Goal: Transaction & Acquisition: Purchase product/service

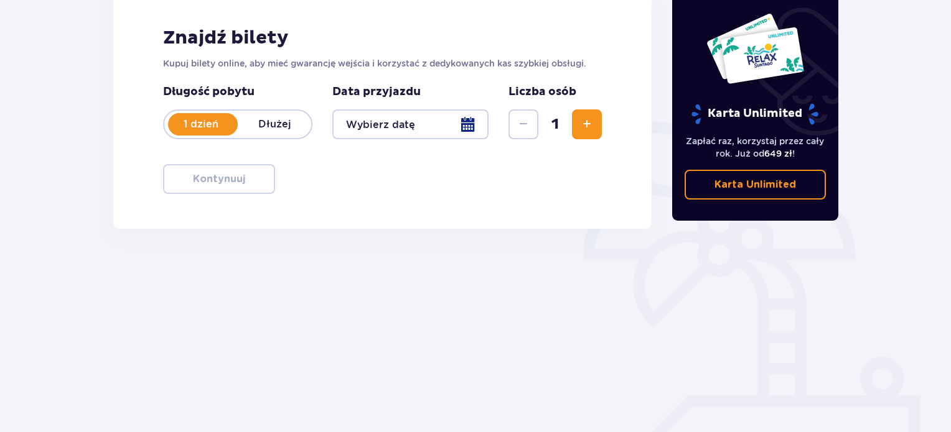
click at [384, 123] on div at bounding box center [410, 124] width 156 height 30
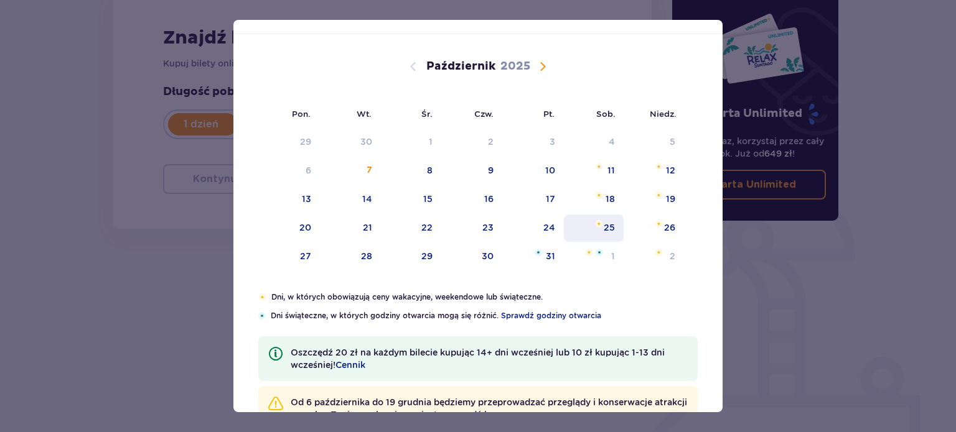
scroll to position [62, 0]
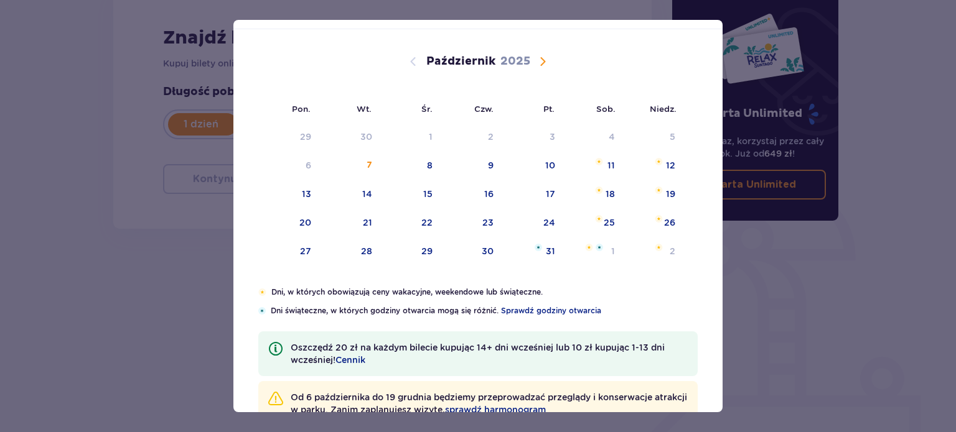
click at [537, 65] on span "Następny miesiąc" at bounding box center [542, 61] width 15 height 15
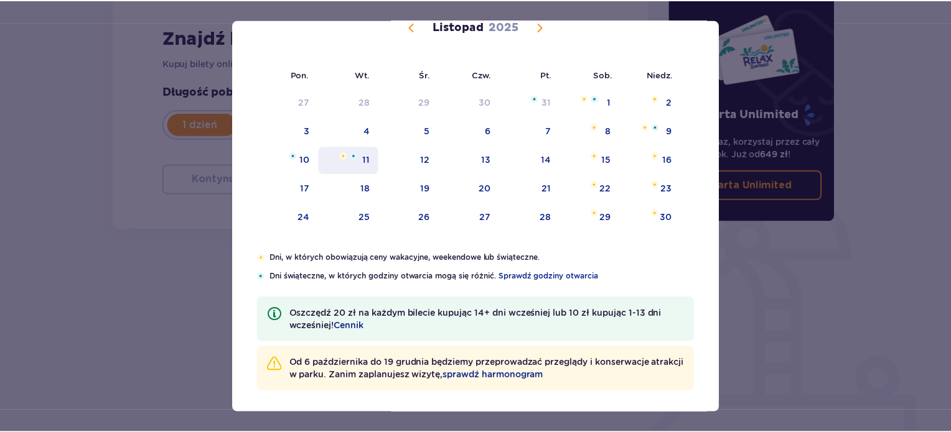
scroll to position [100, 0]
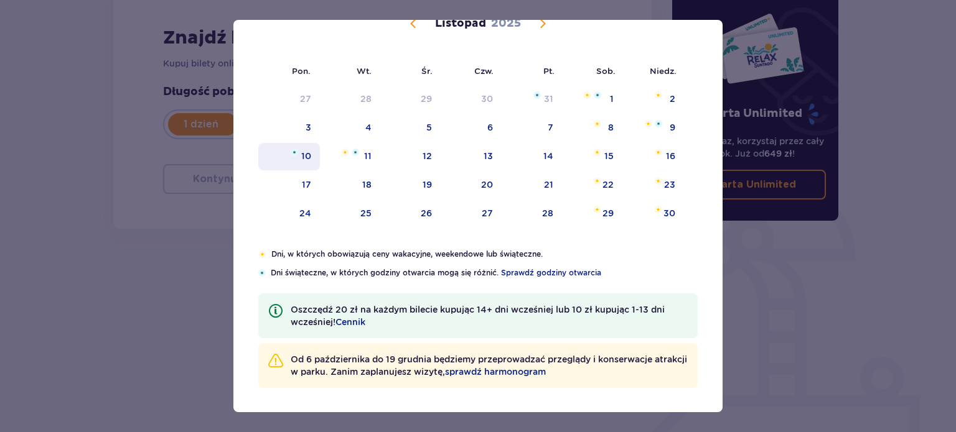
click at [301, 158] on div "10" at bounding box center [306, 156] width 10 height 12
type input "[DATE]"
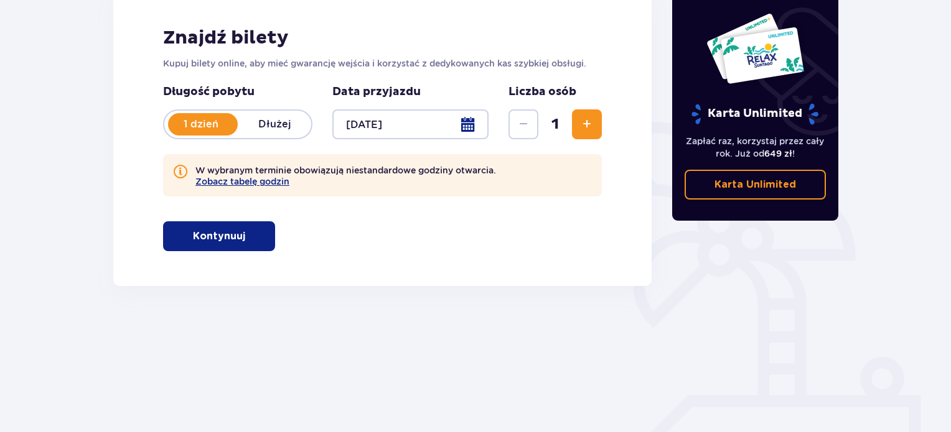
click at [603, 127] on div "Znajdź bilety Kupuj bilety online, aby mieć gwarancję wejścia i korzystać z ded…" at bounding box center [382, 138] width 538 height 295
click at [587, 127] on span "Zwiększ" at bounding box center [586, 124] width 15 height 15
click at [238, 232] on button "Kontynuuj" at bounding box center [219, 236] width 112 height 30
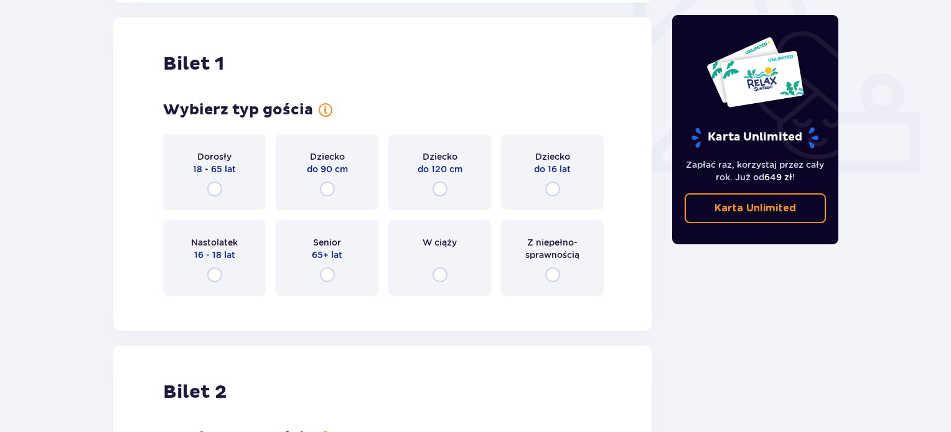
scroll to position [473, 0]
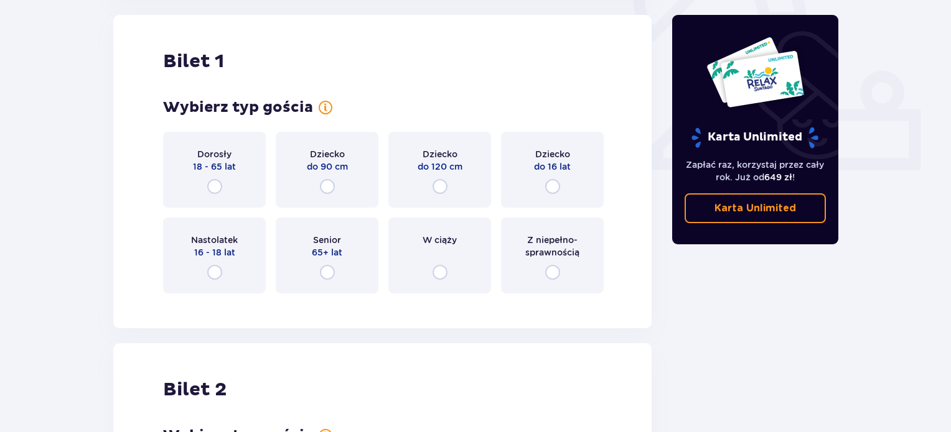
click at [222, 191] on div "Dorosły 18 - 65 lat" at bounding box center [214, 170] width 103 height 76
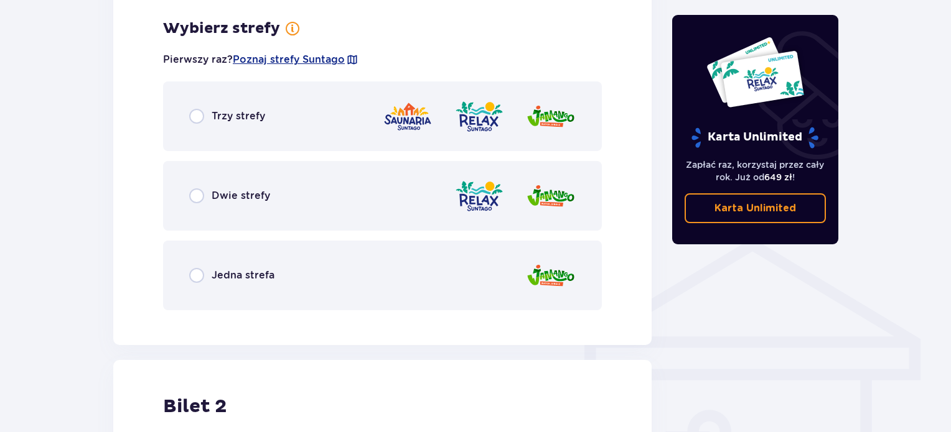
scroll to position [776, 0]
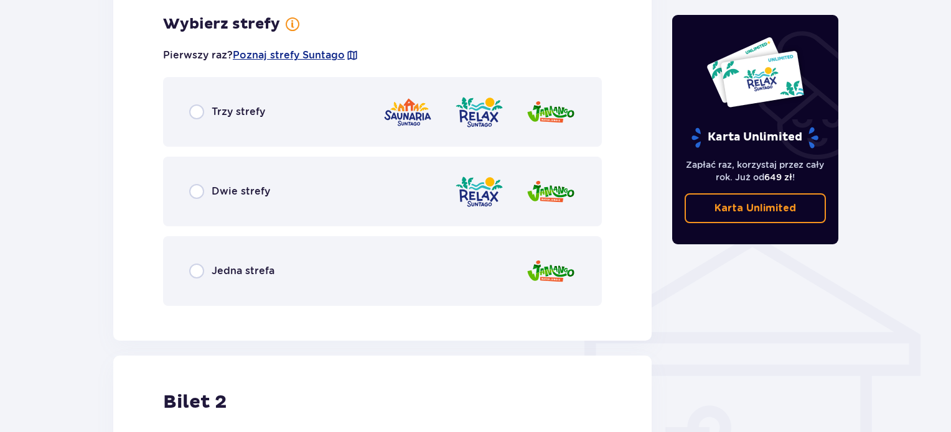
click at [194, 191] on input "radio" at bounding box center [196, 191] width 15 height 15
radio input "true"
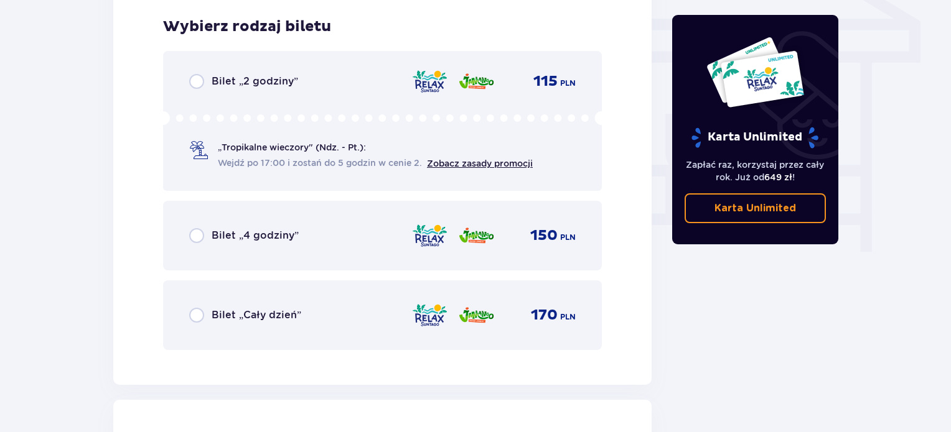
scroll to position [1093, 0]
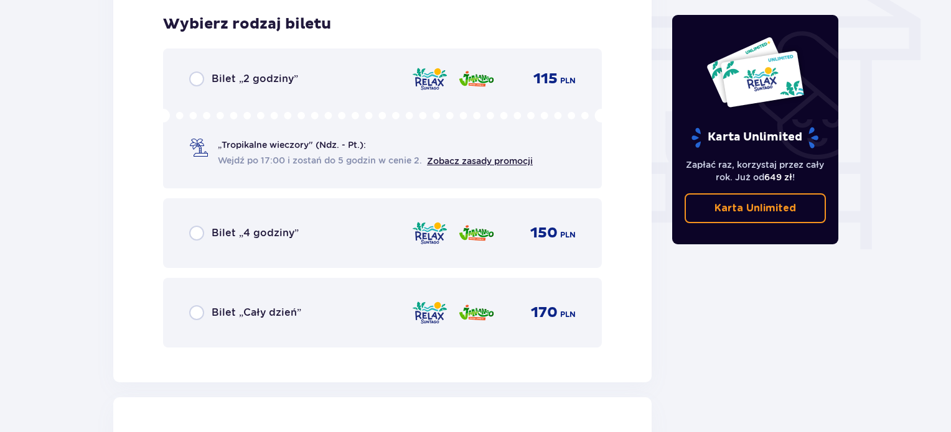
click at [195, 316] on input "radio" at bounding box center [196, 312] width 15 height 15
radio input "true"
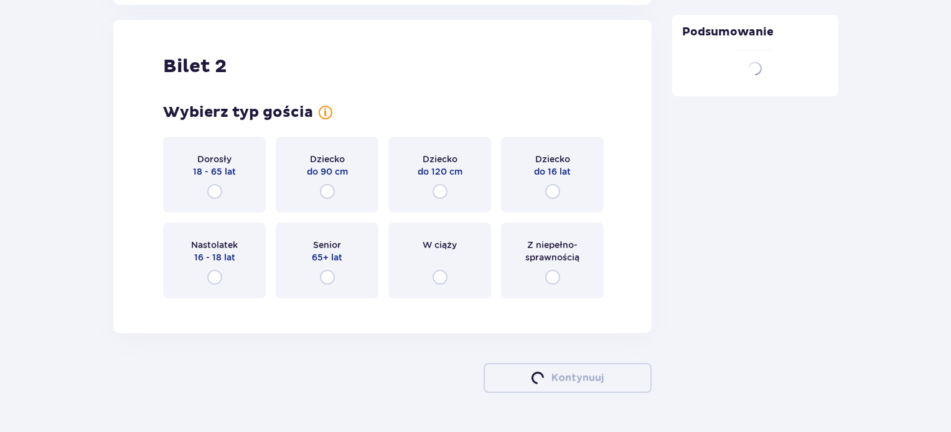
scroll to position [1475, 0]
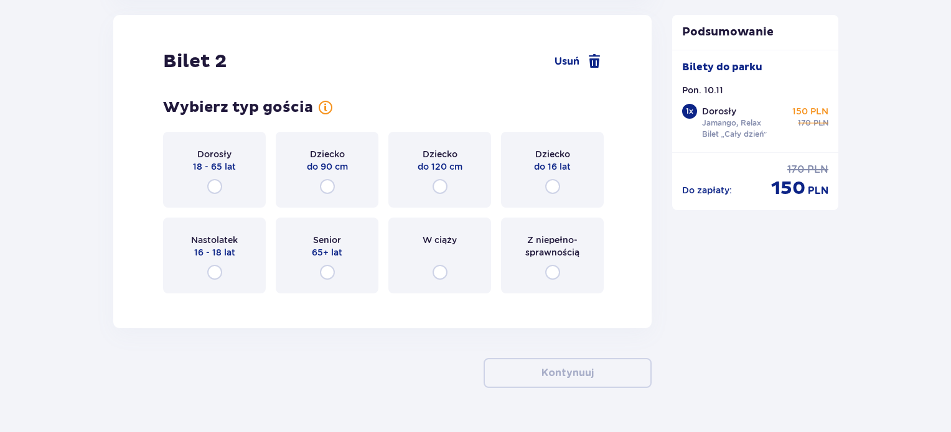
click at [219, 189] on input "radio" at bounding box center [214, 186] width 15 height 15
radio input "true"
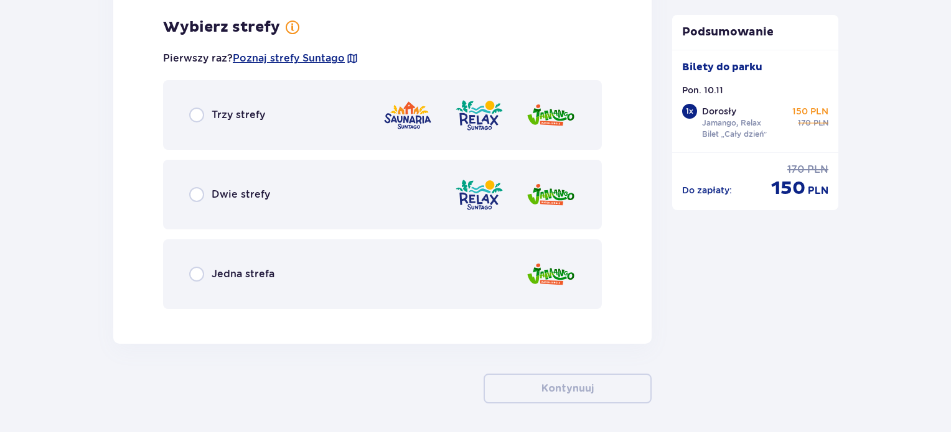
scroll to position [1779, 0]
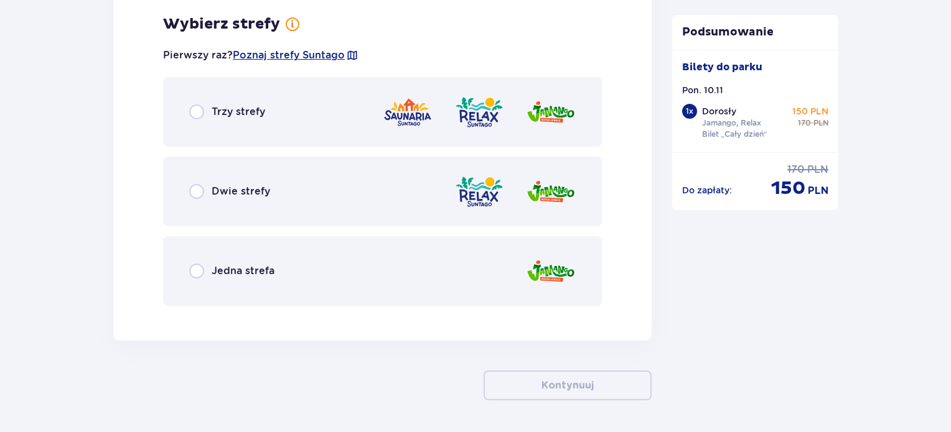
click at [201, 194] on input "radio" at bounding box center [196, 191] width 15 height 15
radio input "true"
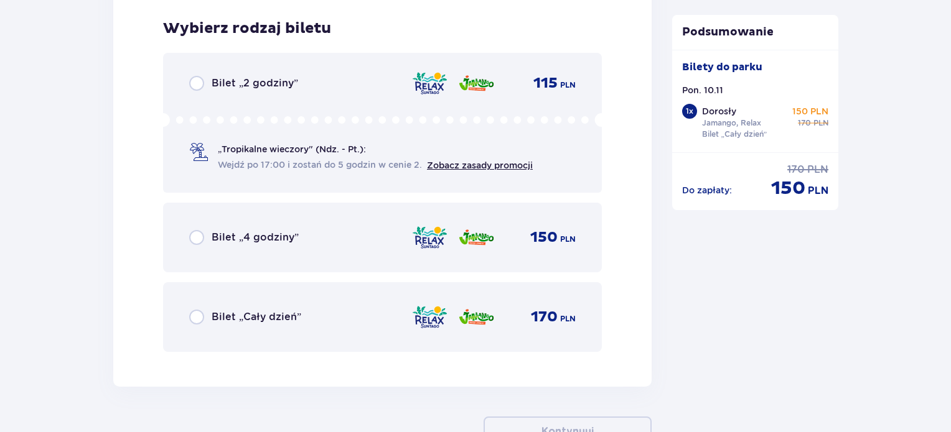
scroll to position [2095, 0]
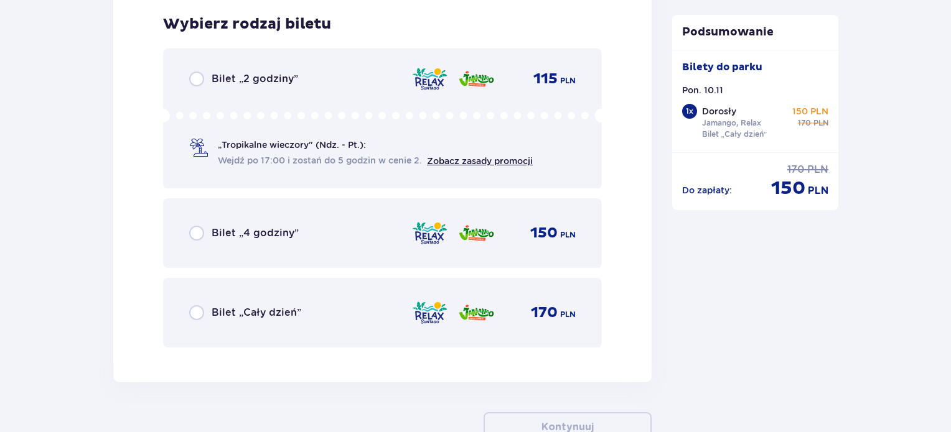
click at [207, 311] on div "Bilet „Cały dzień”" at bounding box center [245, 312] width 112 height 15
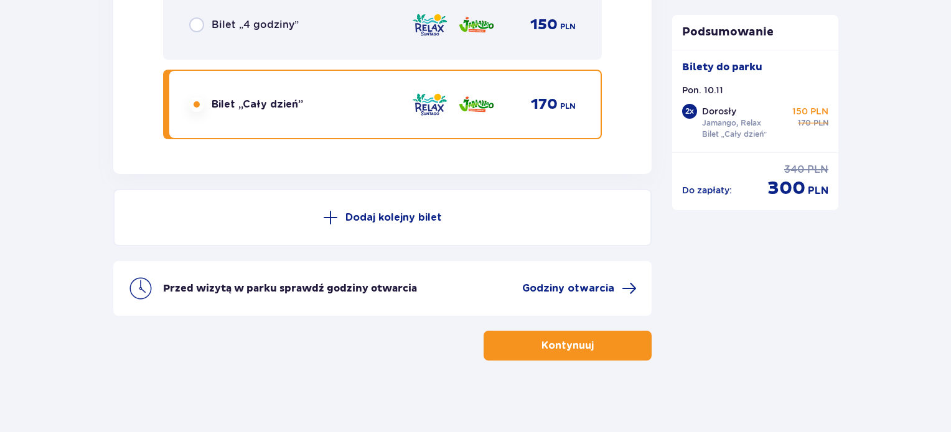
scroll to position [2305, 0]
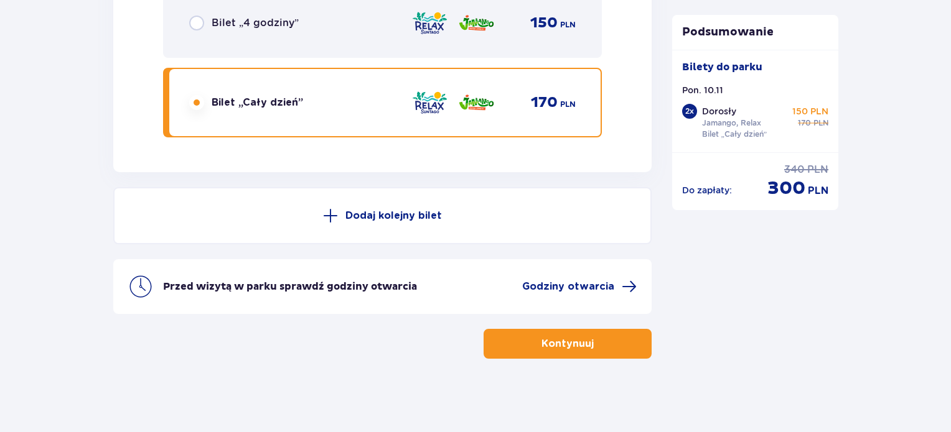
click at [609, 350] on button "Kontynuuj" at bounding box center [567, 344] width 168 height 30
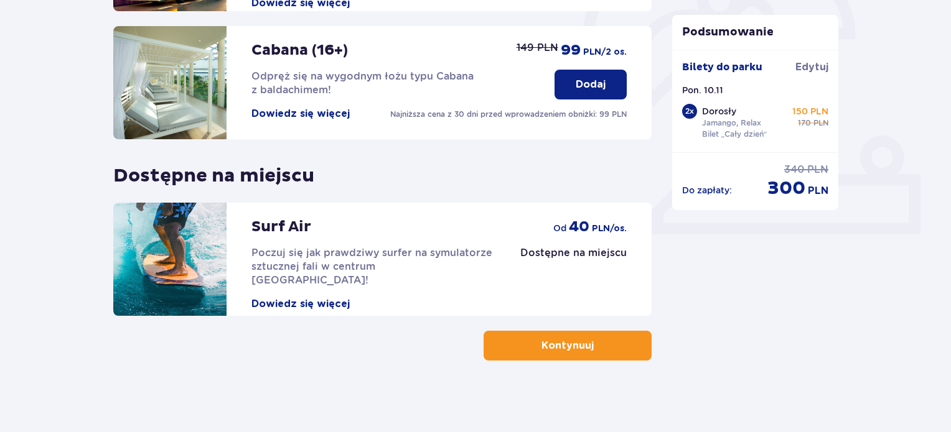
scroll to position [411, 0]
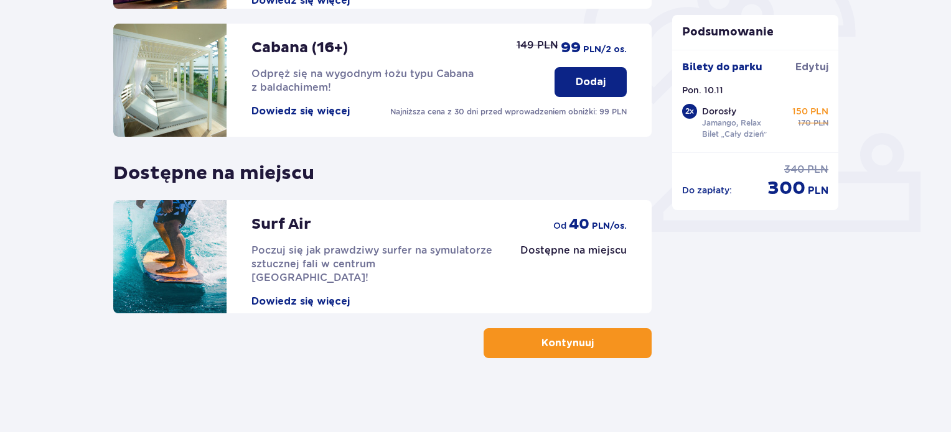
click at [14, 161] on div "Udogodnienia i atrakcje Pomiń ten krok Promocja online Wellness & SPA (16+) Zre…" at bounding box center [475, 59] width 951 height 747
click at [617, 337] on button "Kontynuuj" at bounding box center [567, 343] width 168 height 30
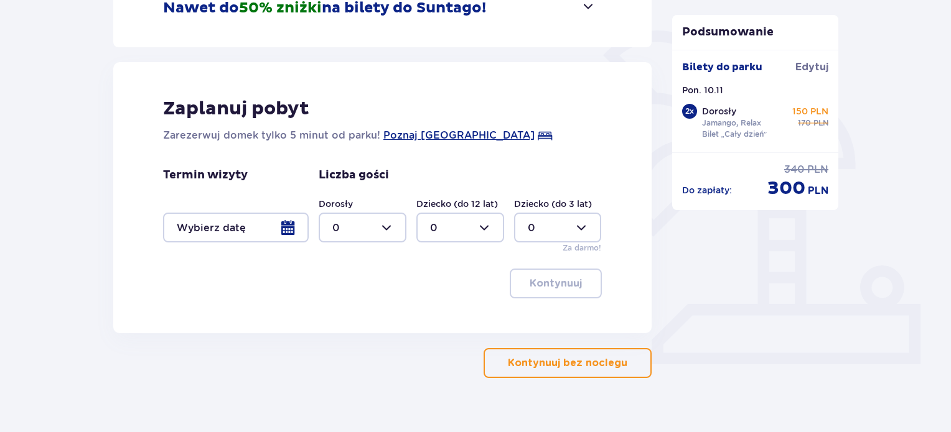
scroll to position [298, 0]
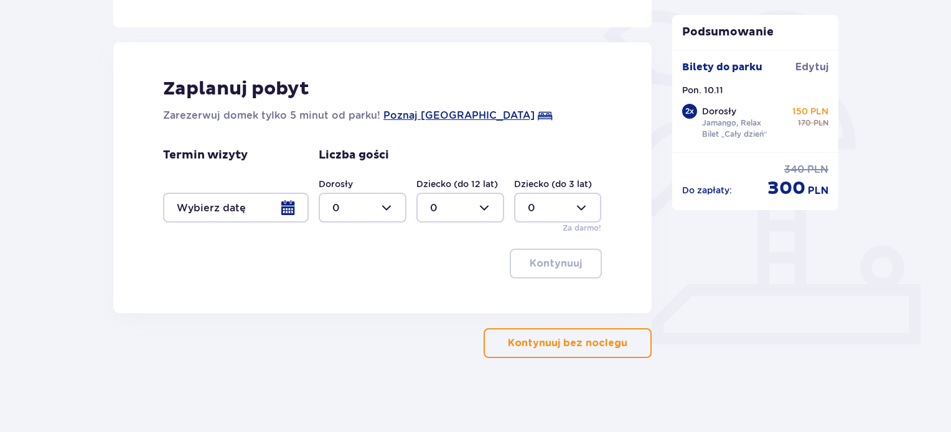
click at [587, 339] on p "Kontynuuj bez noclegu" at bounding box center [567, 344] width 119 height 14
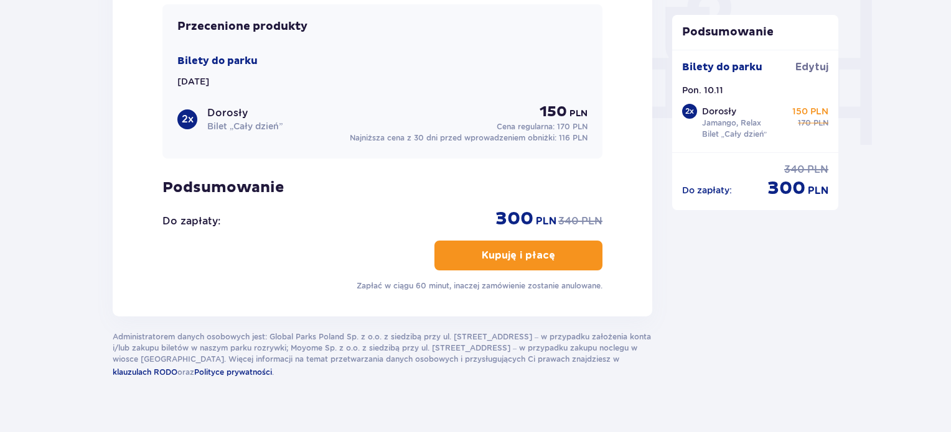
scroll to position [1214, 0]
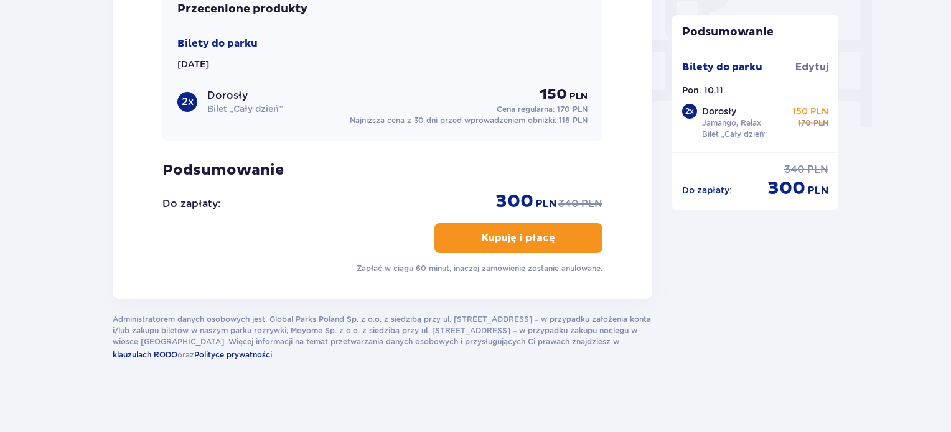
drag, startPoint x: 813, startPoint y: 65, endPoint x: 692, endPoint y: 166, distance: 157.7
click at [813, 65] on span "Edytuj" at bounding box center [811, 67] width 33 height 14
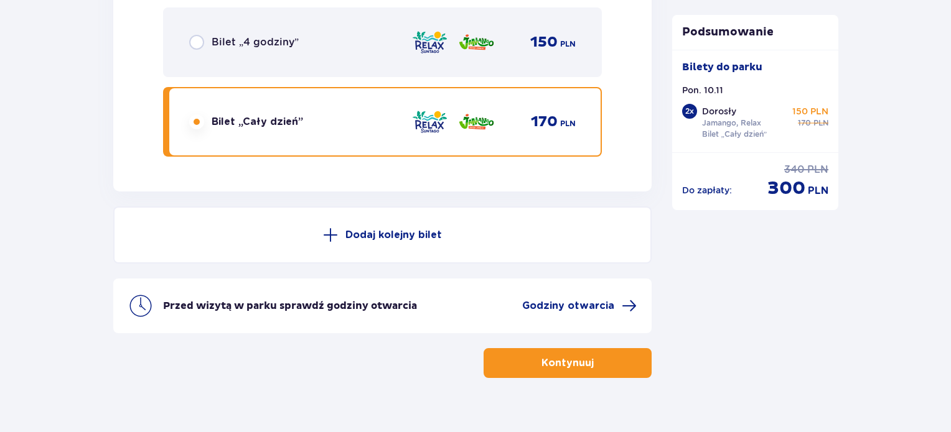
scroll to position [2247, 0]
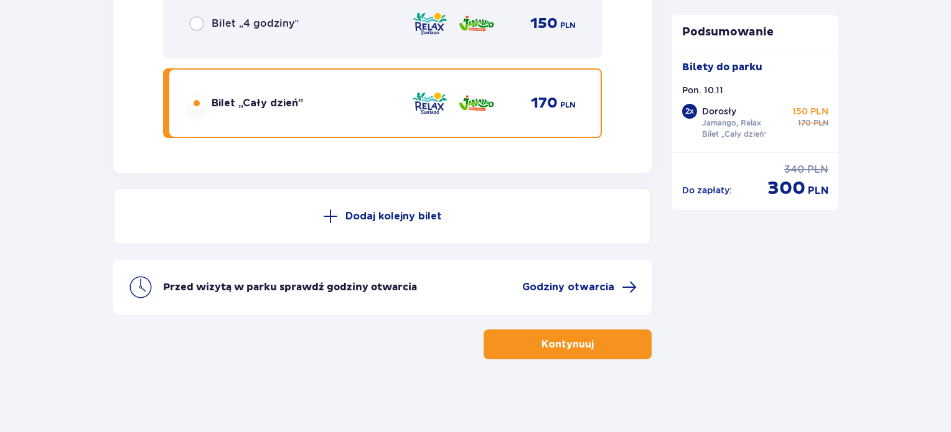
click at [561, 333] on button "Kontynuuj" at bounding box center [567, 345] width 168 height 30
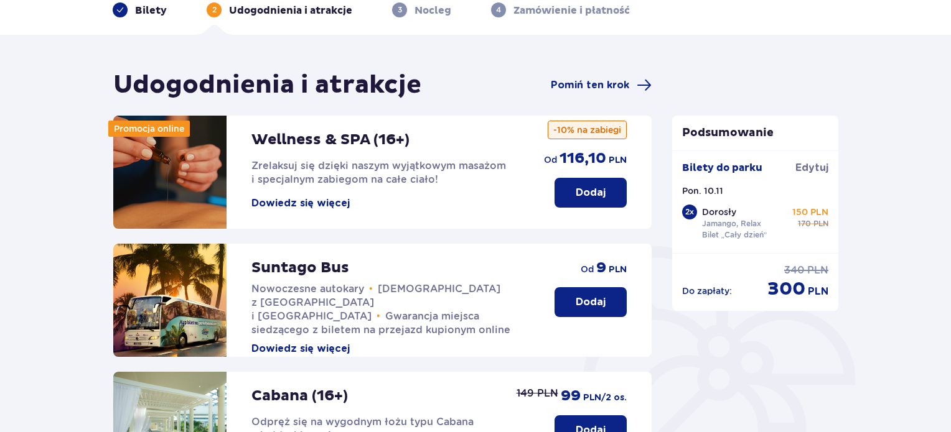
scroll to position [37, 0]
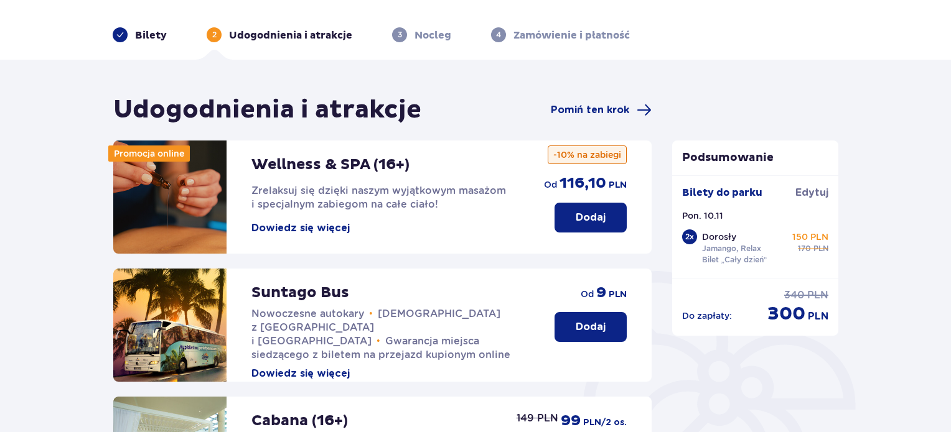
click at [615, 119] on div "Udogodnienia i atrakcje Pomiń ten krok" at bounding box center [382, 110] width 538 height 31
click at [618, 111] on span "Pomiń ten krok" at bounding box center [590, 110] width 78 height 14
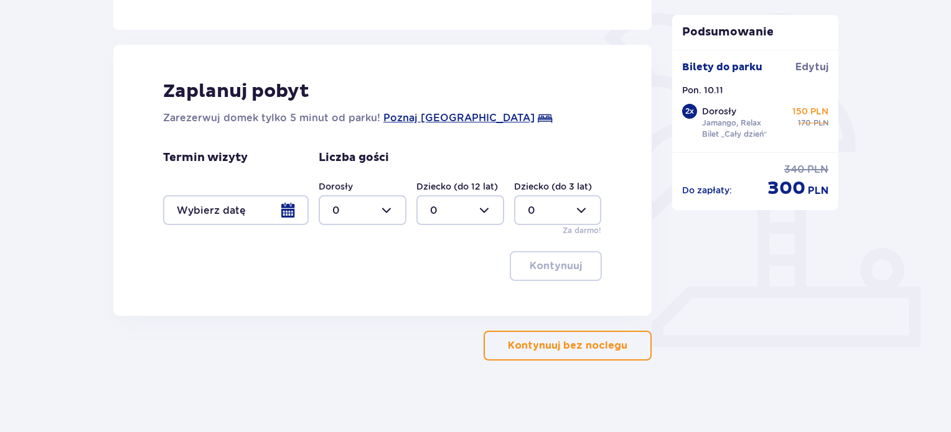
scroll to position [298, 0]
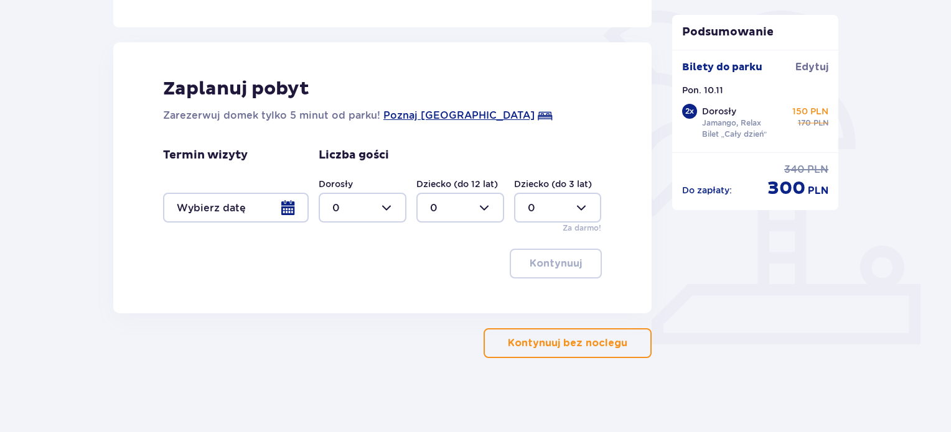
click at [563, 345] on p "Kontynuuj bez noclegu" at bounding box center [567, 344] width 119 height 14
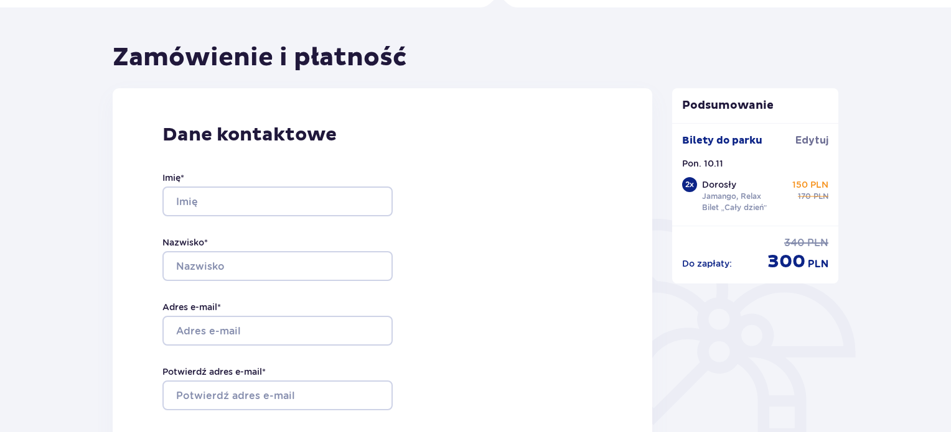
scroll to position [156, 0]
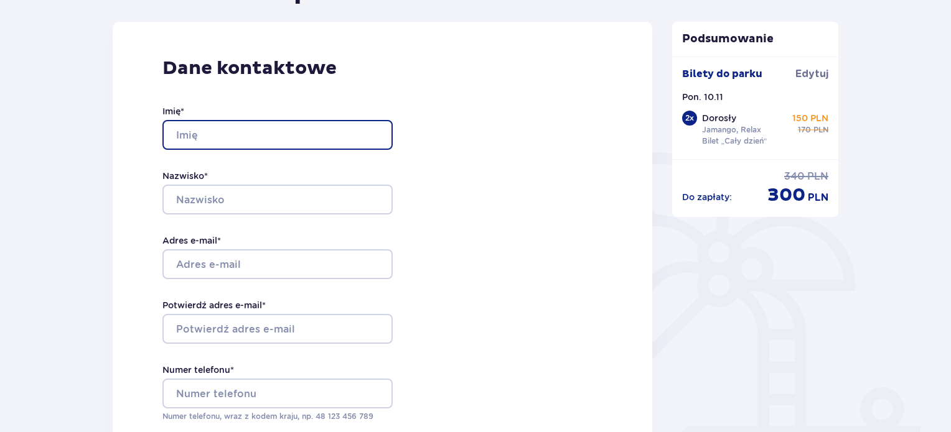
click at [312, 131] on input "Imię *" at bounding box center [277, 135] width 230 height 30
type input "Izabela"
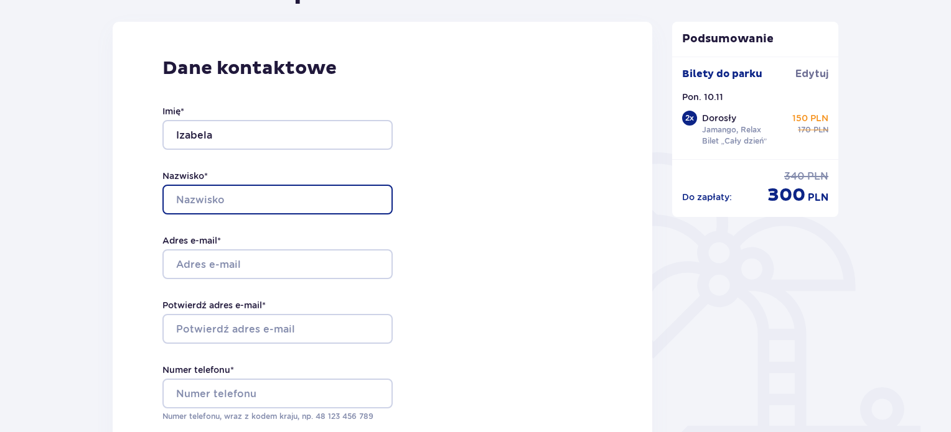
click at [315, 185] on input "Nazwisko *" at bounding box center [277, 200] width 230 height 30
type input "Osetek"
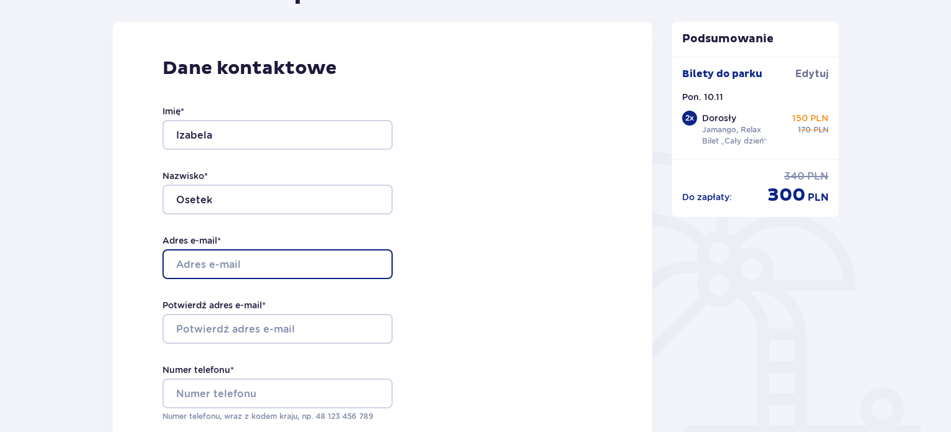
click at [249, 263] on input "Adres e-mail *" at bounding box center [277, 264] width 230 height 30
type input "iza.osetek03@gmail.com"
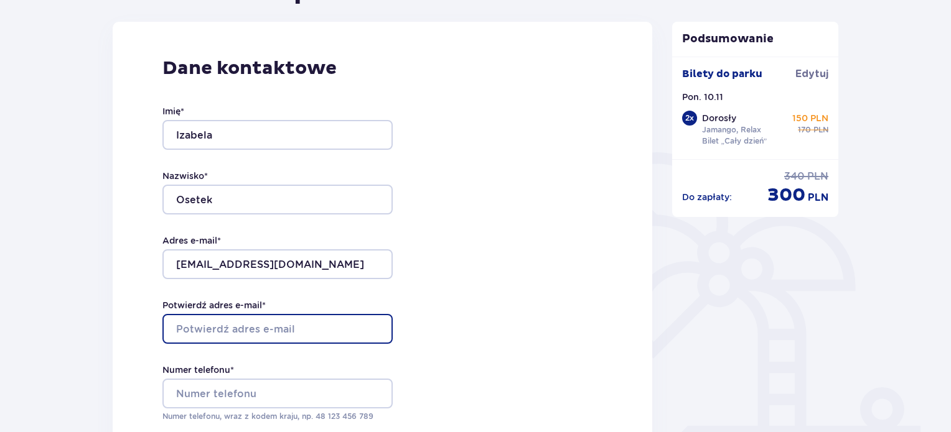
click at [244, 329] on input "Potwierdź adres e-mail *" at bounding box center [277, 329] width 230 height 30
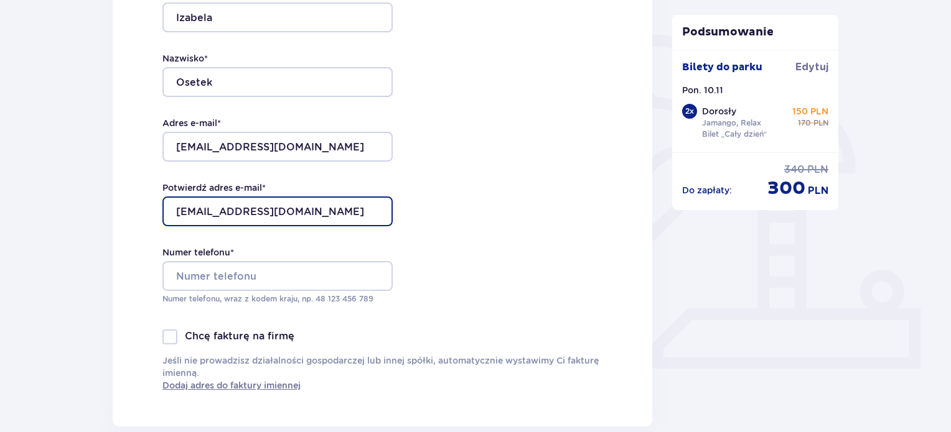
scroll to position [281, 0]
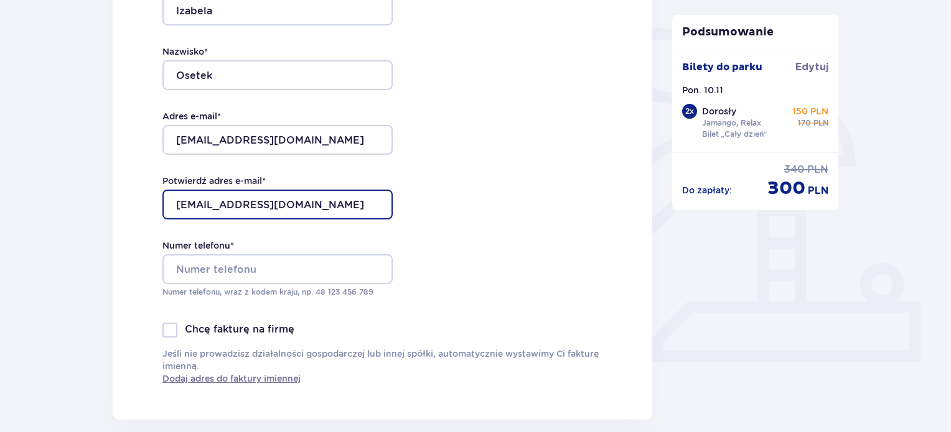
type input "iza.osetek03@gmail.com"
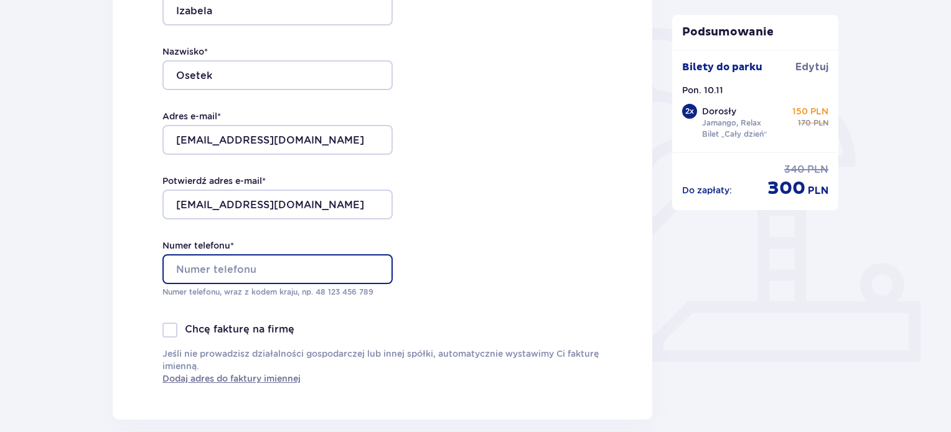
click at [256, 276] on input "Numer telefonu *" at bounding box center [277, 269] width 230 height 30
type input "885243442"
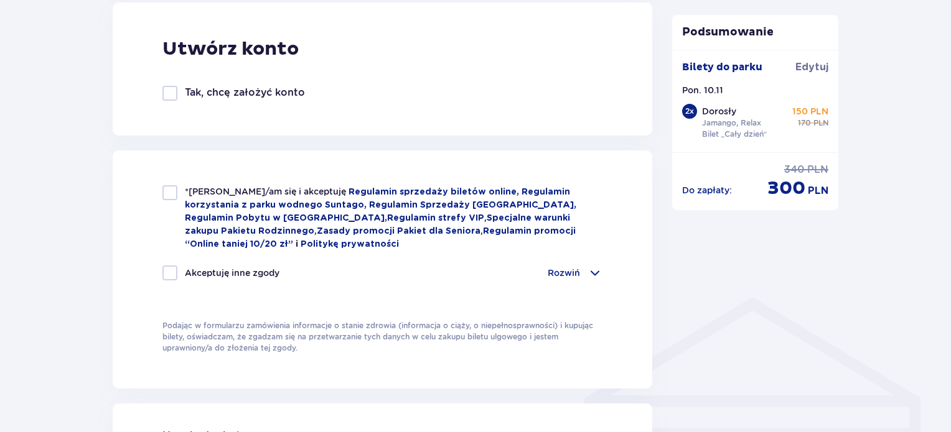
scroll to position [716, 0]
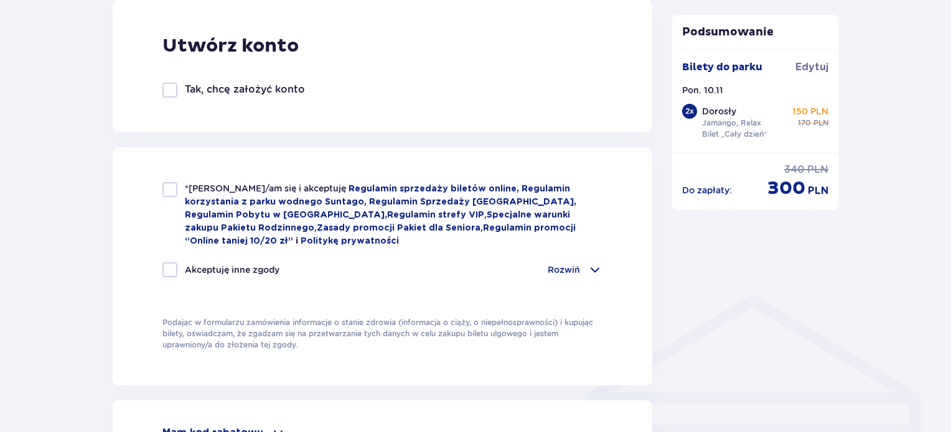
click at [165, 196] on div at bounding box center [169, 189] width 15 height 15
checkbox input "true"
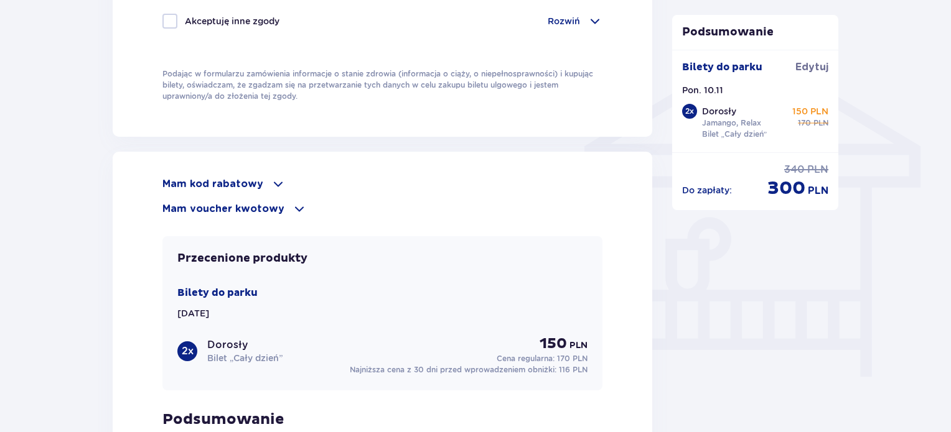
click at [237, 177] on p "Mam kod rabatowy" at bounding box center [212, 184] width 101 height 14
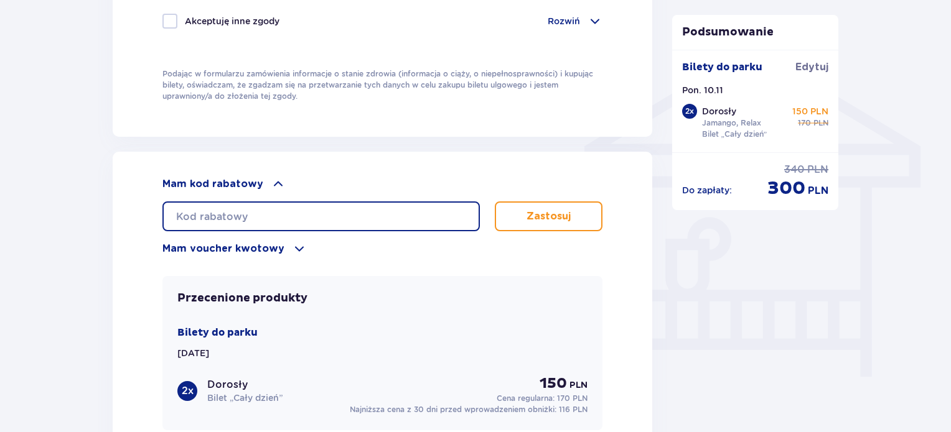
click at [248, 212] on input "text" at bounding box center [320, 217] width 317 height 30
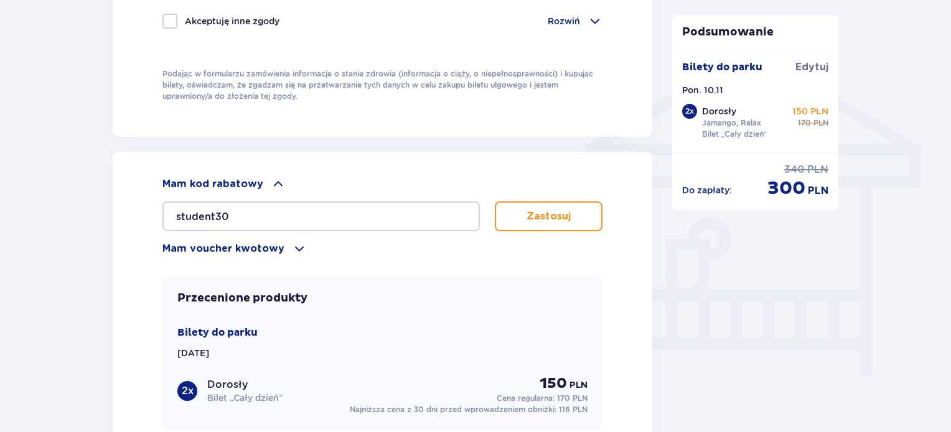
click at [578, 217] on button "Zastosuj" at bounding box center [549, 217] width 108 height 30
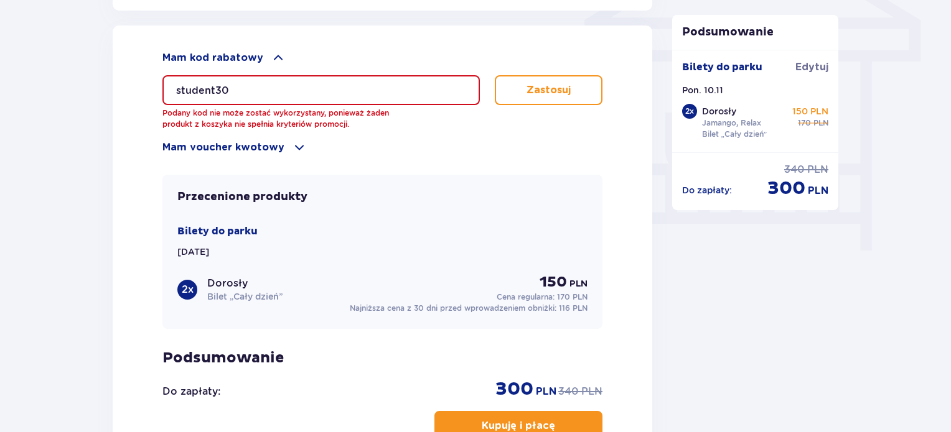
scroll to position [1089, 0]
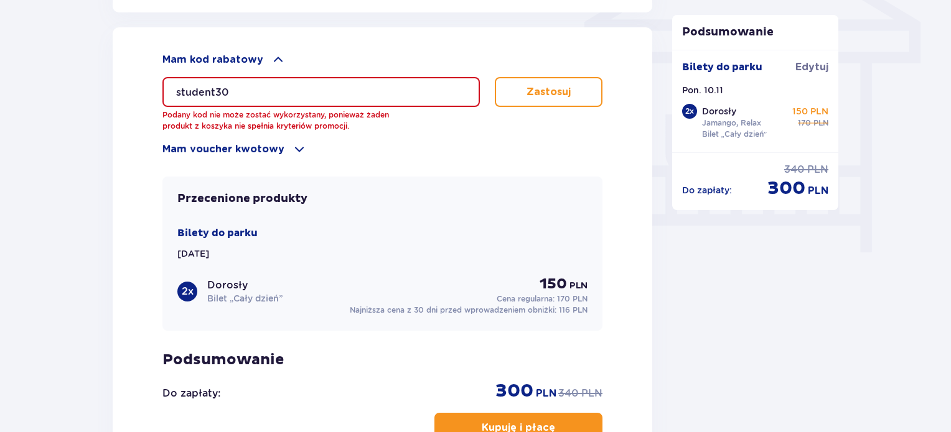
click at [261, 147] on p "Mam voucher kwotowy" at bounding box center [223, 149] width 122 height 14
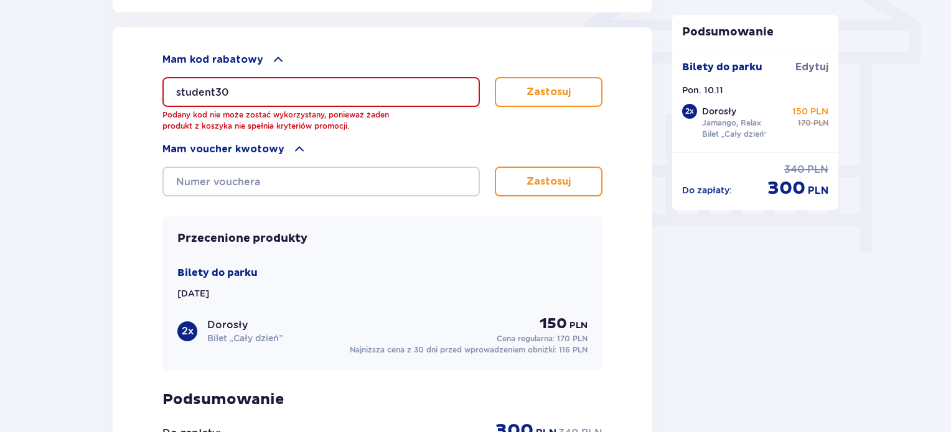
click at [129, 89] on div "Mam kod rabatowy student30 Podany kod nie może zostać wykorzystany, ponieważ ża…" at bounding box center [382, 277] width 539 height 501
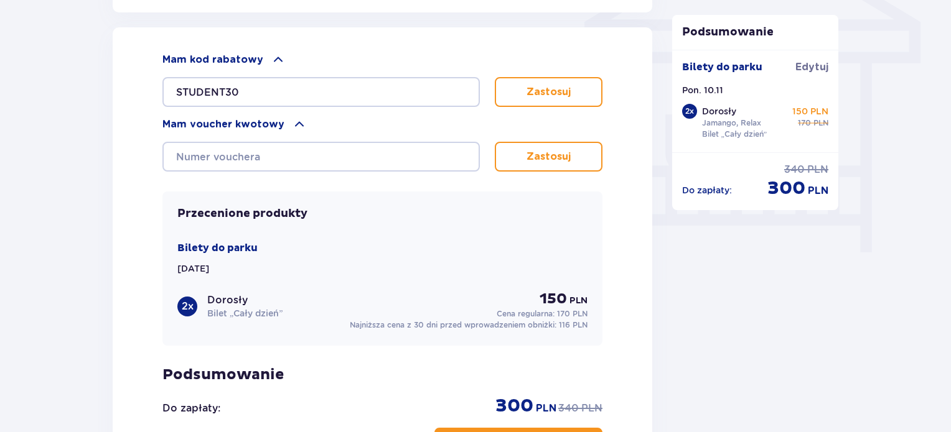
click at [594, 91] on button "Zastosuj" at bounding box center [549, 92] width 108 height 30
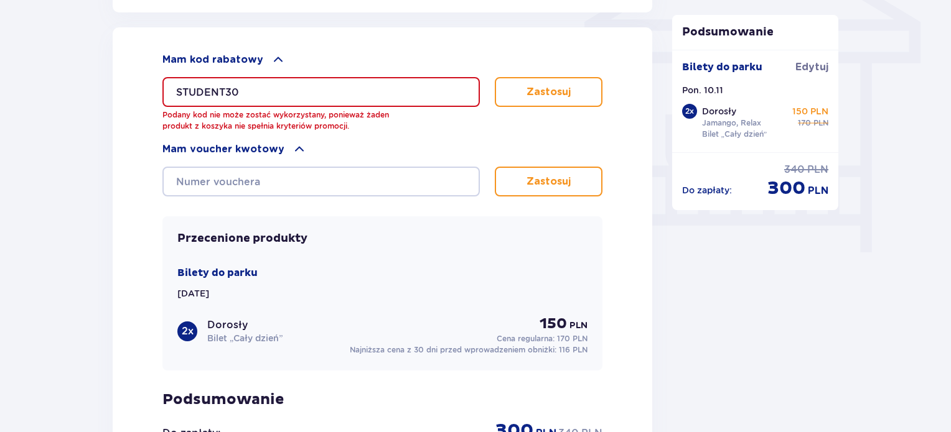
click at [269, 122] on p "Podany kod nie może zostać wykorzystany, ponieważ żaden produkt z koszyka nie s…" at bounding box center [277, 120] width 230 height 22
drag, startPoint x: 233, startPoint y: 91, endPoint x: 134, endPoint y: 87, distance: 99.0
click at [134, 87] on div "Mam kod rabatowy STUDENT30 Podany kod nie może zostać wykorzystany, ponieważ ża…" at bounding box center [382, 277] width 539 height 501
paste input "student"
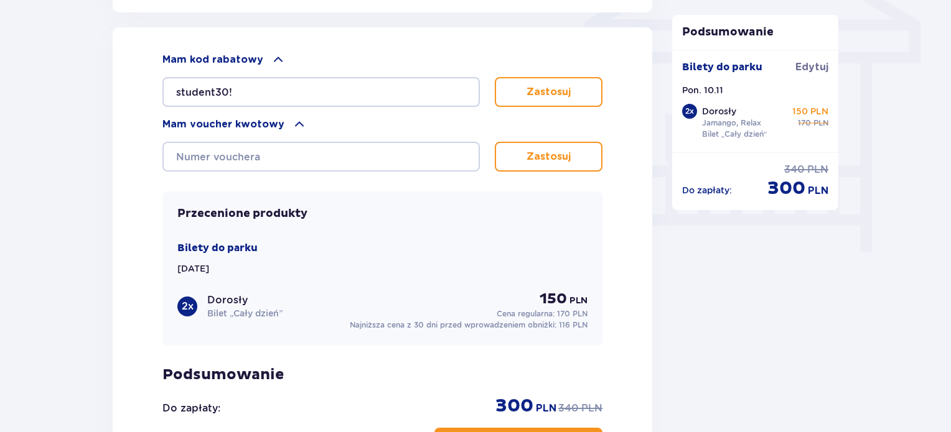
click at [567, 98] on button "Zastosuj" at bounding box center [549, 92] width 108 height 30
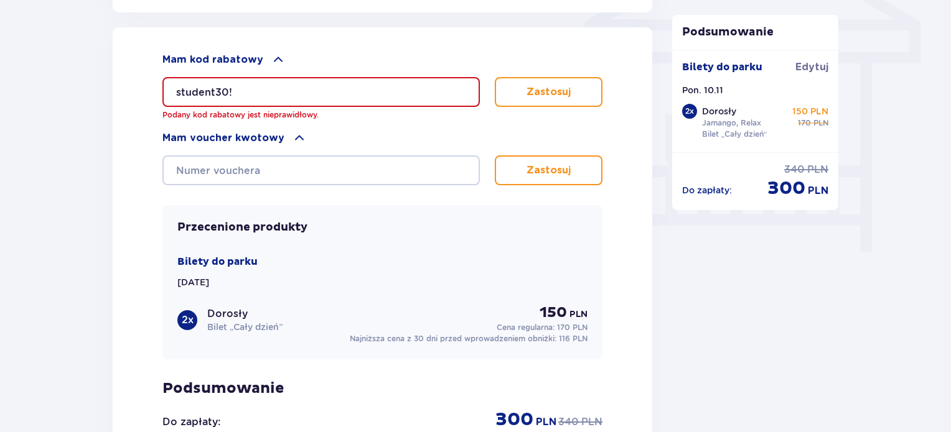
drag, startPoint x: 266, startPoint y: 93, endPoint x: 233, endPoint y: 89, distance: 33.3
click at [233, 89] on input "student30!" at bounding box center [320, 92] width 317 height 30
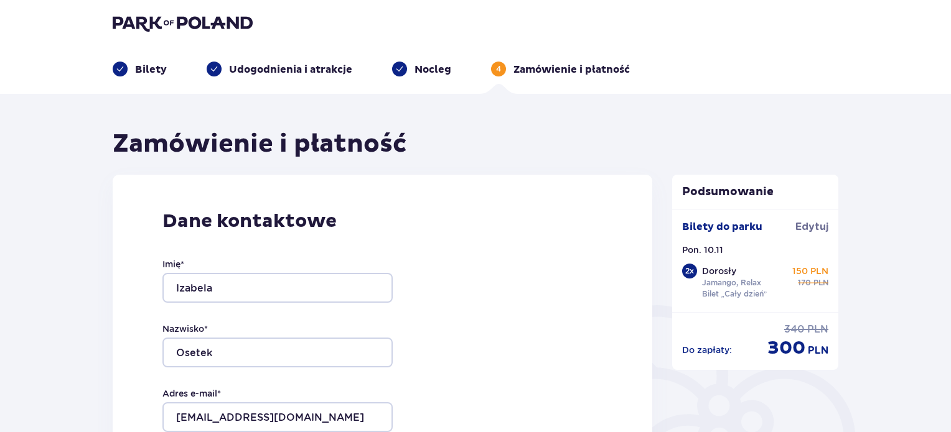
scroll to position [0, 0]
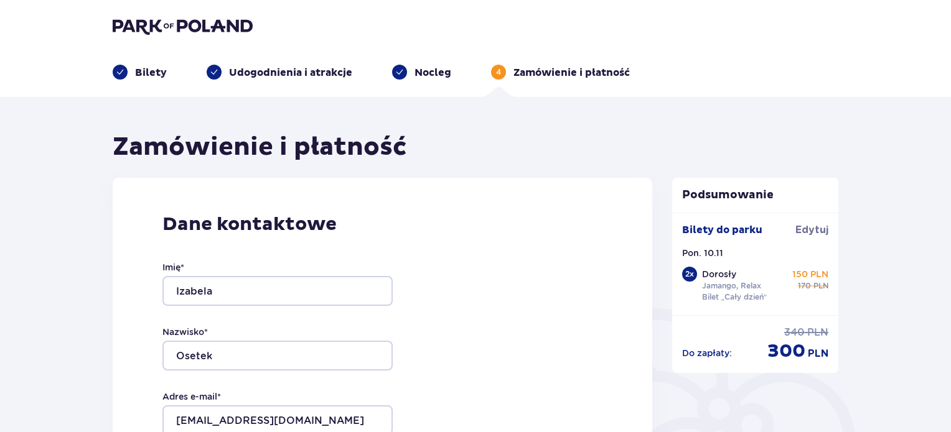
type input "student30"
click at [384, 68] on ul "Bilety Udogodnienia i atrakcje Nocleg 4 Zamówienie i płatność" at bounding box center [475, 72] width 725 height 15
click at [399, 68] on span at bounding box center [399, 72] width 9 height 9
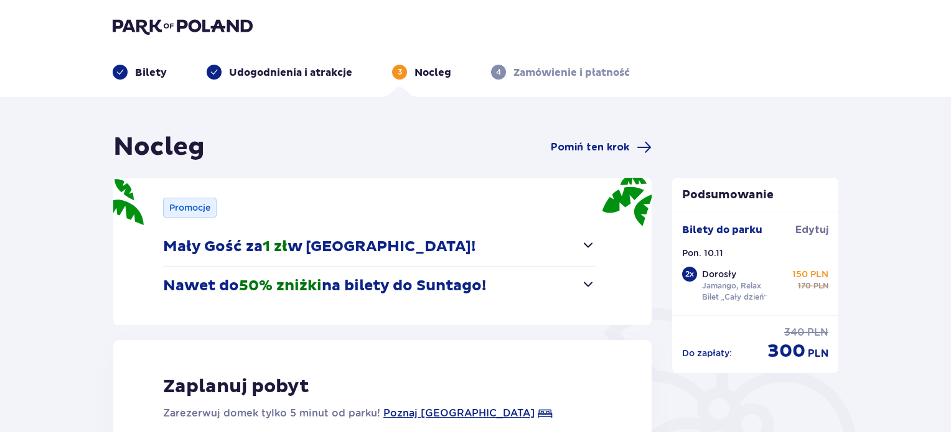
click at [221, 68] on div "Udogodnienia i atrakcje" at bounding box center [280, 72] width 146 height 15
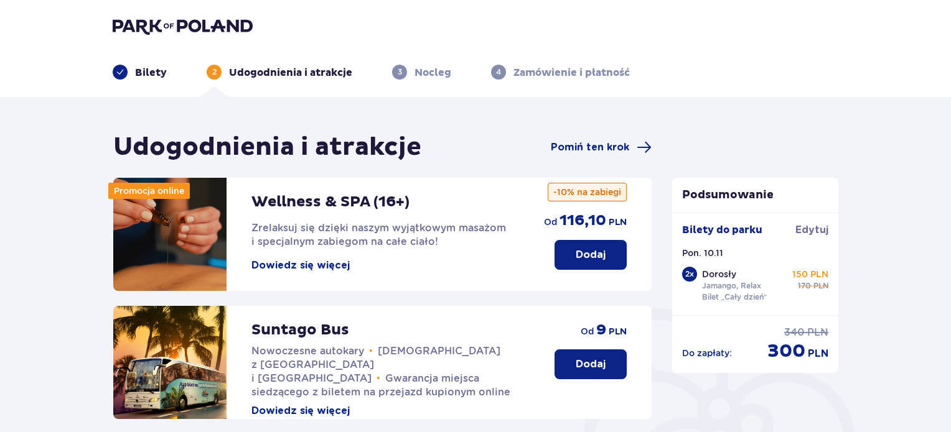
click at [128, 73] on div "Bilety" at bounding box center [140, 72] width 54 height 15
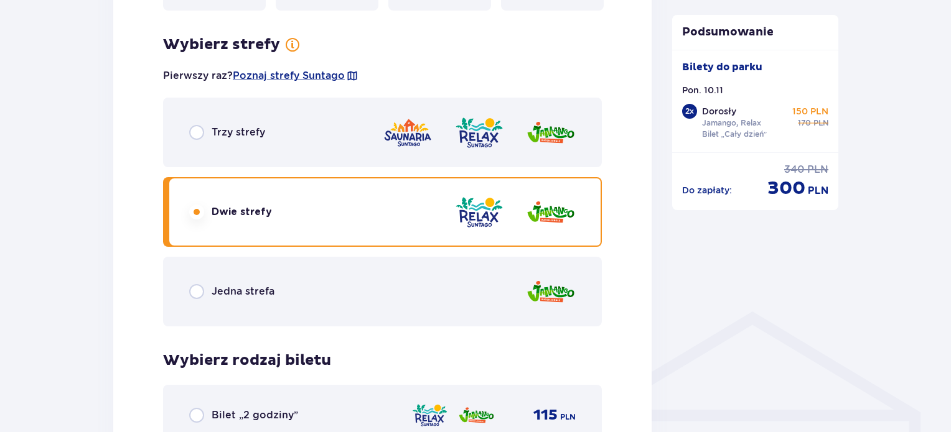
scroll to position [684, 0]
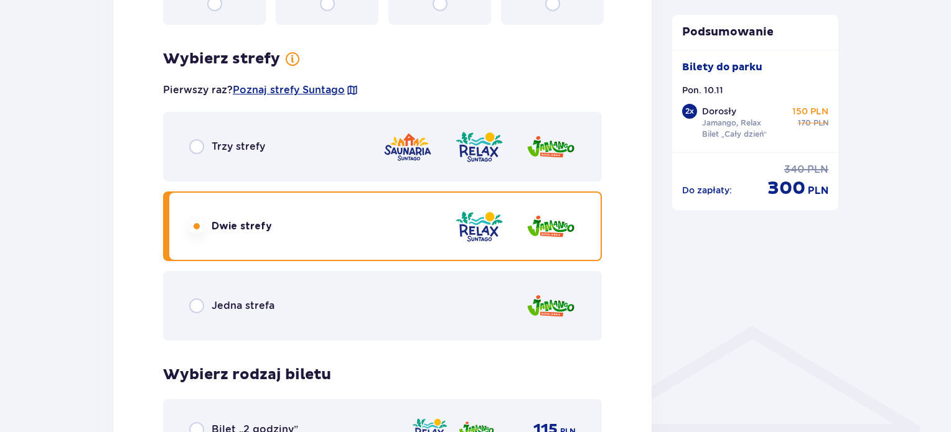
click at [195, 146] on input "radio" at bounding box center [196, 146] width 15 height 15
radio input "true"
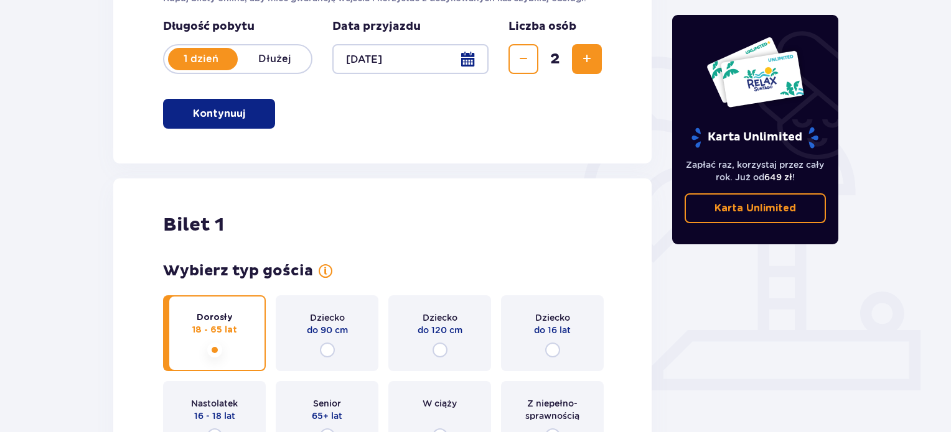
scroll to position [164, 0]
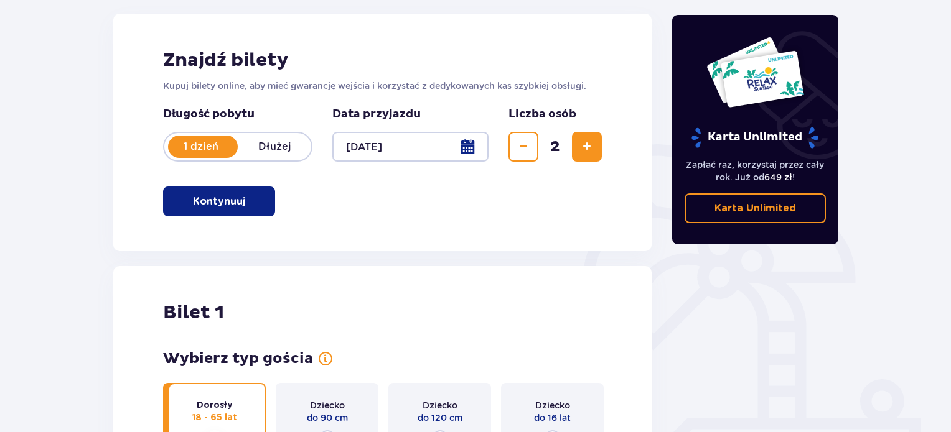
click at [523, 151] on span "Zmniejsz" at bounding box center [523, 146] width 15 height 15
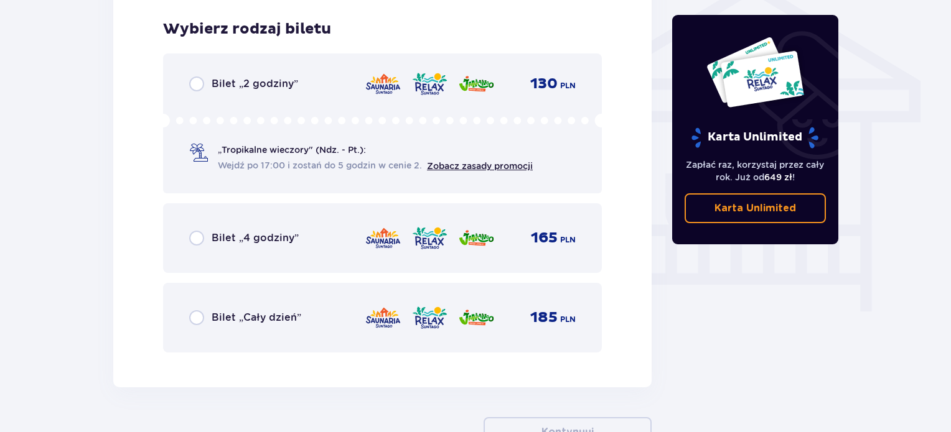
scroll to position [1035, 0]
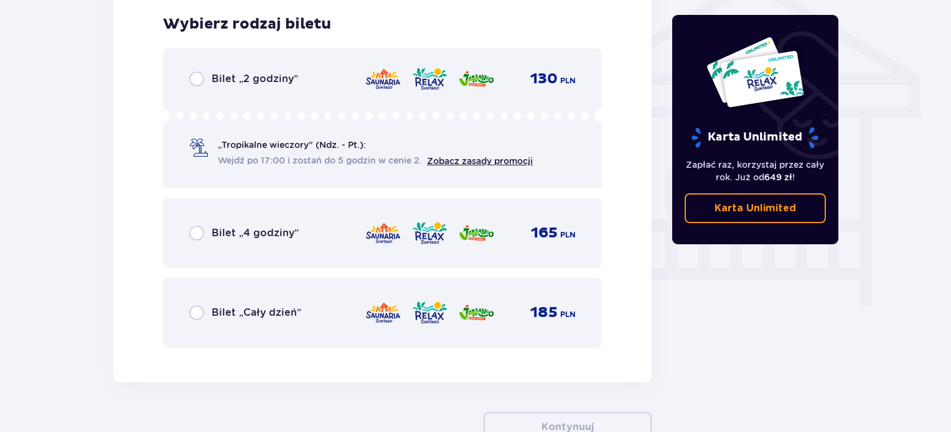
click at [196, 312] on input "radio" at bounding box center [196, 312] width 15 height 15
radio input "true"
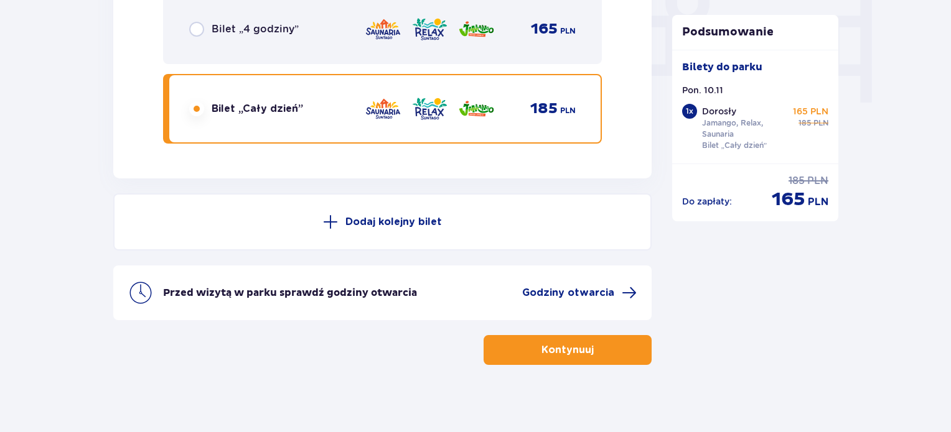
scroll to position [1246, 0]
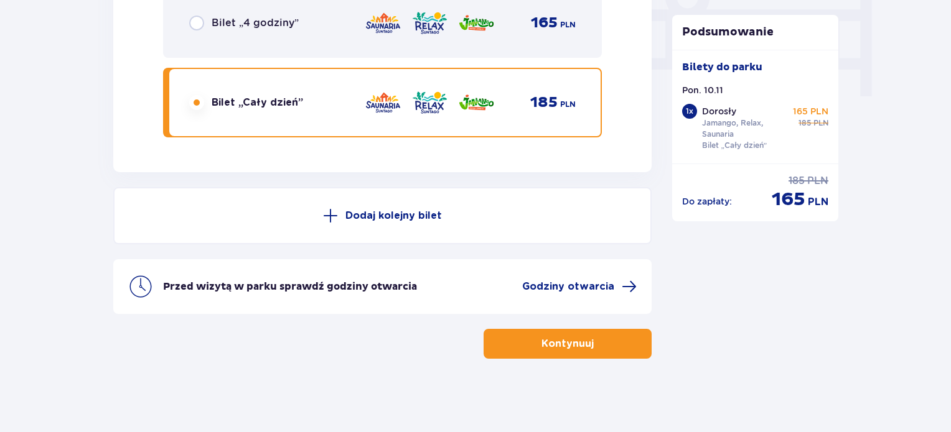
click at [549, 345] on p "Kontynuuj" at bounding box center [567, 344] width 52 height 14
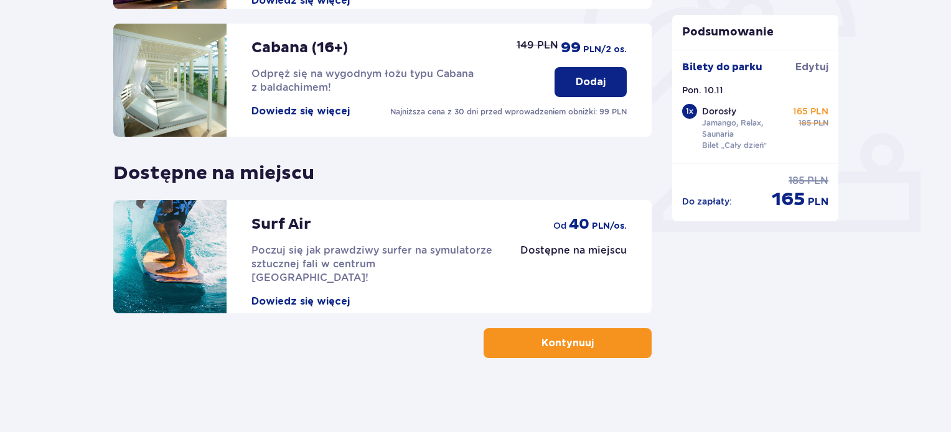
click at [558, 343] on p "Kontynuuj" at bounding box center [567, 344] width 52 height 14
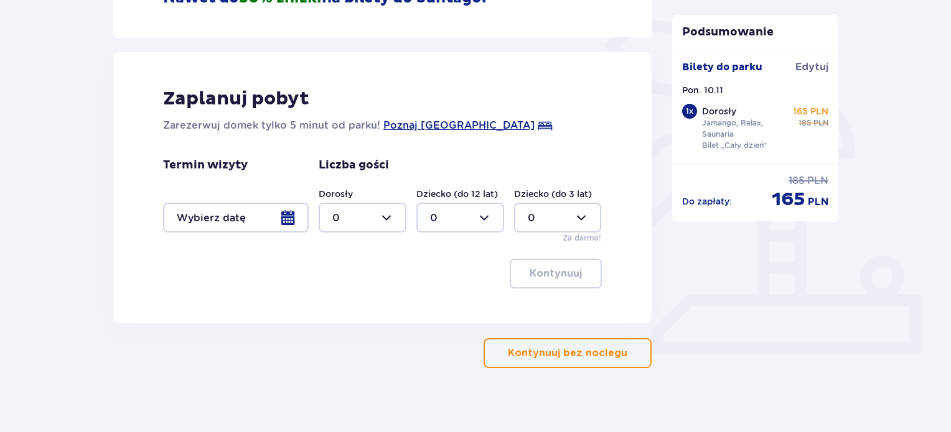
scroll to position [298, 0]
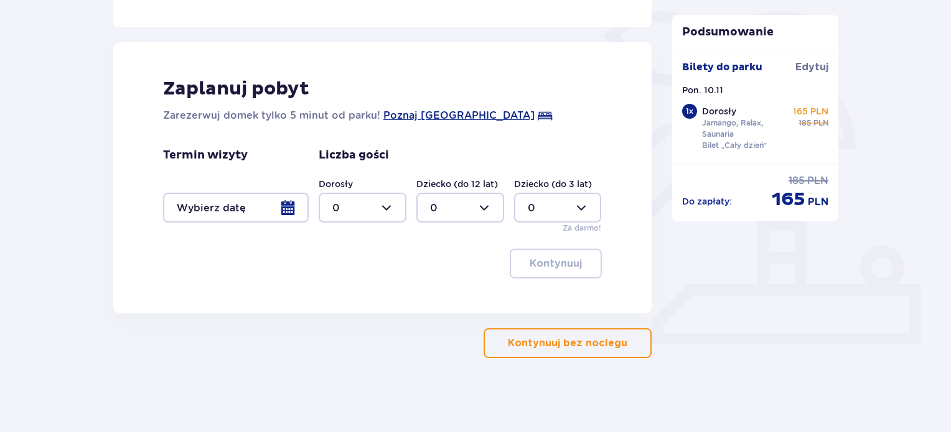
click at [555, 337] on p "Kontynuuj bez noclegu" at bounding box center [567, 344] width 119 height 14
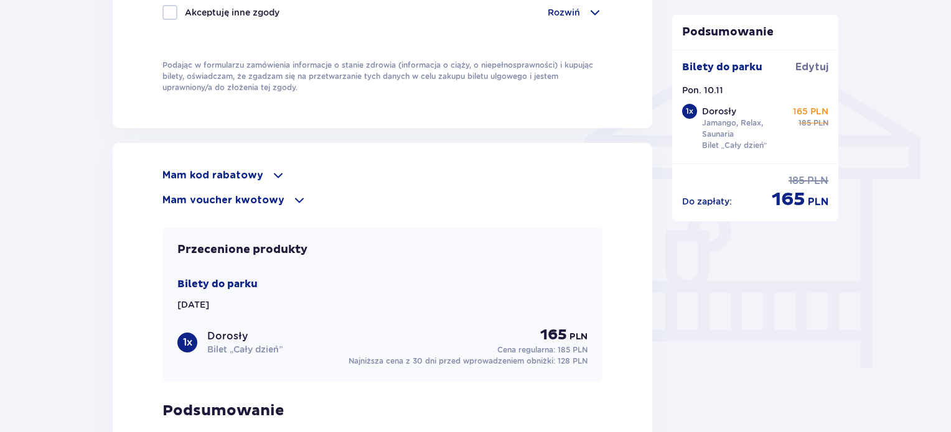
scroll to position [995, 0]
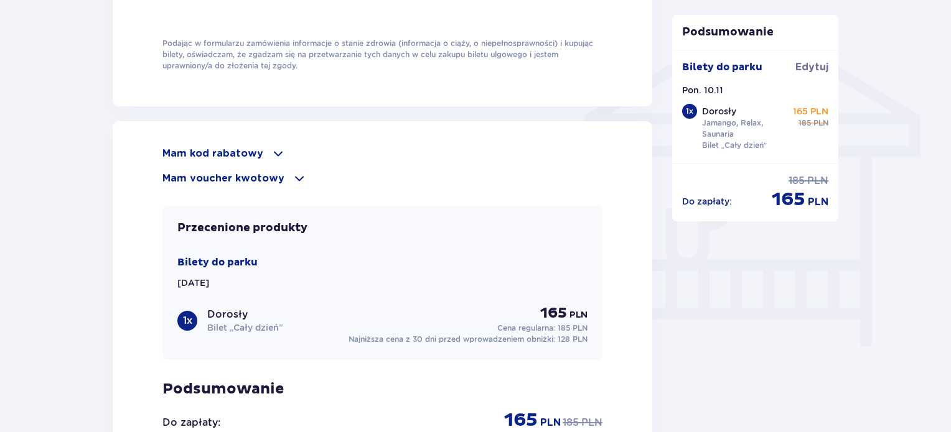
click at [246, 154] on p "Mam kod rabatowy" at bounding box center [212, 154] width 101 height 14
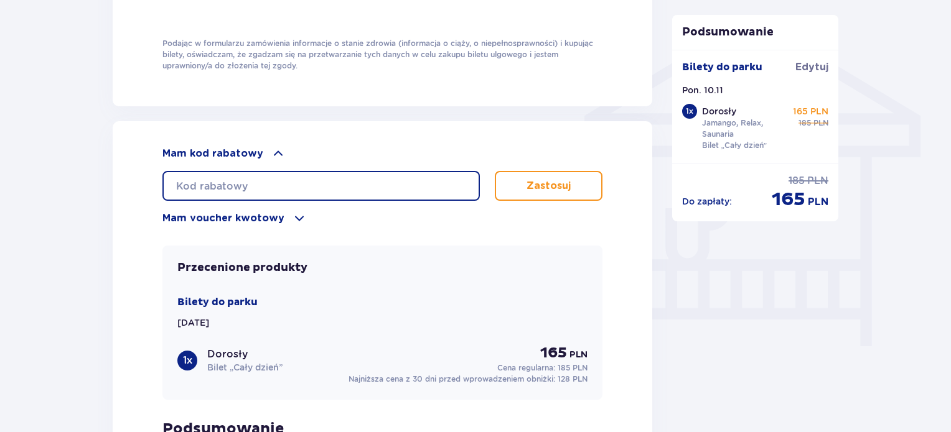
click at [251, 186] on input "text" at bounding box center [320, 186] width 317 height 30
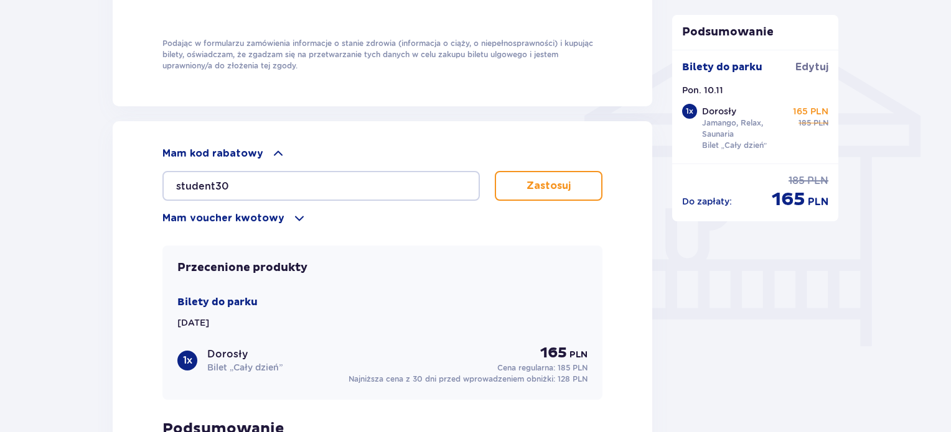
click at [520, 178] on button "Zastosuj" at bounding box center [549, 186] width 108 height 30
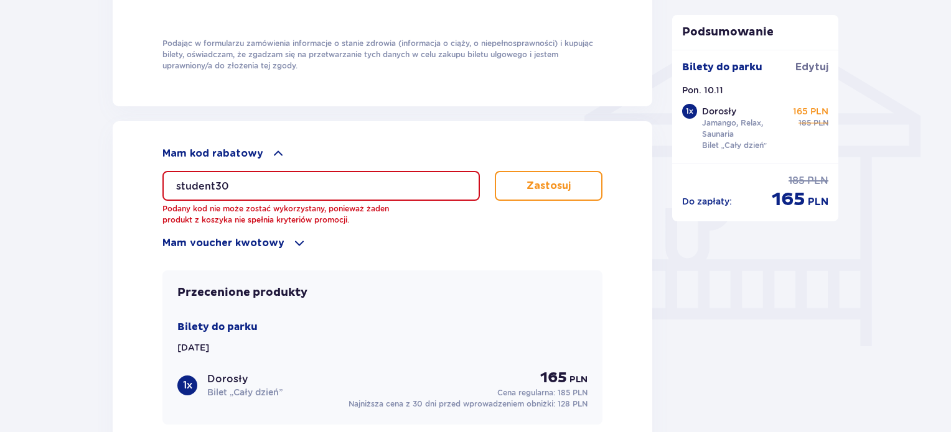
click at [366, 179] on input "student30" at bounding box center [320, 186] width 317 height 30
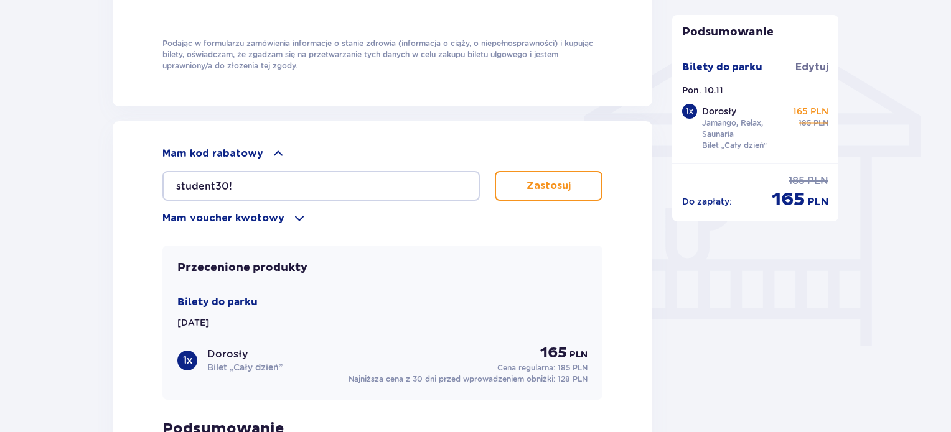
click at [597, 184] on button "Zastosuj" at bounding box center [549, 186] width 108 height 30
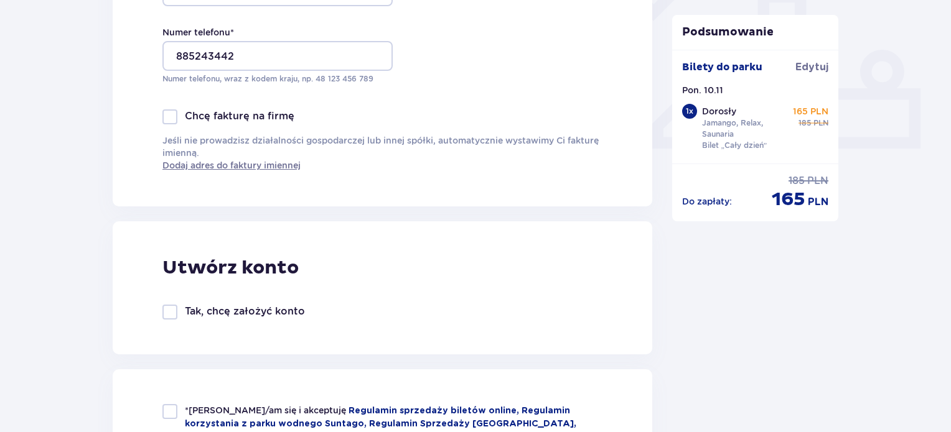
scroll to position [498, 0]
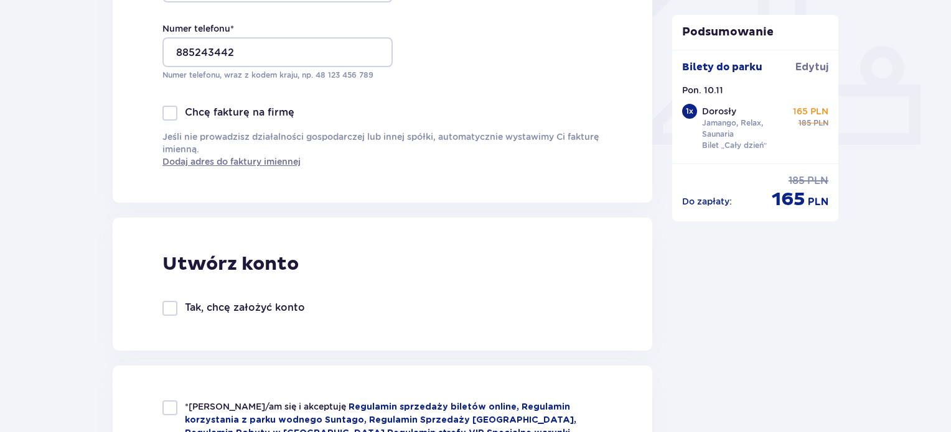
click at [878, 52] on div "Zamówienie i płatność Dane kontaktowe Imię * Izabela Nazwisko * Osetek Adres e-…" at bounding box center [475, 402] width 951 height 1607
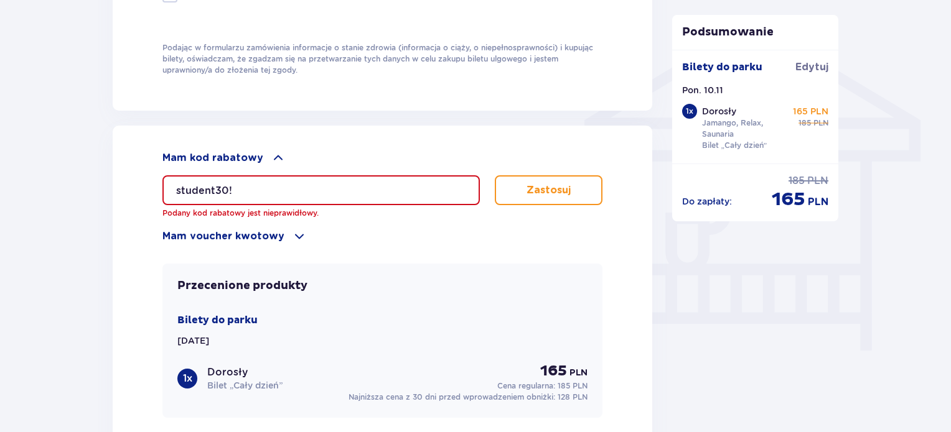
scroll to position [995, 0]
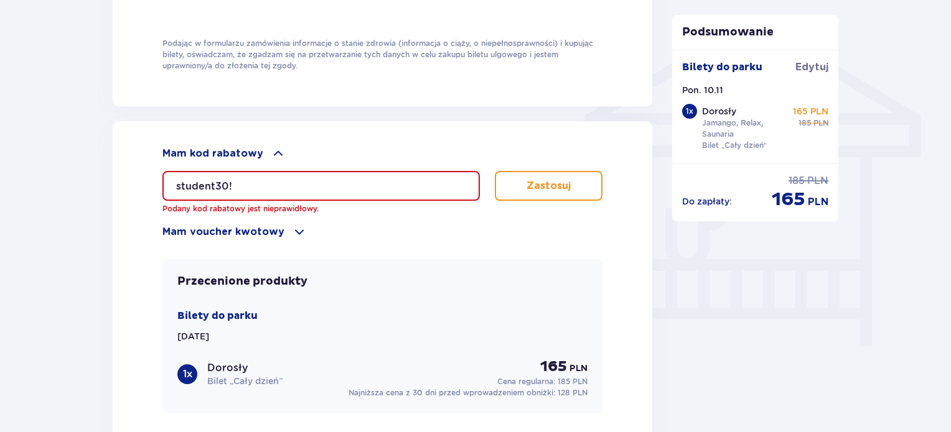
drag, startPoint x: 254, startPoint y: 177, endPoint x: 225, endPoint y: 187, distance: 30.9
click at [225, 187] on input "student30!" at bounding box center [320, 186] width 317 height 30
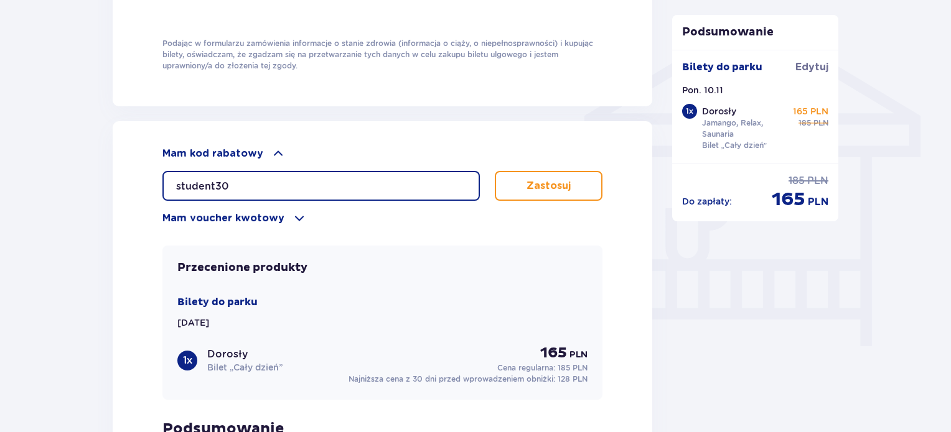
click at [216, 179] on input "student30" at bounding box center [320, 186] width 317 height 30
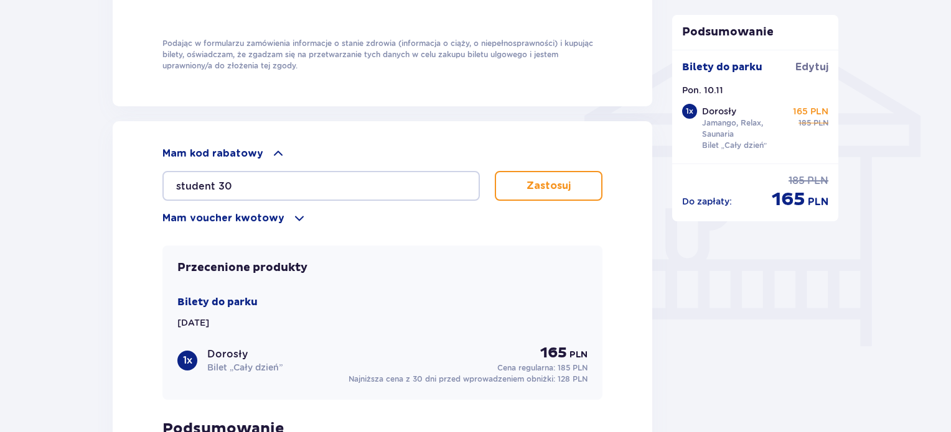
click at [572, 190] on button "Zastosuj" at bounding box center [549, 186] width 108 height 30
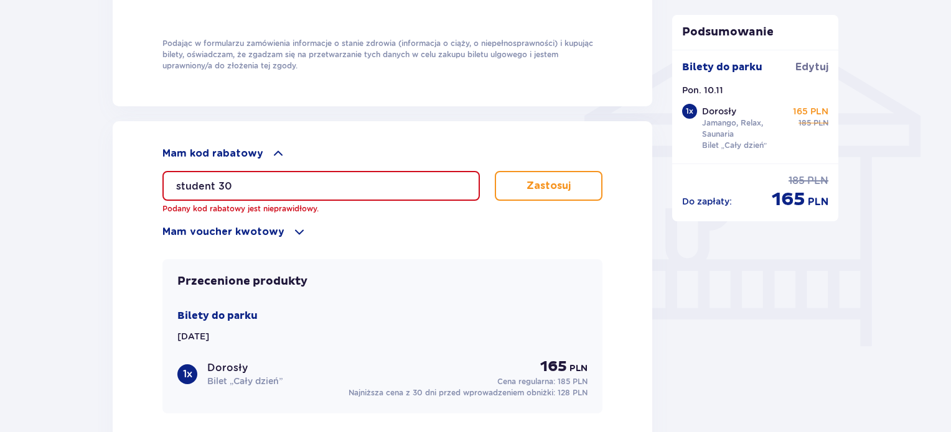
click at [214, 184] on input "student 30" at bounding box center [320, 186] width 317 height 30
click at [218, 183] on input "student 30" at bounding box center [320, 186] width 317 height 30
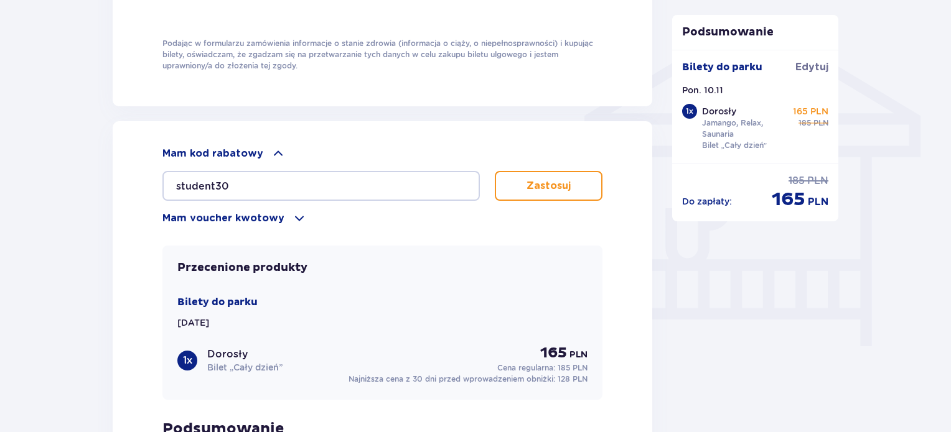
click at [587, 192] on button "Zastosuj" at bounding box center [549, 186] width 108 height 30
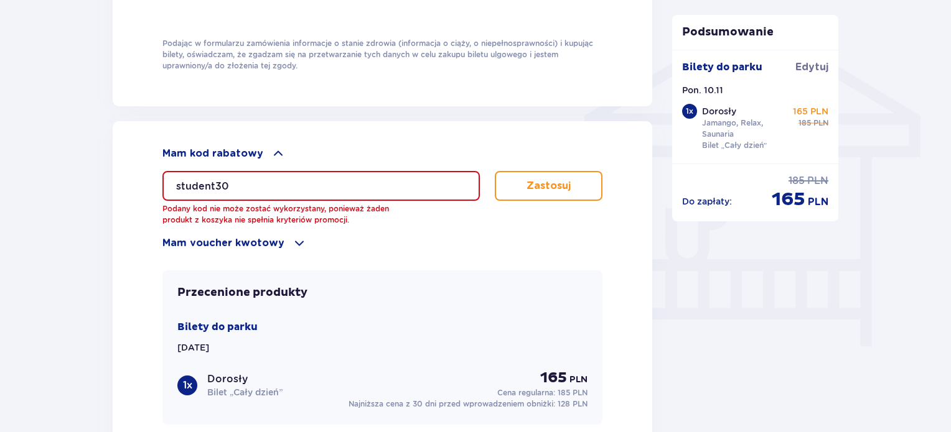
click at [210, 183] on input "student30" at bounding box center [320, 186] width 317 height 30
drag, startPoint x: 213, startPoint y: 181, endPoint x: 72, endPoint y: 142, distance: 146.6
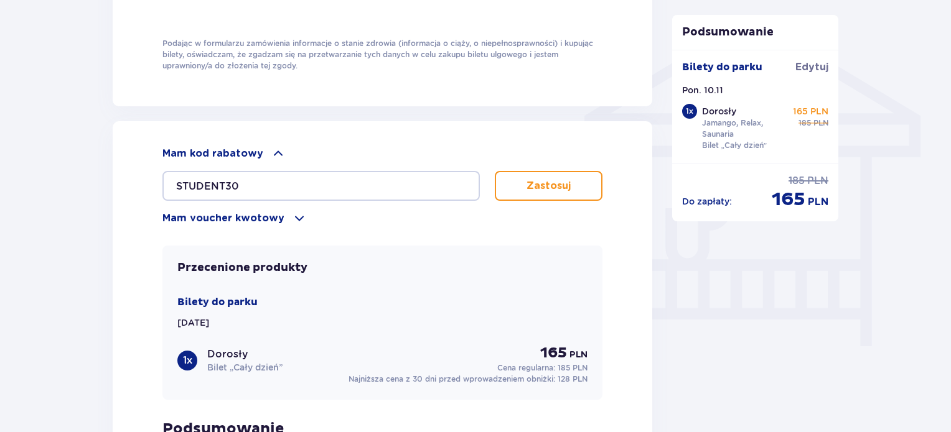
click at [559, 186] on p "Zastosuj" at bounding box center [548, 186] width 44 height 14
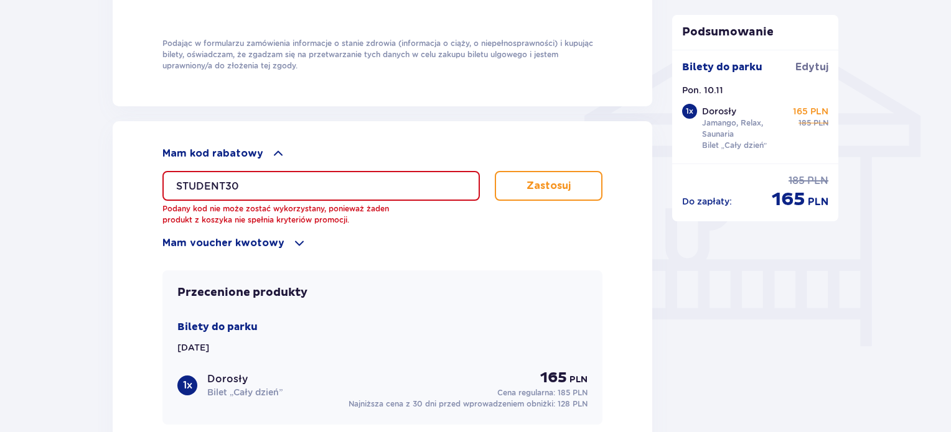
click at [226, 181] on input "STUDENT30" at bounding box center [320, 186] width 317 height 30
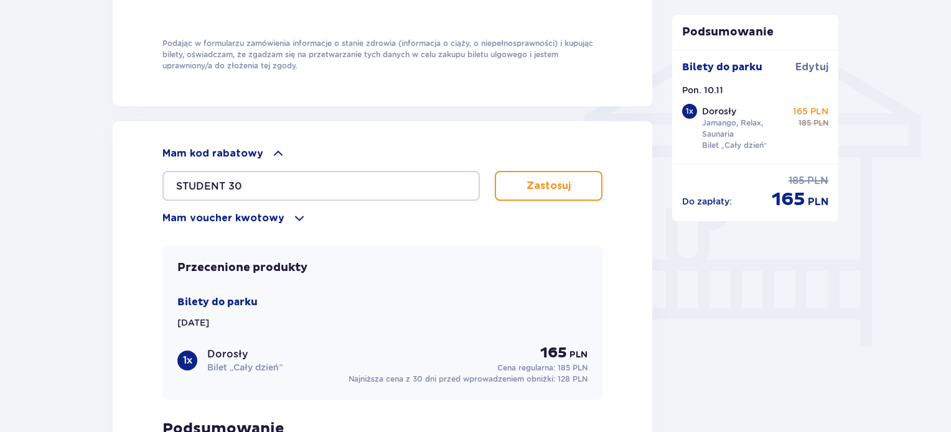
click at [572, 179] on button "Zastosuj" at bounding box center [549, 186] width 108 height 30
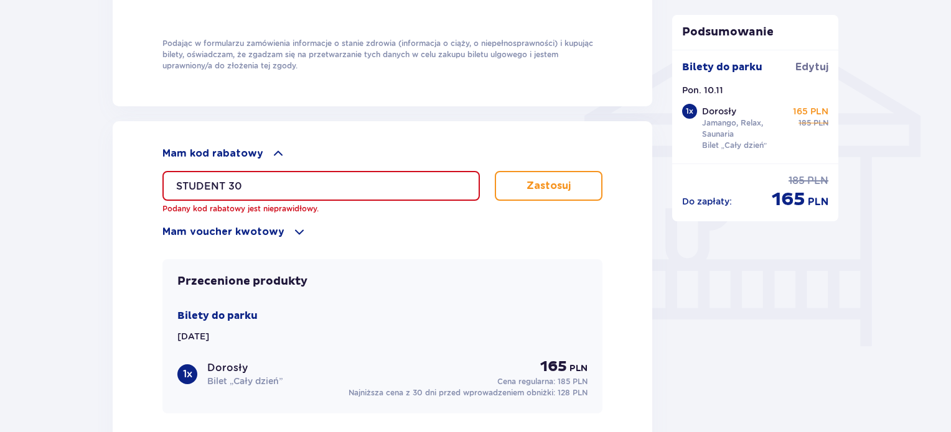
click at [231, 182] on input "STUDENT 30" at bounding box center [320, 186] width 317 height 30
click at [229, 184] on input "STUDENT 30" at bounding box center [320, 186] width 317 height 30
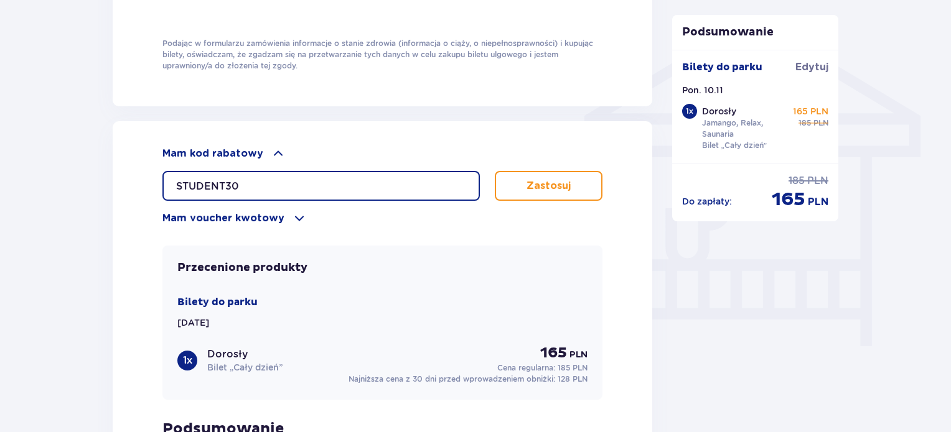
drag, startPoint x: 224, startPoint y: 179, endPoint x: 136, endPoint y: 152, distance: 91.9
click at [137, 180] on div "Mam kod rabatowy STUDENT30 Zastosuj Mam voucher kwotowy Zastosuj Przecenione pr…" at bounding box center [382, 339] width 539 height 437
type input "student30"
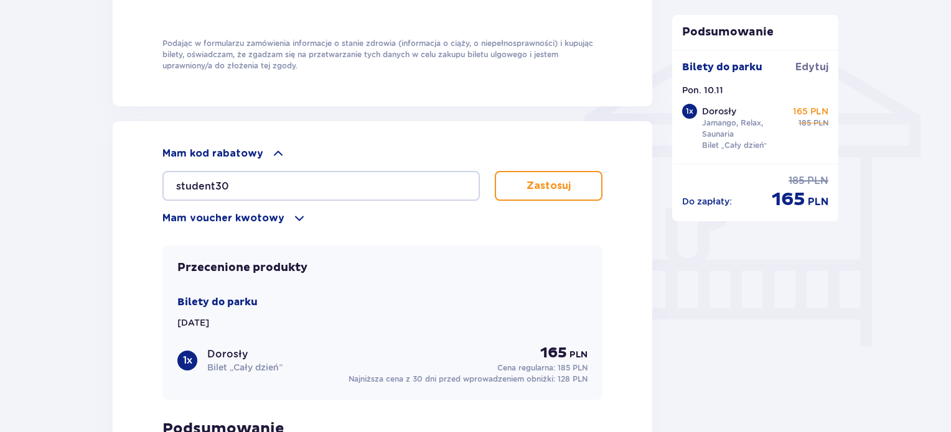
click at [572, 188] on button "Zastosuj" at bounding box center [549, 186] width 108 height 30
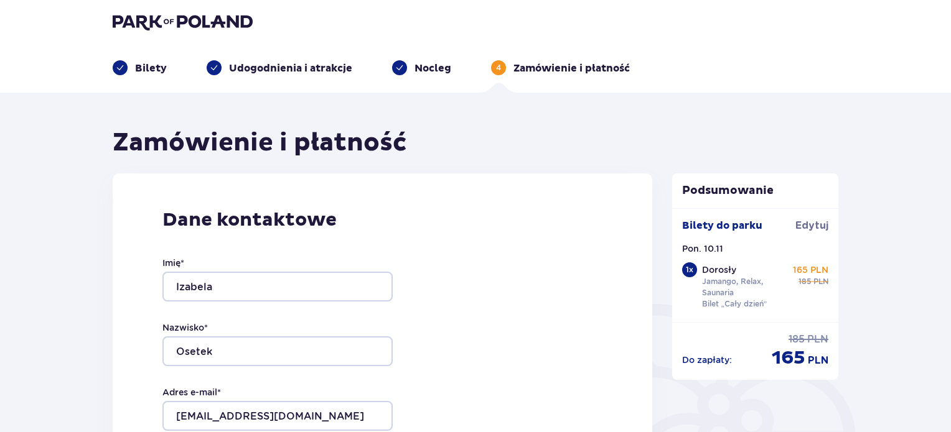
scroll to position [0, 0]
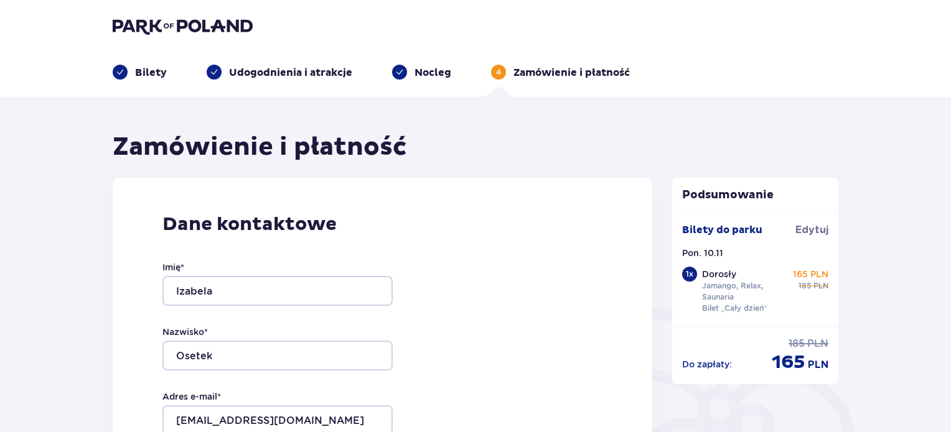
click at [114, 72] on span at bounding box center [120, 72] width 15 height 15
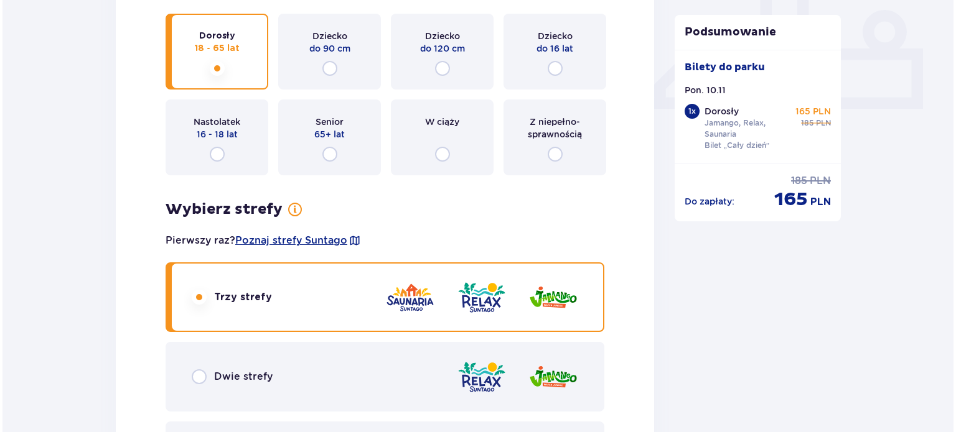
scroll to position [560, 0]
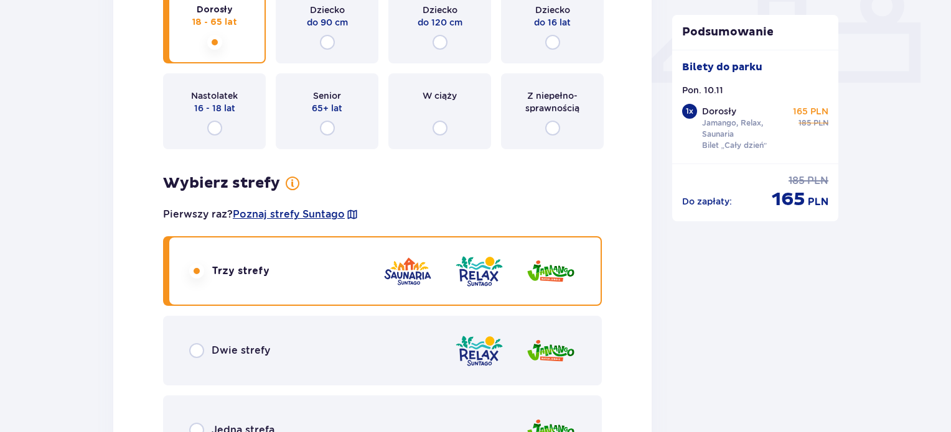
click at [292, 180] on span at bounding box center [292, 183] width 15 height 15
click at [294, 215] on span "Poznaj strefy Suntago" at bounding box center [289, 215] width 112 height 14
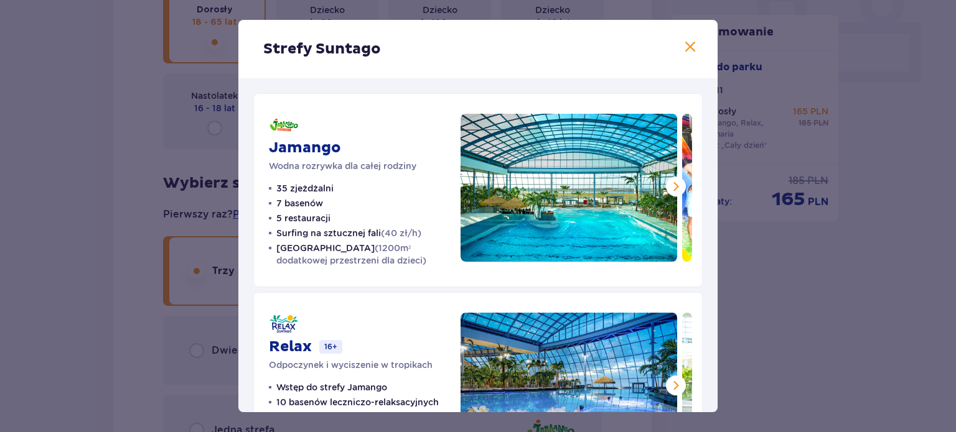
click at [697, 44] on div "Strefy Suntago" at bounding box center [477, 49] width 479 height 58
click at [691, 51] on span at bounding box center [690, 47] width 15 height 15
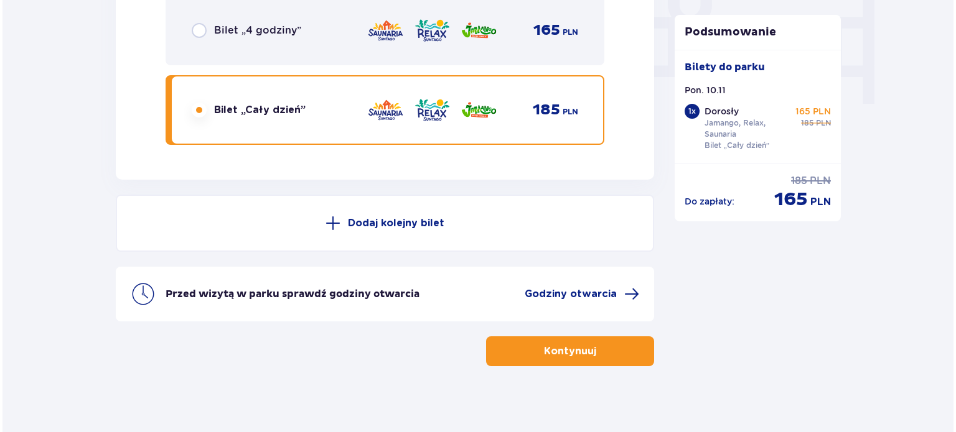
scroll to position [1244, 0]
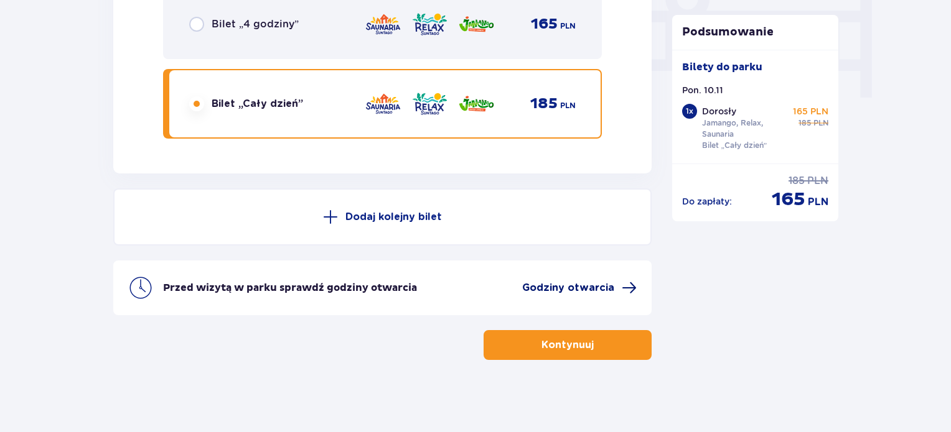
click at [610, 292] on span "Godziny otwarcia" at bounding box center [568, 288] width 92 height 14
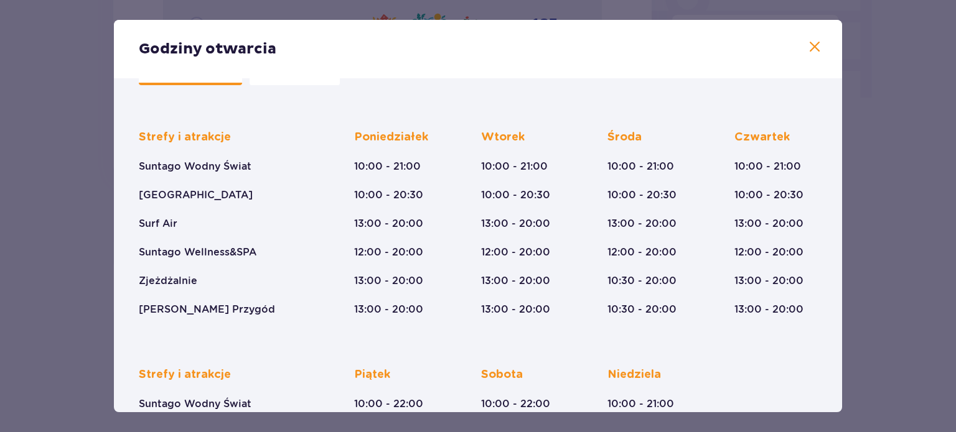
scroll to position [39, 0]
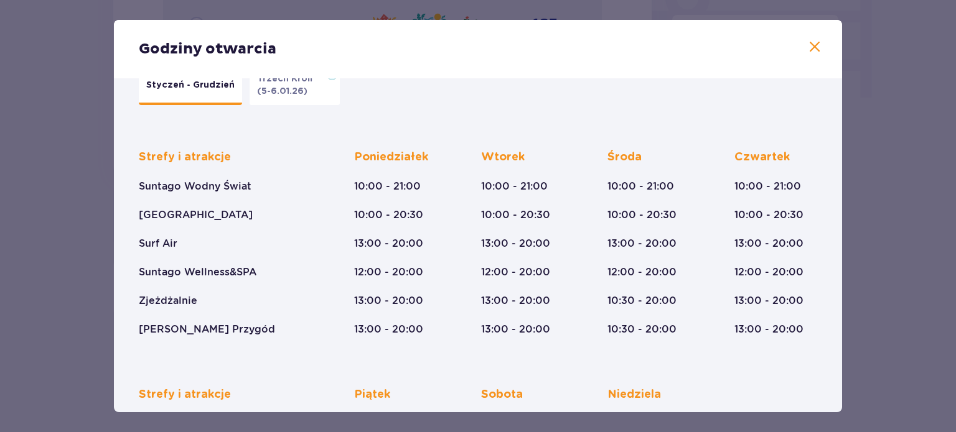
click at [266, 100] on button "Trzech Króli (5-6.01.26)" at bounding box center [294, 86] width 90 height 37
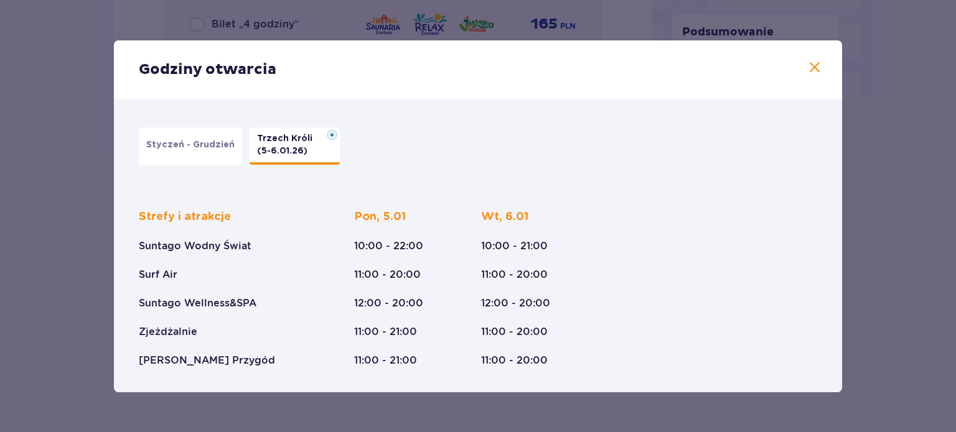
scroll to position [0, 0]
click at [172, 146] on p "Styczeń - Grudzień" at bounding box center [190, 145] width 88 height 12
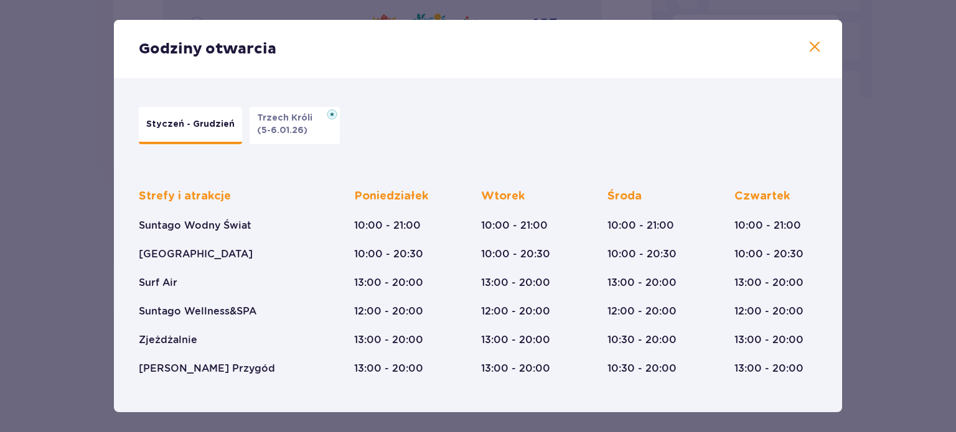
click at [810, 44] on span at bounding box center [814, 47] width 15 height 15
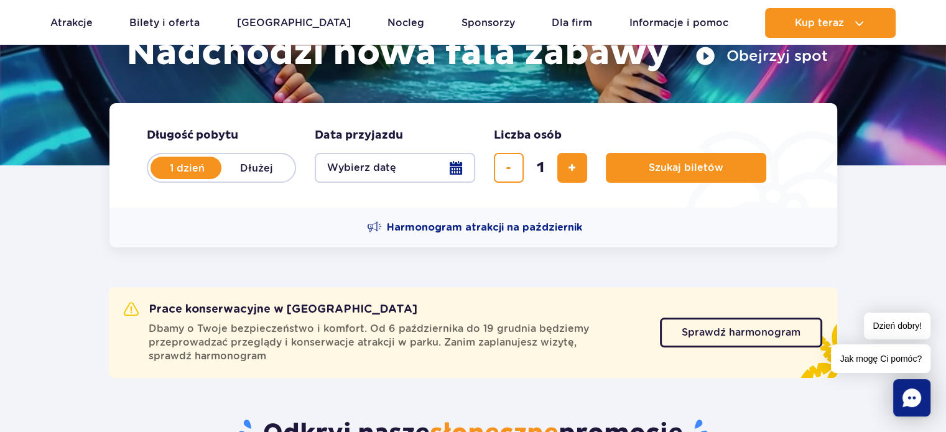
scroll to position [249, 0]
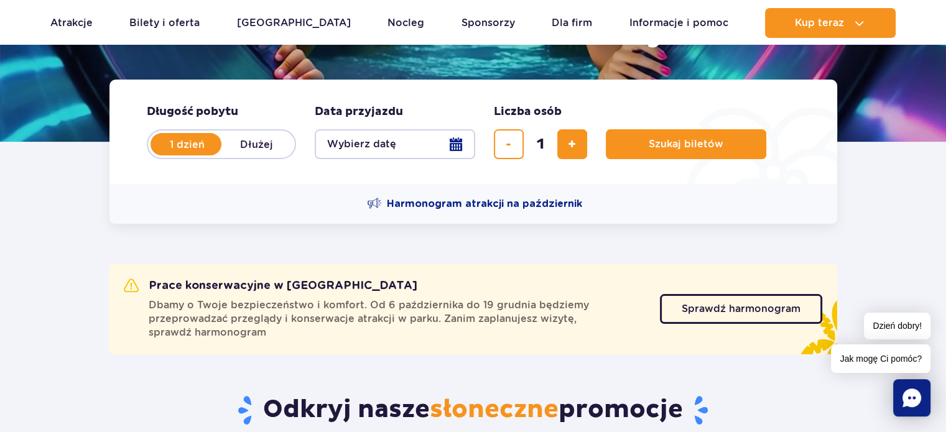
click at [450, 135] on button "Wybierz datę" at bounding box center [395, 144] width 161 height 30
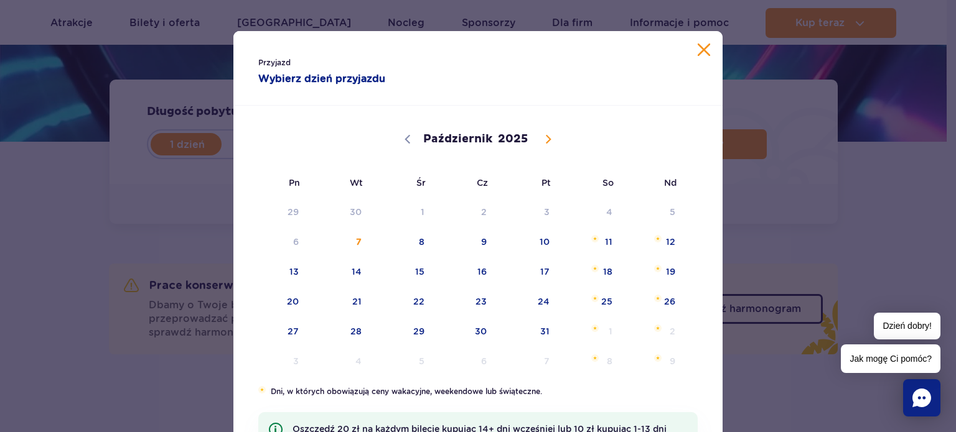
click at [538, 144] on span at bounding box center [548, 139] width 21 height 21
select select "10"
click at [301, 275] on span "10" at bounding box center [277, 272] width 63 height 29
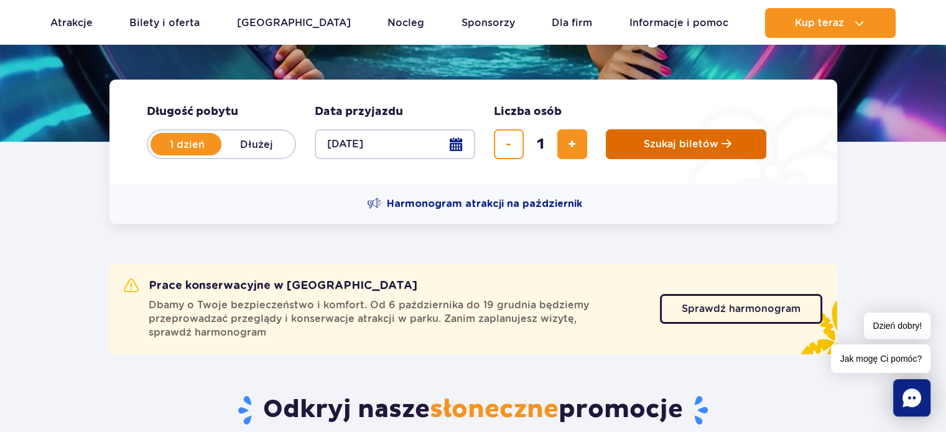
click at [640, 149] on button "Szukaj biletów" at bounding box center [686, 144] width 161 height 30
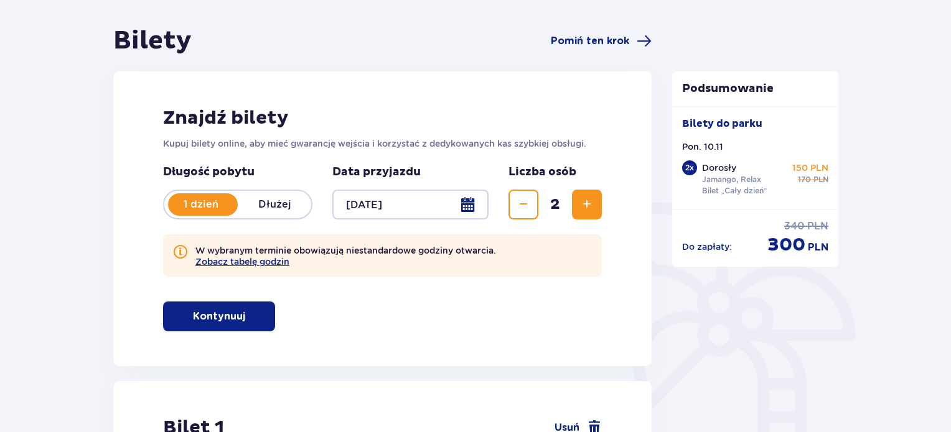
scroll to position [124, 0]
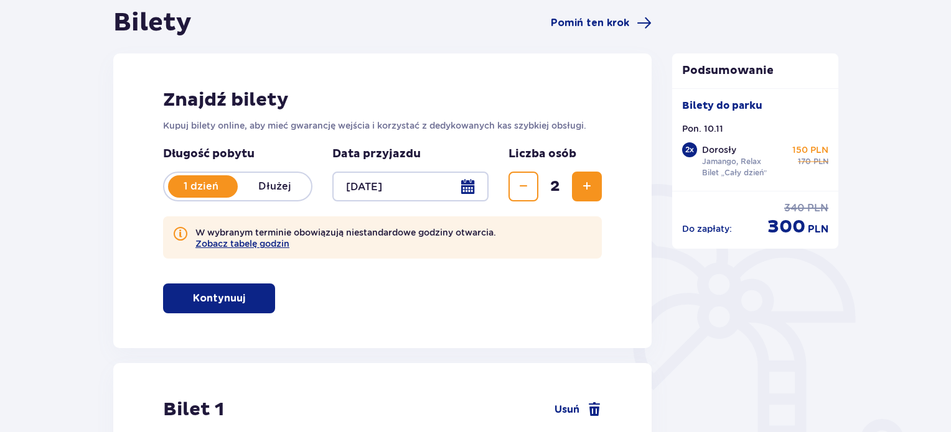
click at [510, 189] on button "Zmniejsz" at bounding box center [523, 187] width 30 height 30
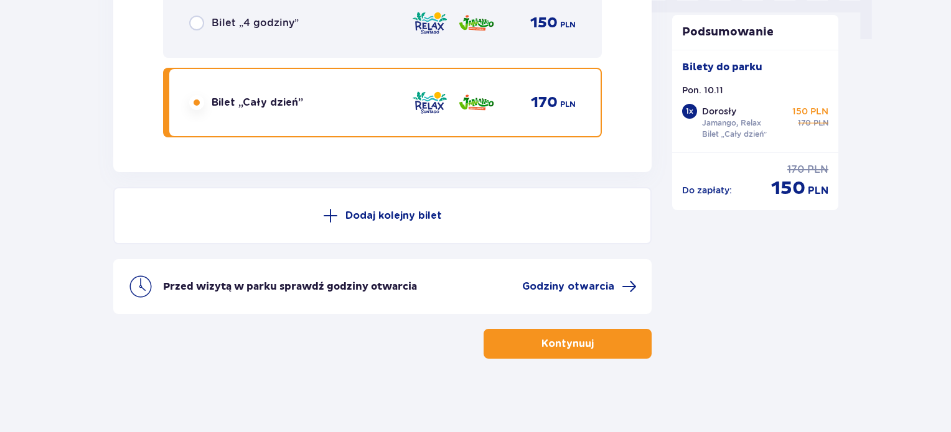
scroll to position [1303, 0]
click at [580, 337] on p "Kontynuuj" at bounding box center [567, 344] width 52 height 14
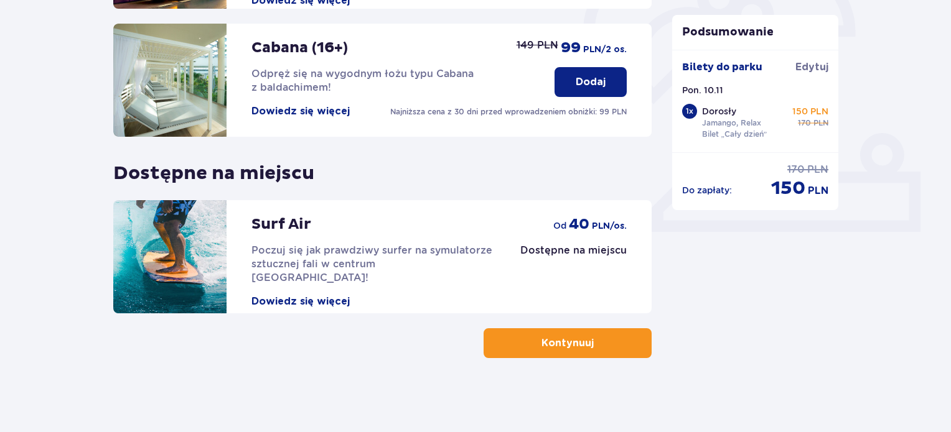
click at [603, 343] on button "Kontynuuj" at bounding box center [567, 343] width 168 height 30
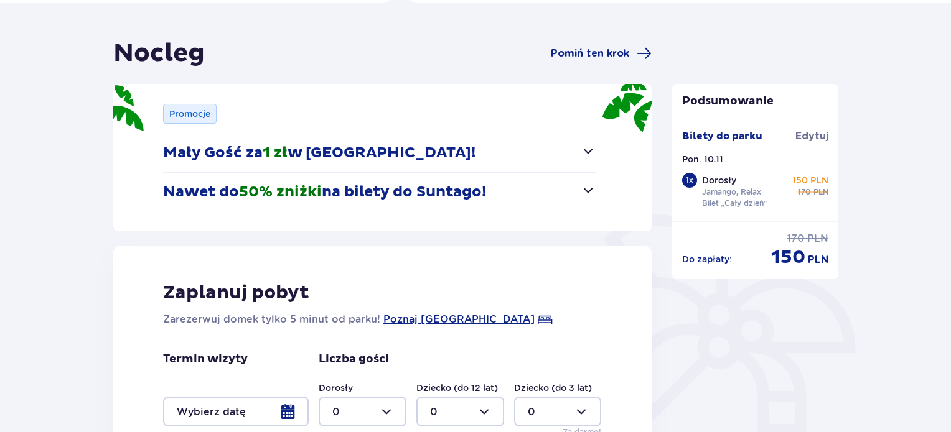
scroll to position [124, 0]
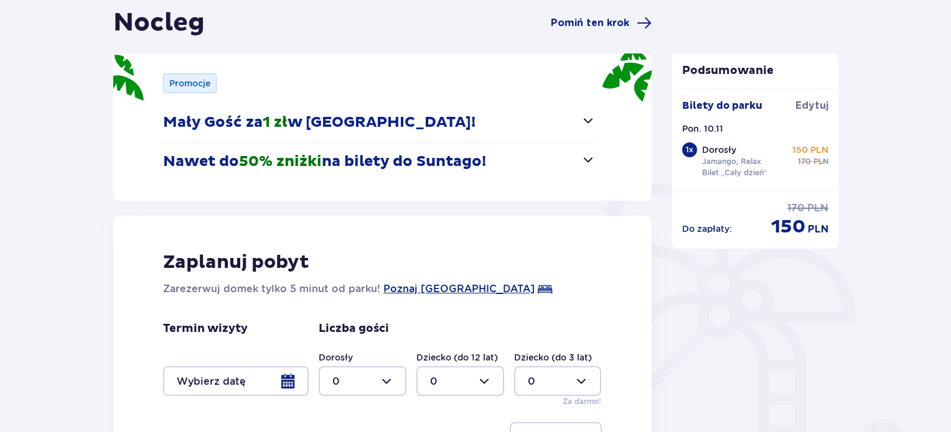
click at [548, 162] on button "Nawet do 50% zniżki na bilety do Suntago!" at bounding box center [379, 161] width 432 height 39
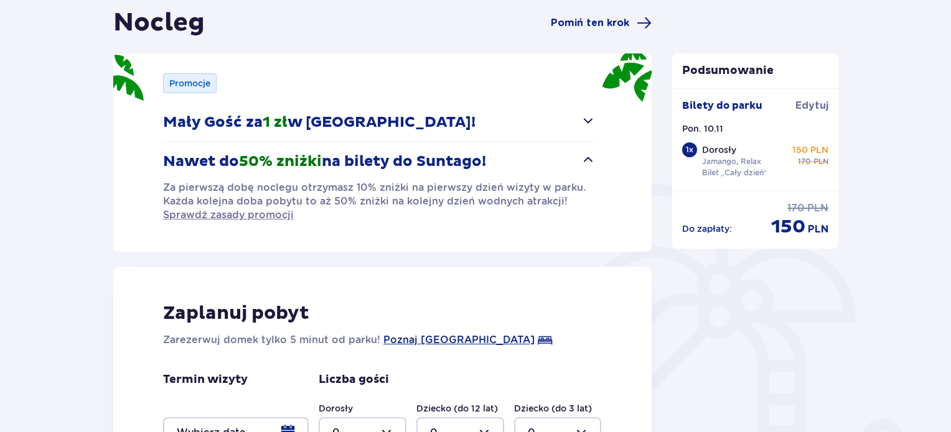
click at [548, 162] on button "Nawet do 50% zniżki na bilety do Suntago!" at bounding box center [379, 161] width 432 height 39
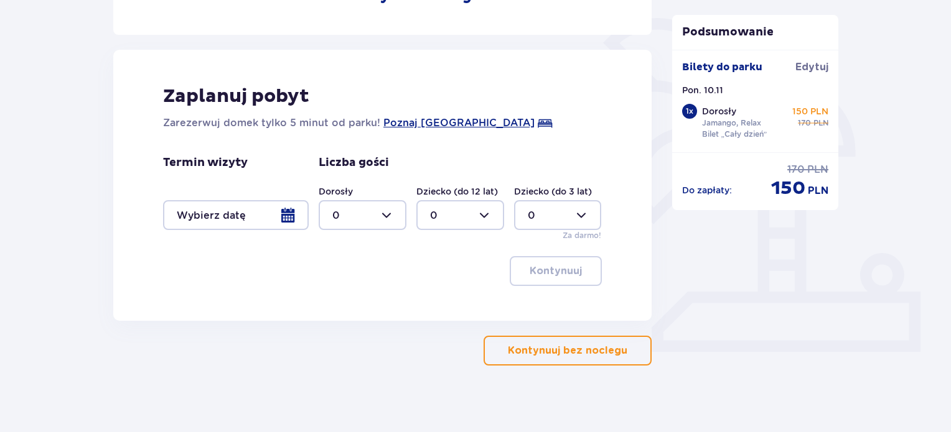
scroll to position [298, 0]
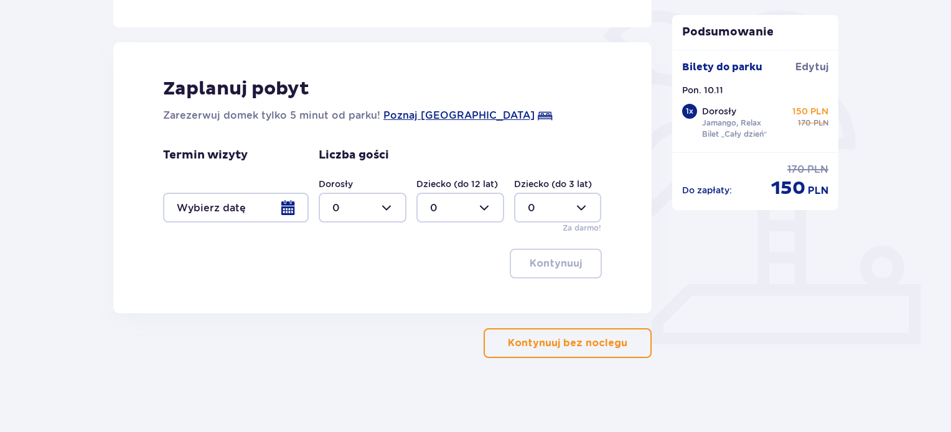
click at [237, 213] on div at bounding box center [236, 208] width 146 height 30
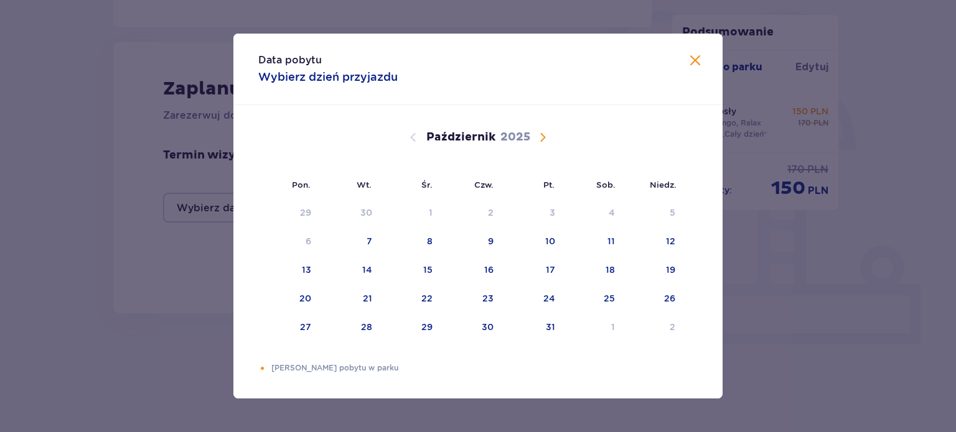
click at [683, 62] on div "Data pobytu Wybierz dzień przyjazdu" at bounding box center [477, 70] width 489 height 72
click at [686, 62] on div "Data pobytu Wybierz dzień przyjazdu" at bounding box center [477, 70] width 489 height 72
drag, startPoint x: 702, startPoint y: 55, endPoint x: 698, endPoint y: 62, distance: 7.8
click at [702, 55] on span "Zamknij" at bounding box center [694, 61] width 15 height 15
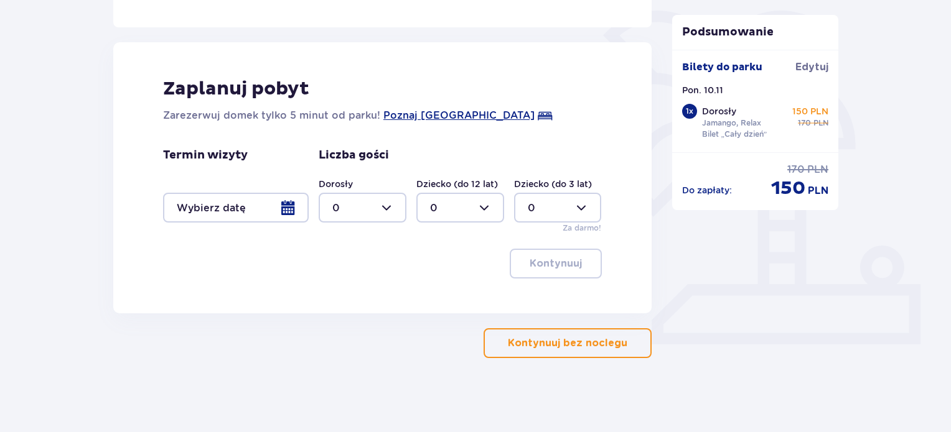
click at [577, 350] on button "Kontynuuj bez noclegu" at bounding box center [567, 343] width 168 height 30
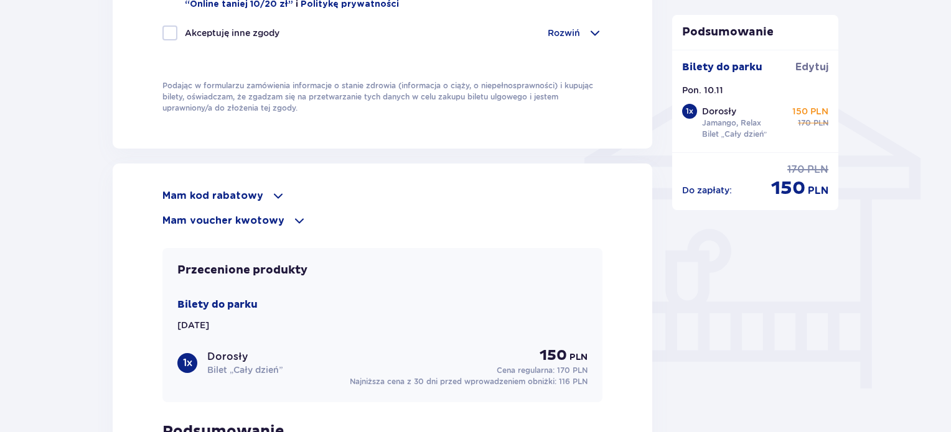
scroll to position [995, 0]
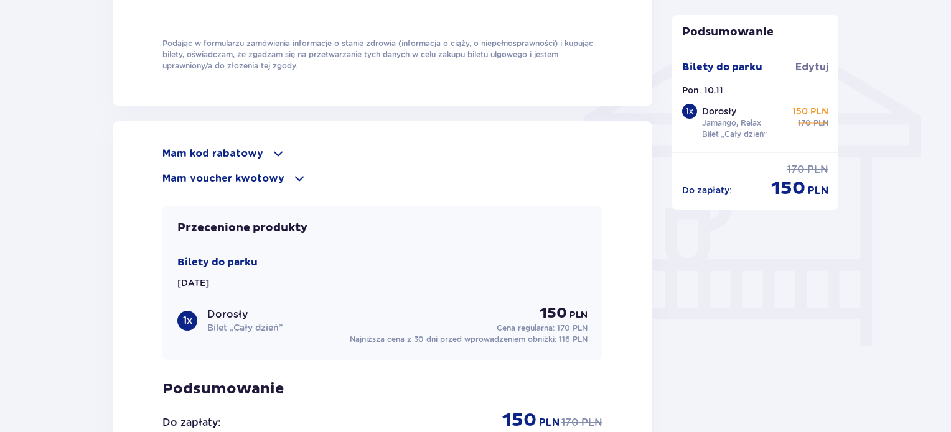
click at [271, 147] on span at bounding box center [278, 153] width 15 height 15
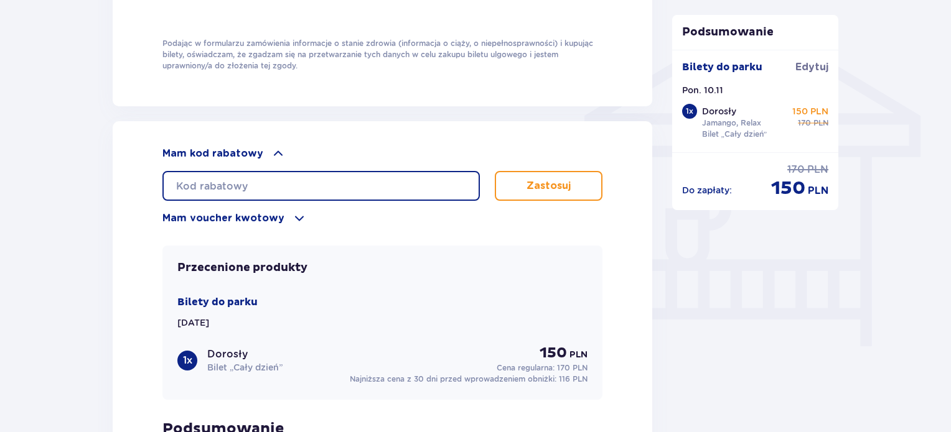
click at [264, 180] on input "text" at bounding box center [320, 186] width 317 height 30
type input "student30"
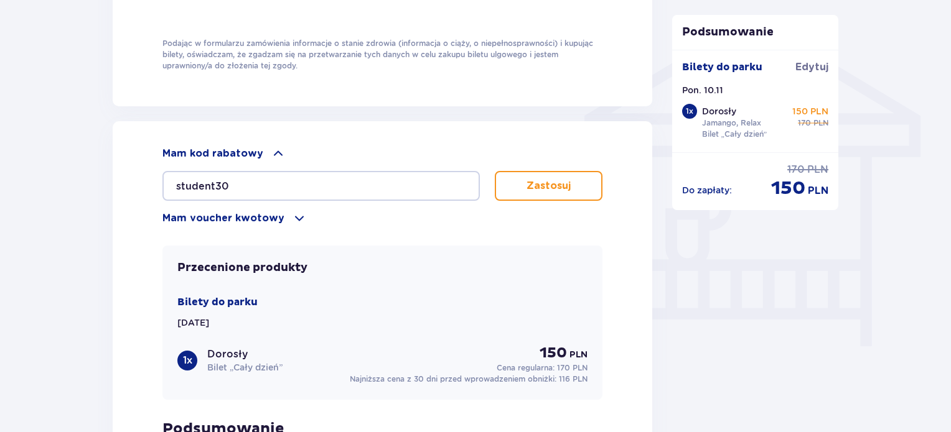
click at [519, 196] on button "Zastosuj" at bounding box center [549, 186] width 108 height 30
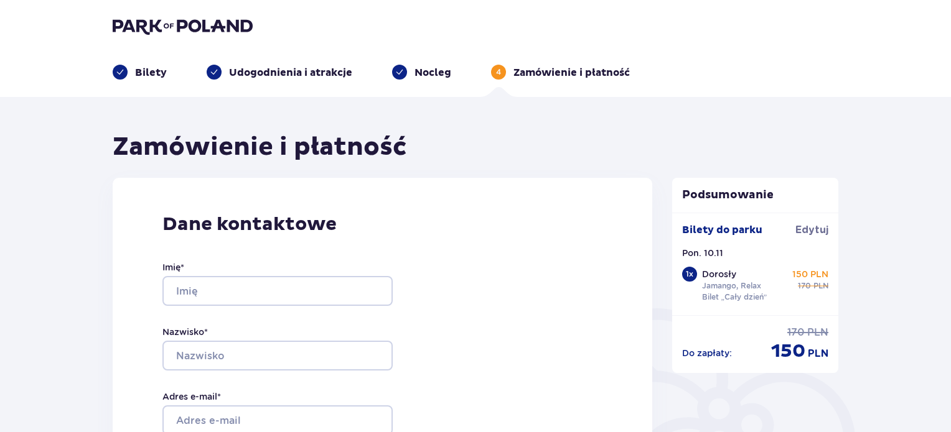
scroll to position [0, 0]
click at [126, 72] on span at bounding box center [120, 72] width 15 height 15
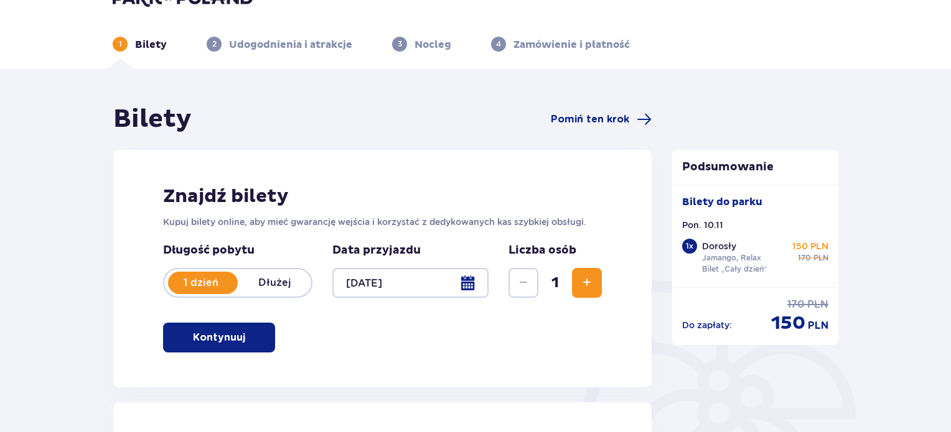
scroll to position [187, 0]
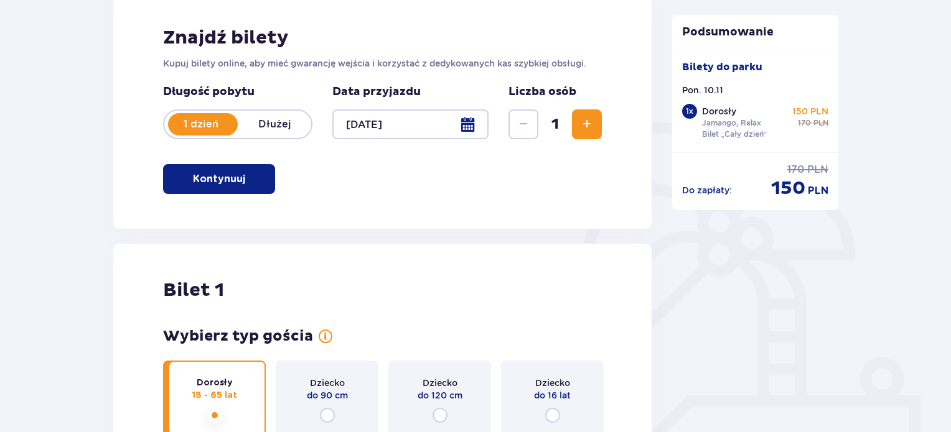
click at [595, 128] on button "Zwiększ" at bounding box center [587, 124] width 30 height 30
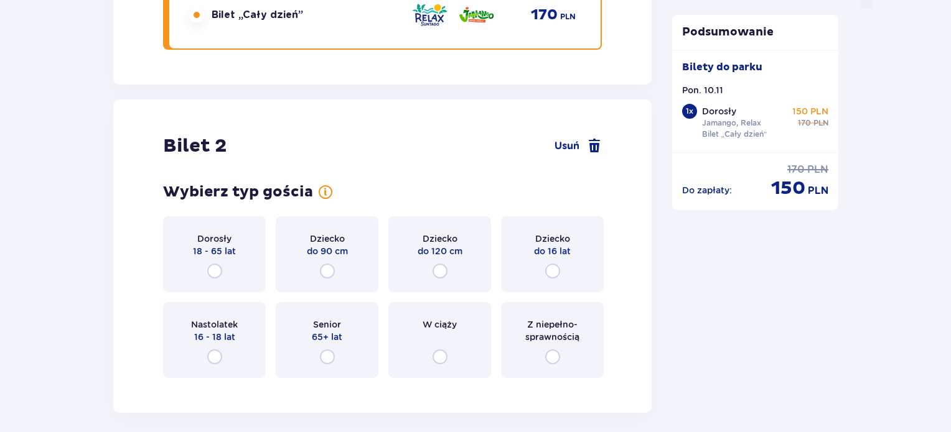
scroll to position [1355, 0]
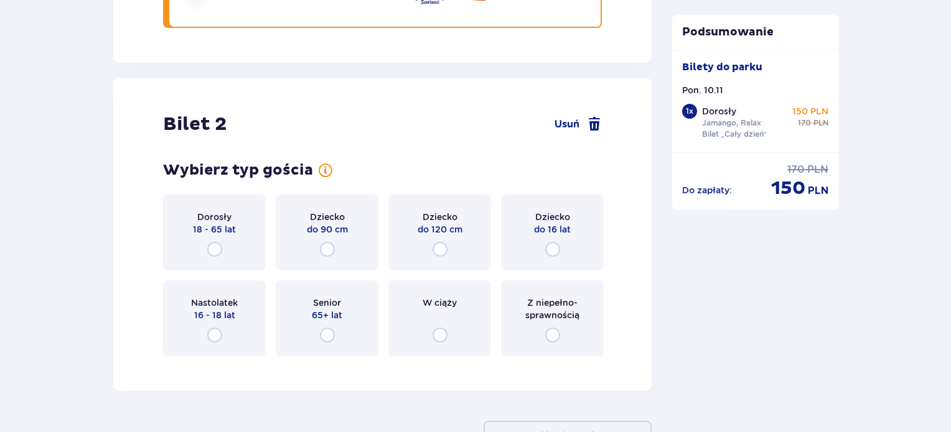
click at [207, 248] on input "radio" at bounding box center [214, 249] width 15 height 15
radio input "true"
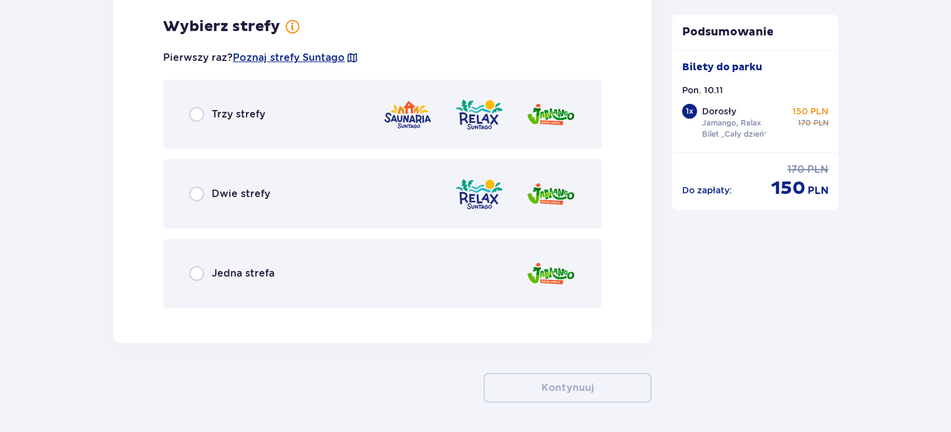
scroll to position [1721, 0]
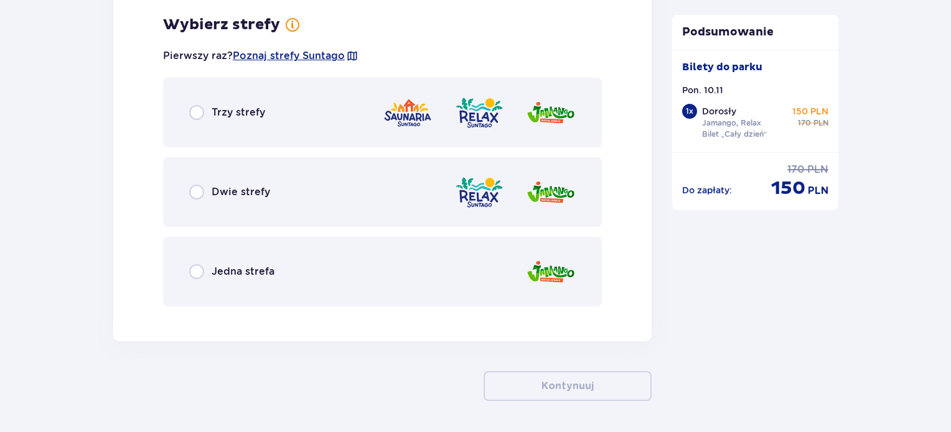
click at [202, 258] on div "Jedna strefa" at bounding box center [382, 272] width 439 height 70
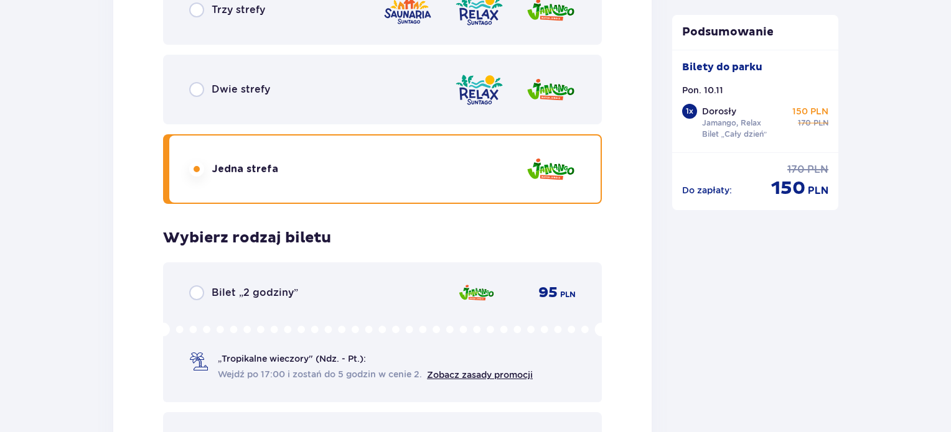
scroll to position [1788, 0]
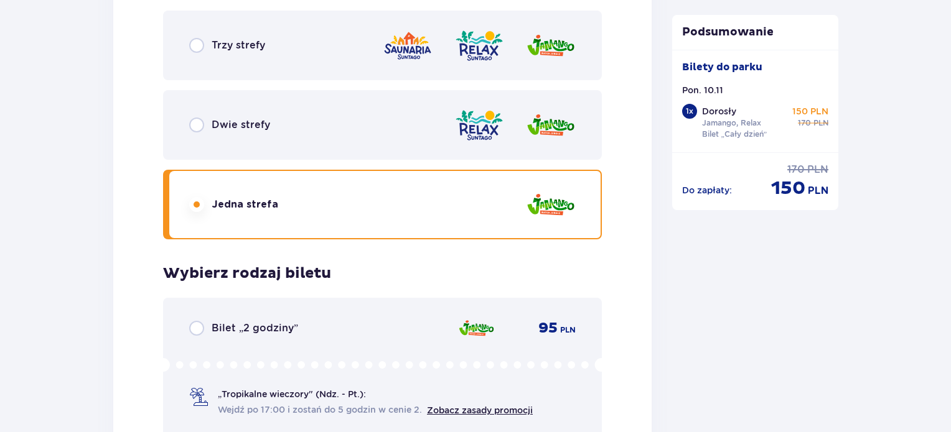
click at [200, 126] on input "radio" at bounding box center [196, 125] width 15 height 15
radio input "true"
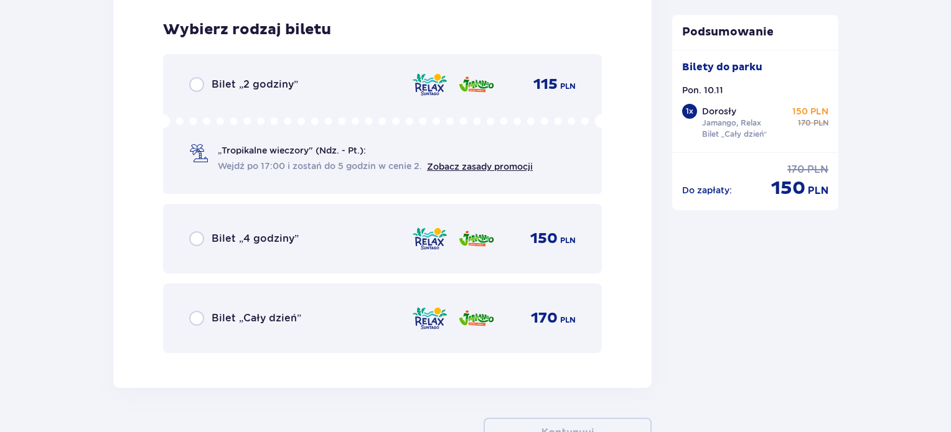
scroll to position [2037, 0]
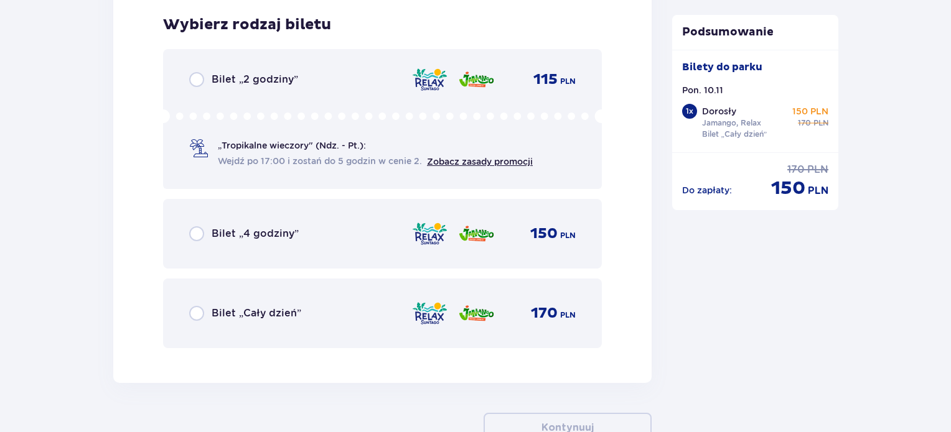
click at [212, 301] on div "Bilet „Cały dzień” 170 PLN" at bounding box center [382, 314] width 386 height 26
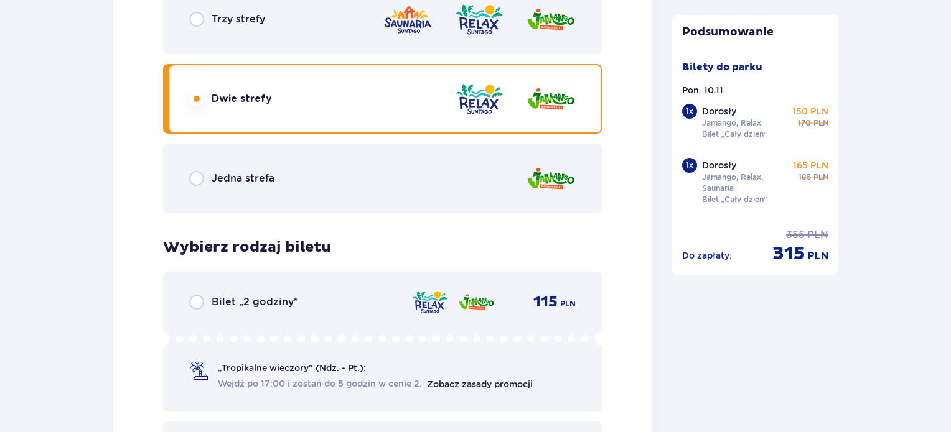
scroll to position [1812, 0]
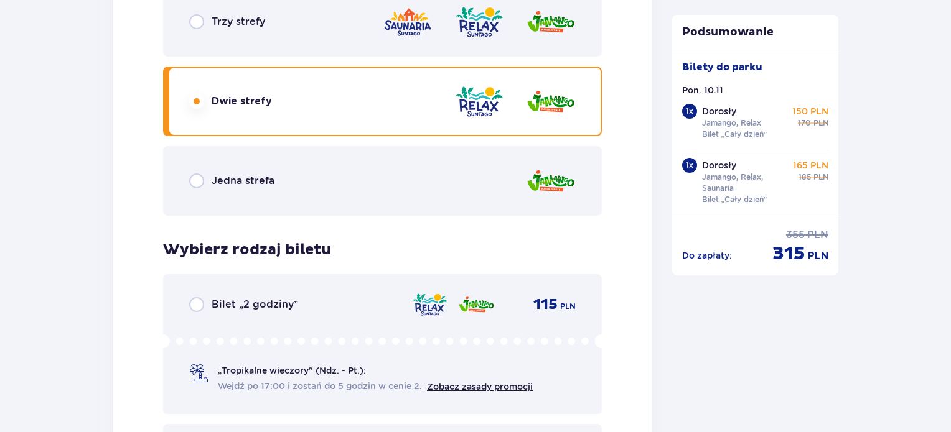
click at [193, 104] on input "radio" at bounding box center [196, 101] width 15 height 15
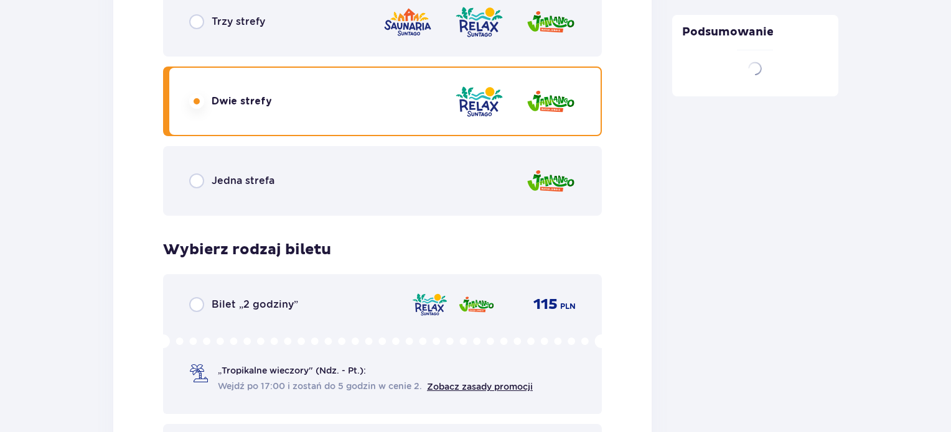
click at [196, 102] on input "radio" at bounding box center [196, 101] width 15 height 15
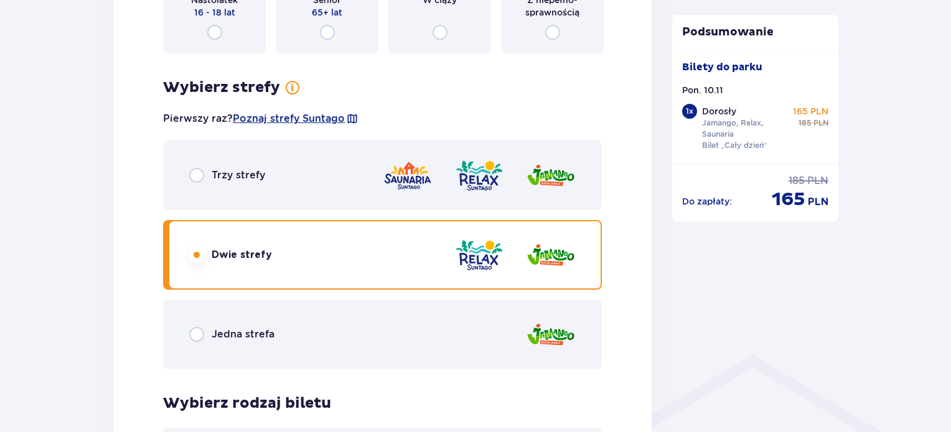
scroll to position [630, 0]
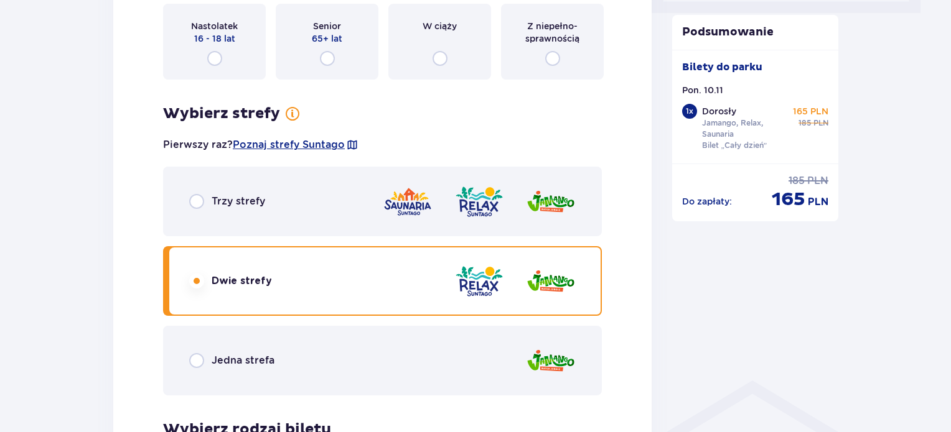
click at [190, 278] on input "radio" at bounding box center [196, 281] width 15 height 15
radio input "true"
click at [194, 277] on input "radio" at bounding box center [196, 281] width 15 height 15
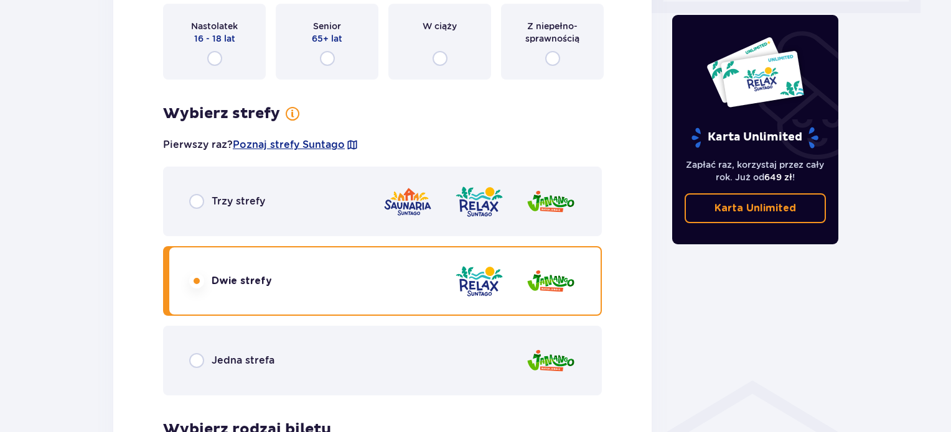
click at [194, 277] on input "radio" at bounding box center [196, 281] width 15 height 15
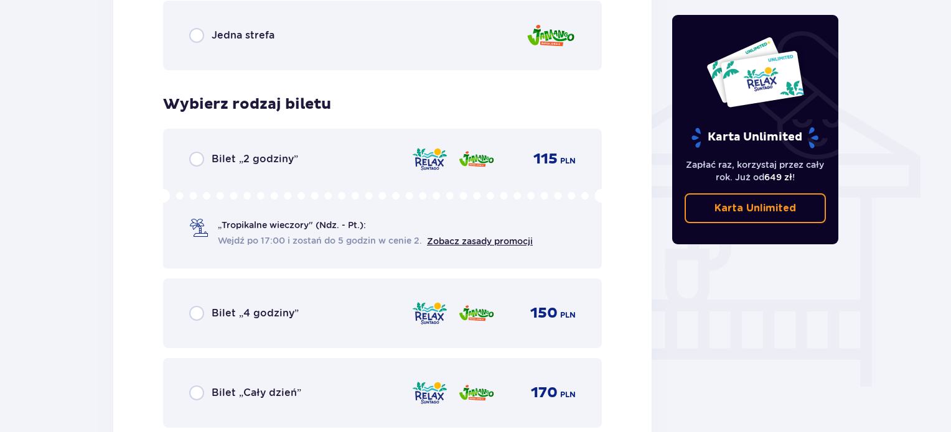
scroll to position [939, 0]
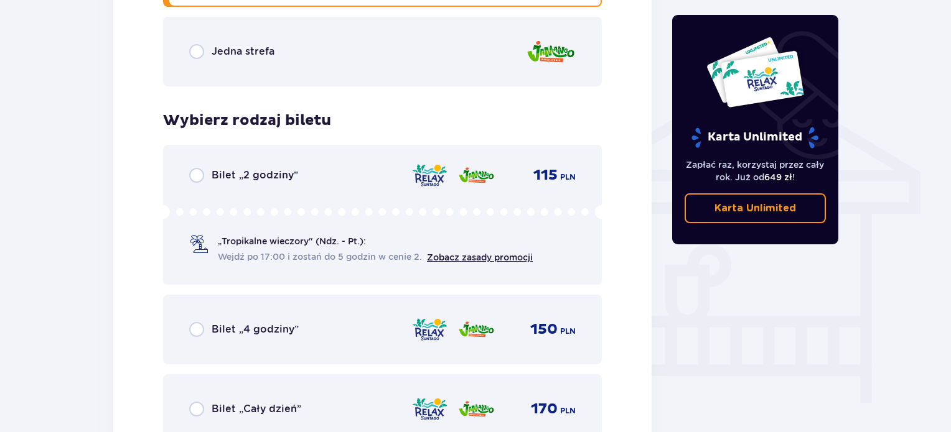
click at [197, 406] on input "radio" at bounding box center [196, 409] width 15 height 15
radio input "true"
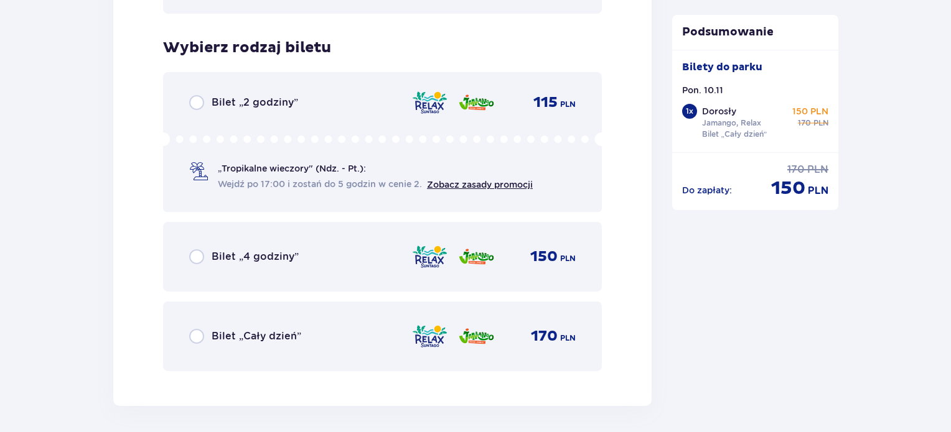
scroll to position [2039, 0]
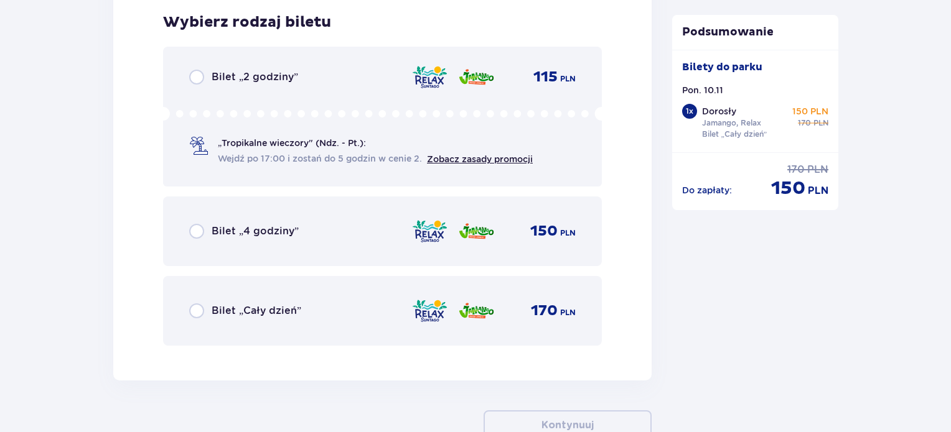
click at [207, 304] on div "Bilet „Cały dzień”" at bounding box center [245, 311] width 112 height 15
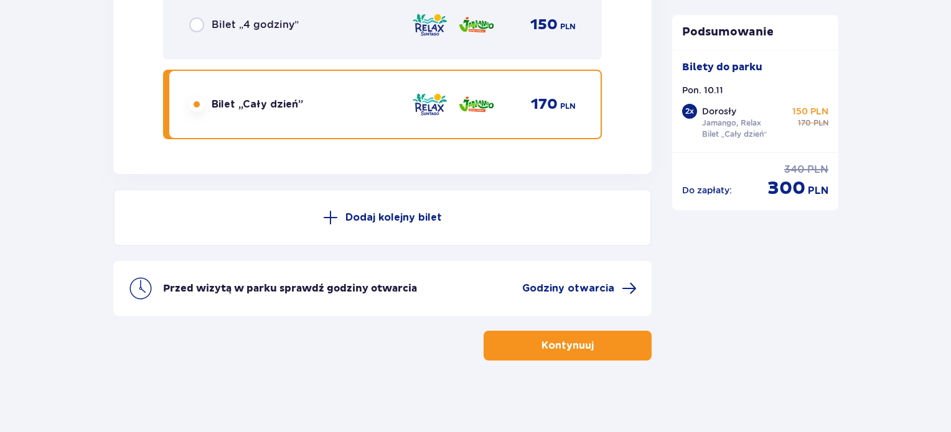
scroll to position [2247, 0]
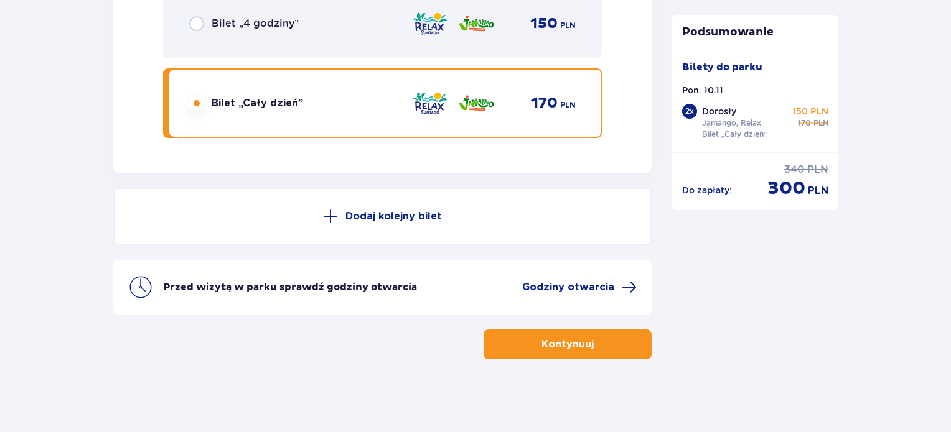
click at [513, 342] on button "Kontynuuj" at bounding box center [567, 345] width 168 height 30
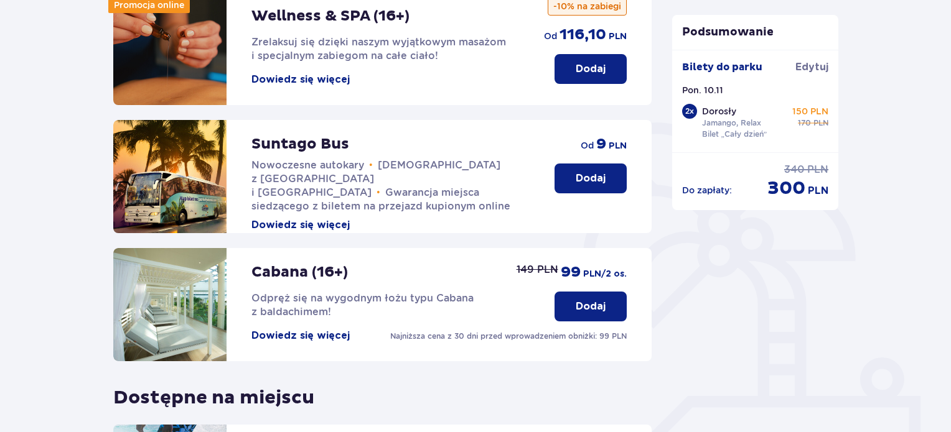
scroll to position [187, 0]
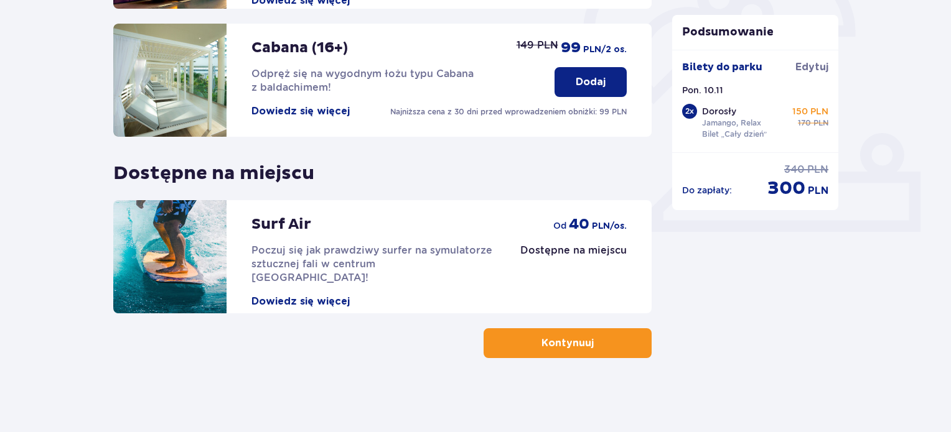
click at [578, 358] on button "Kontynuuj" at bounding box center [567, 343] width 168 height 30
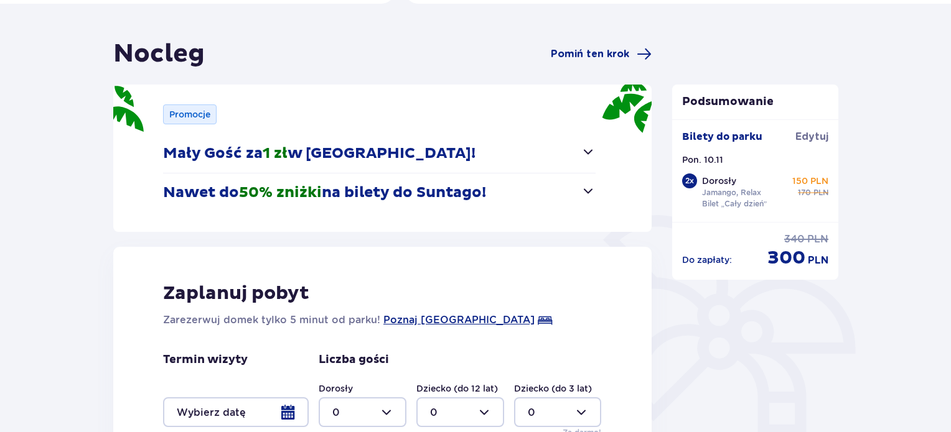
scroll to position [124, 0]
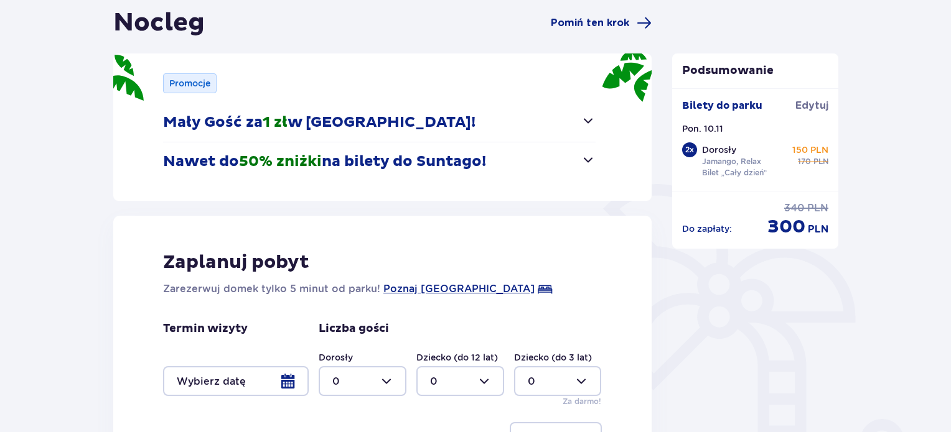
click at [388, 165] on p "Nawet do 50% zniżki na bilety do Suntago!" at bounding box center [324, 161] width 323 height 19
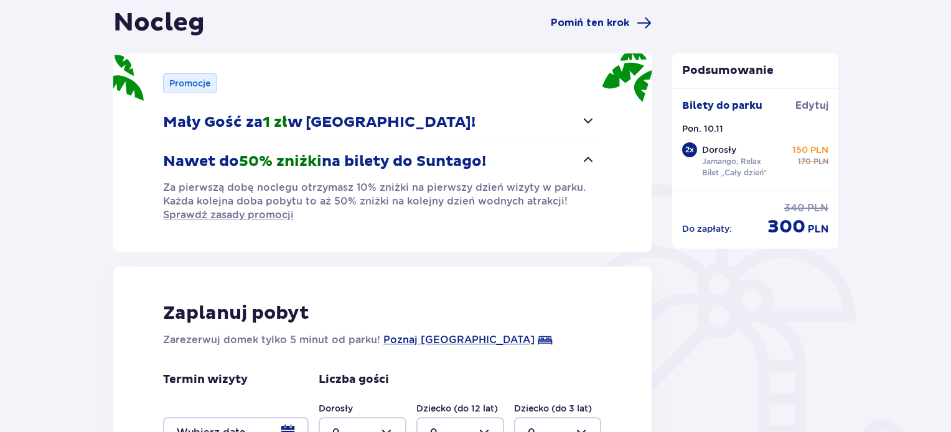
click at [388, 165] on p "Nawet do 50% zniżki na bilety do Suntago!" at bounding box center [324, 161] width 323 height 19
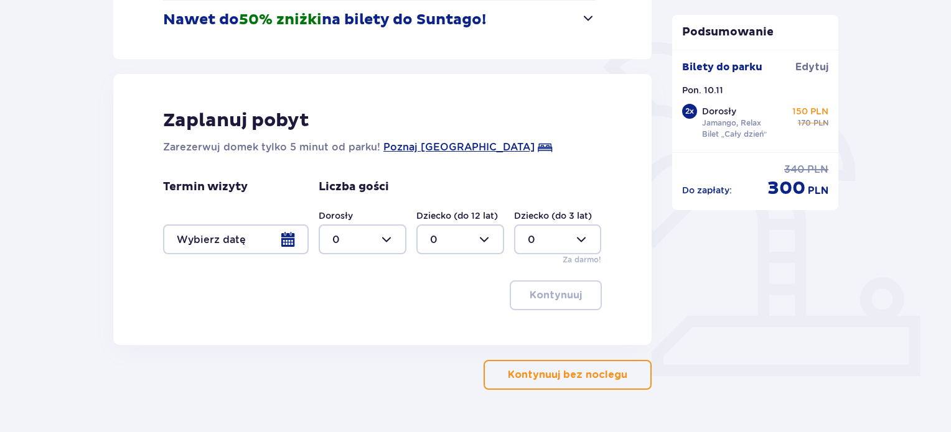
scroll to position [298, 0]
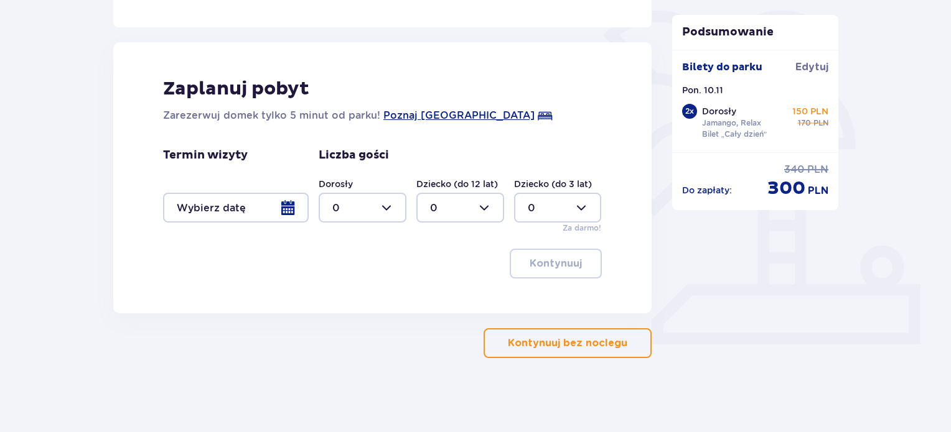
click at [510, 334] on button "Kontynuuj bez noclegu" at bounding box center [567, 343] width 168 height 30
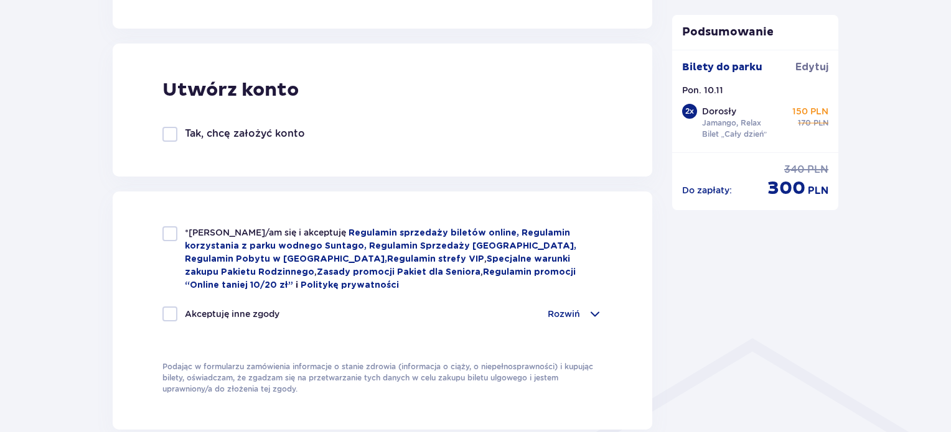
scroll to position [684, 0]
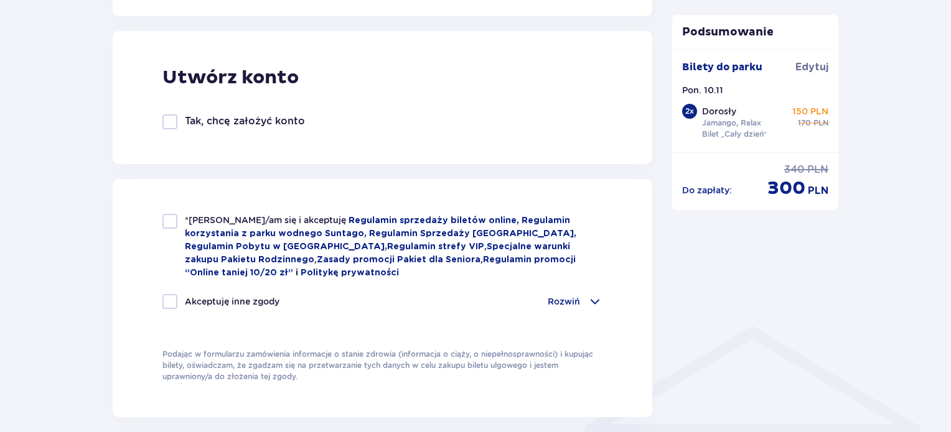
click at [169, 230] on div "*Zapoznałem/am się i akceptuję Regulamin sprzedaży biletów online, Regulamin ko…" at bounding box center [382, 246] width 440 height 65
checkbox input "true"
click at [579, 303] on p "Rozwiń" at bounding box center [563, 302] width 32 height 12
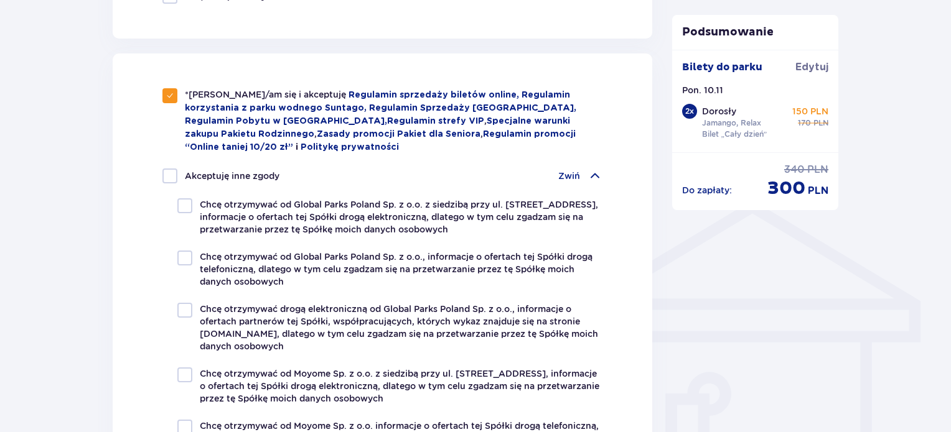
scroll to position [747, 0]
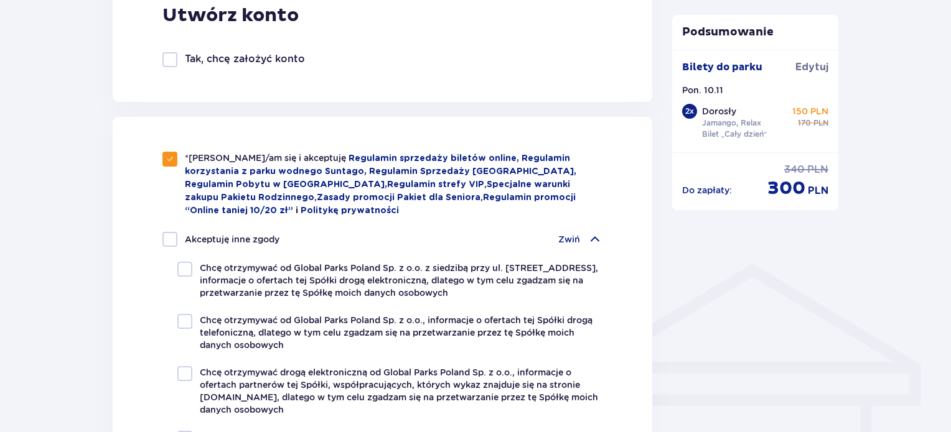
click at [568, 243] on div "Zwiń" at bounding box center [580, 239] width 44 height 15
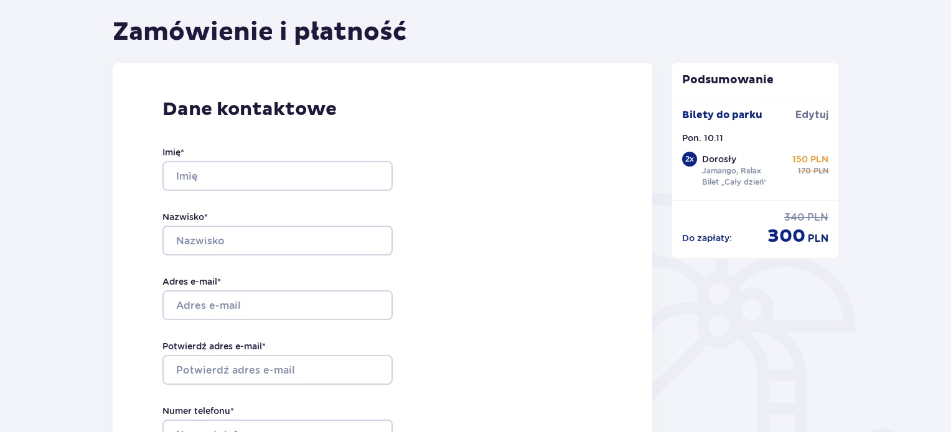
scroll to position [62, 0]
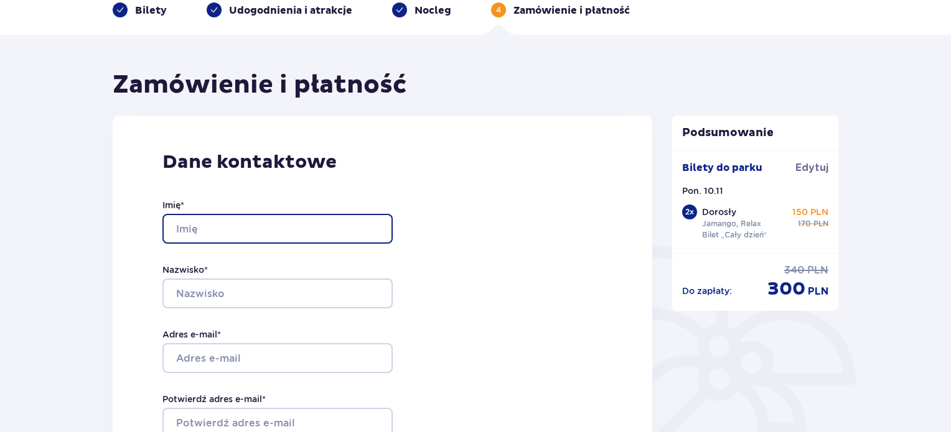
click at [214, 234] on input "Imię *" at bounding box center [277, 229] width 230 height 30
type input "Izabela"
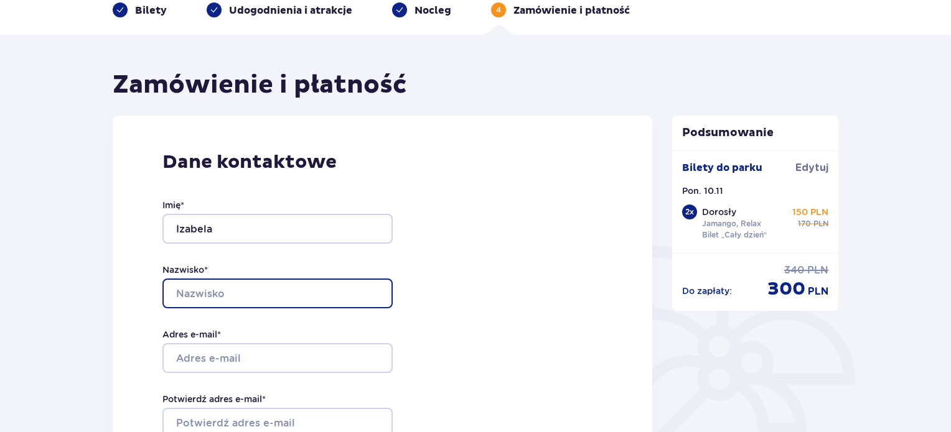
click at [256, 283] on input "Nazwisko *" at bounding box center [277, 294] width 230 height 30
type input "Osetek"
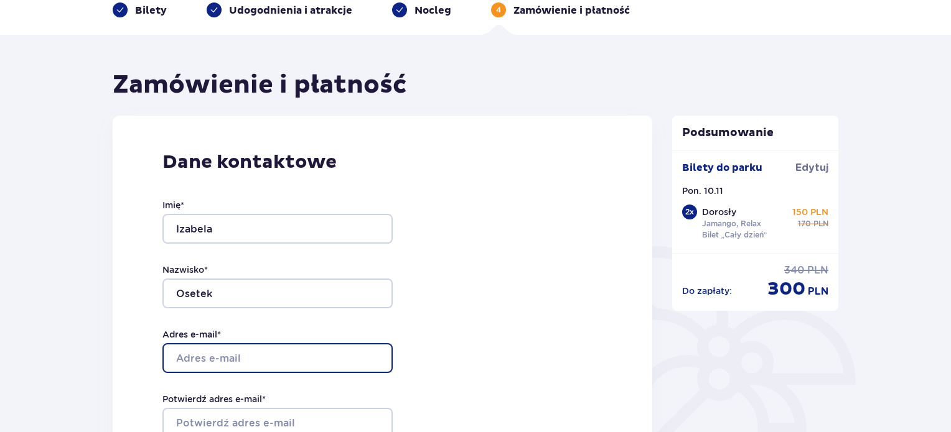
click at [235, 358] on input "Adres e-mail *" at bounding box center [277, 358] width 230 height 30
type input "iza.osetek03@gmail.com"
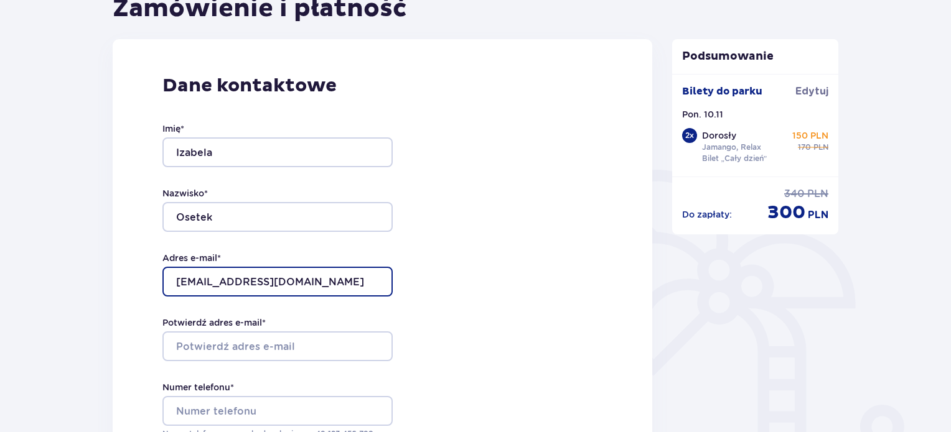
scroll to position [187, 0]
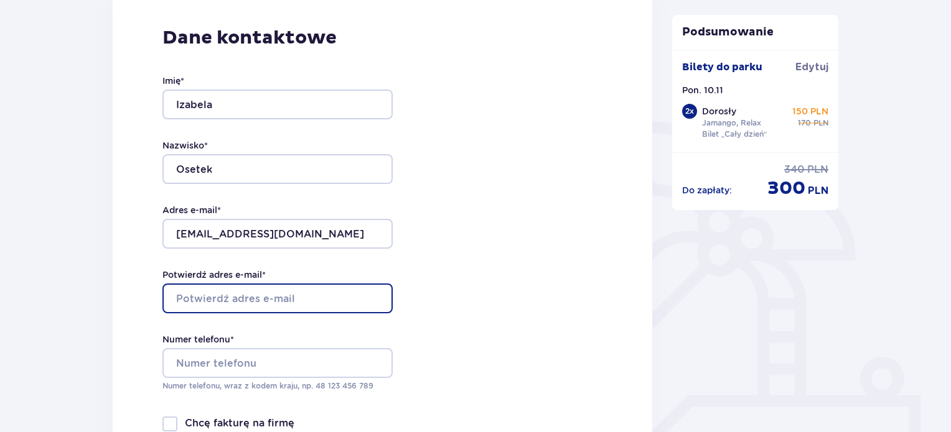
click at [231, 310] on input "Potwierdź adres e-mail *" at bounding box center [277, 299] width 230 height 30
type input "iza.osetek03@gmail.com"
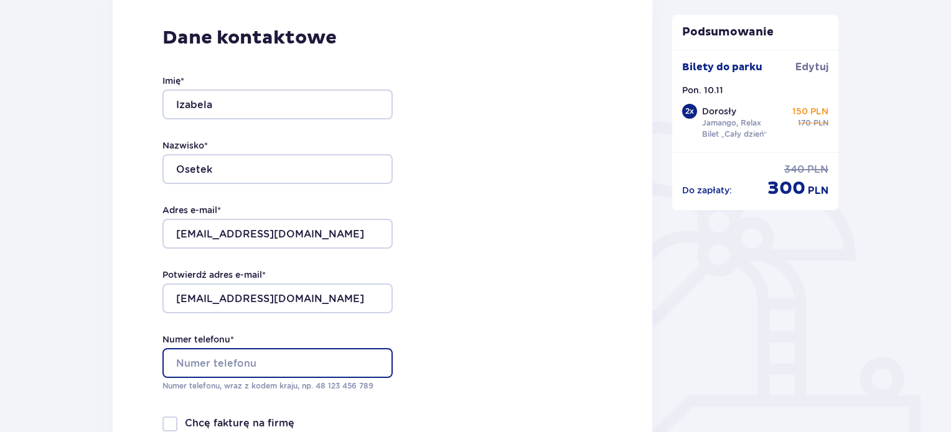
click at [234, 371] on input "Numer telefonu *" at bounding box center [277, 363] width 230 height 30
type input "885243443"
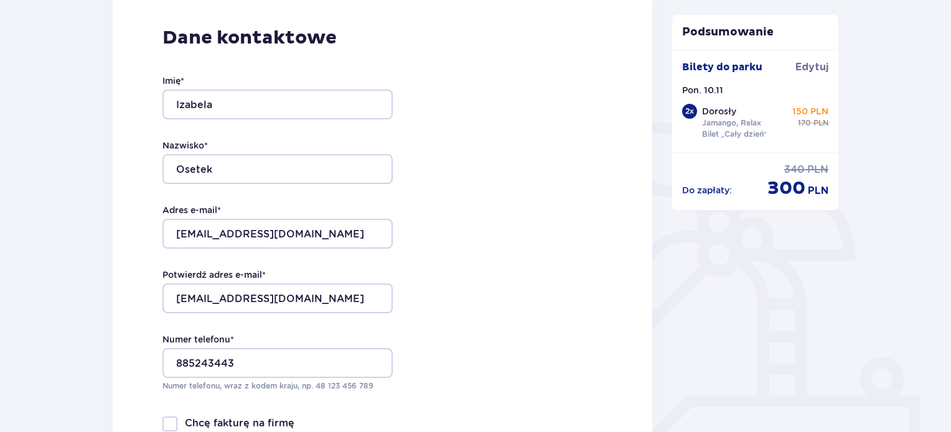
click at [520, 266] on div "Dane kontaktowe Imię * Izabela Nazwisko * Osetek Adres e-mail * iza.osetek03@gm…" at bounding box center [382, 252] width 539 height 523
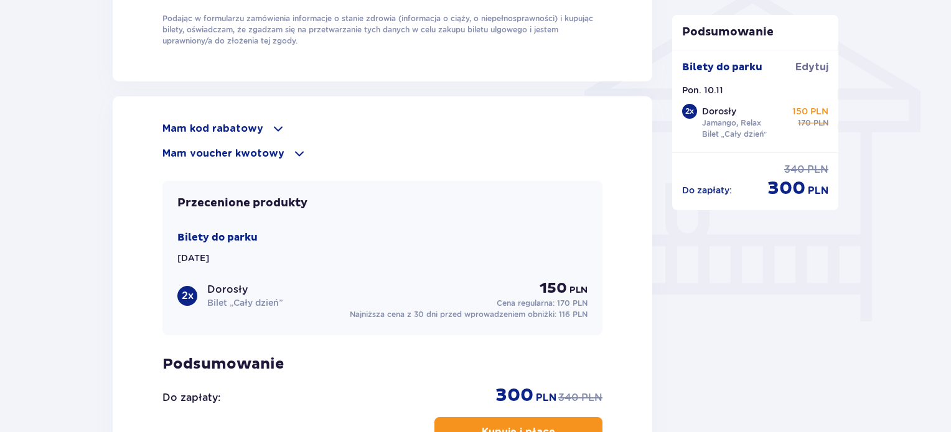
scroll to position [1058, 0]
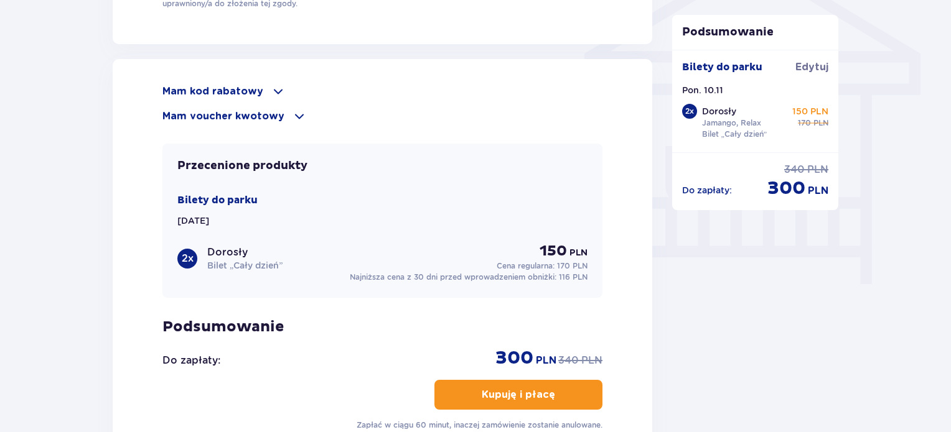
click at [243, 93] on p "Mam kod rabatowy" at bounding box center [212, 92] width 101 height 14
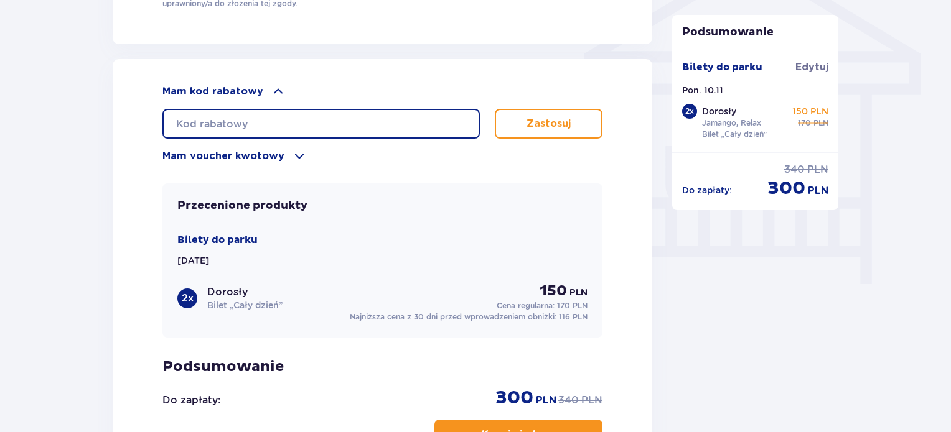
click at [251, 117] on input "text" at bounding box center [320, 124] width 317 height 30
type input "student30"
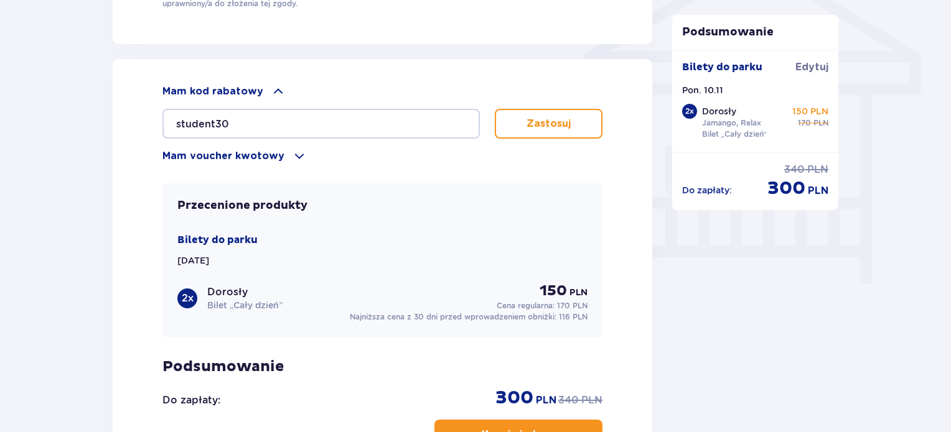
click at [524, 124] on button "Zastosuj" at bounding box center [549, 124] width 108 height 30
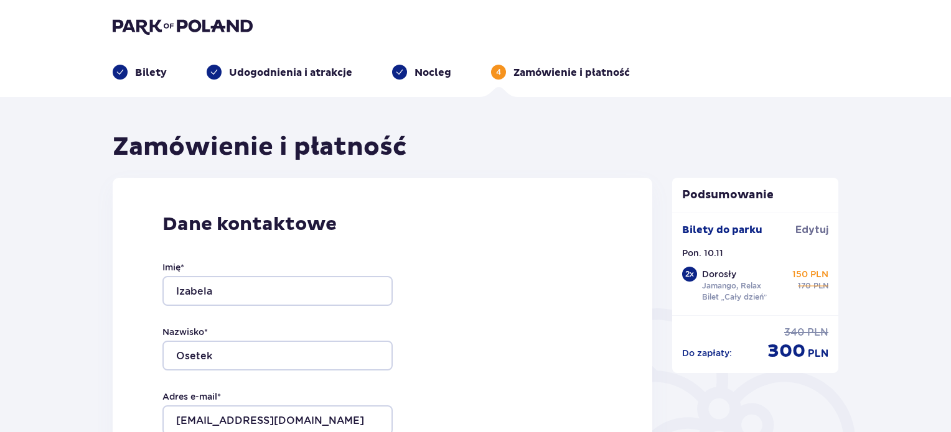
scroll to position [0, 0]
click at [148, 75] on p "Bilety" at bounding box center [151, 73] width 32 height 14
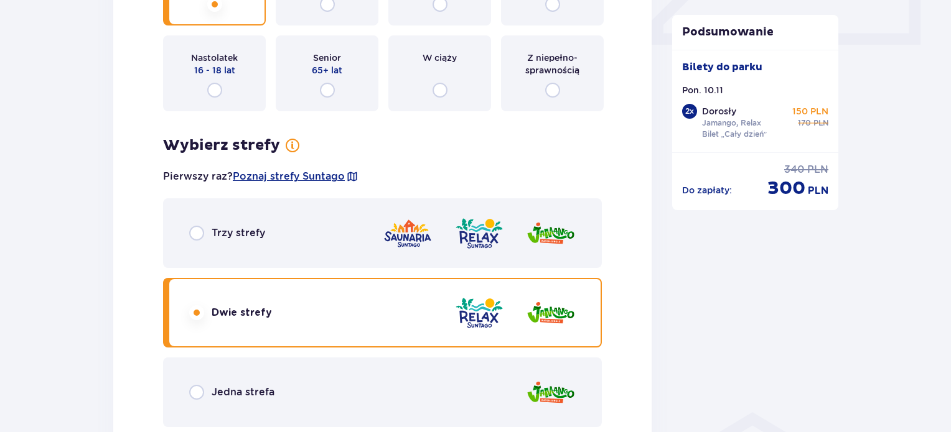
scroll to position [622, 0]
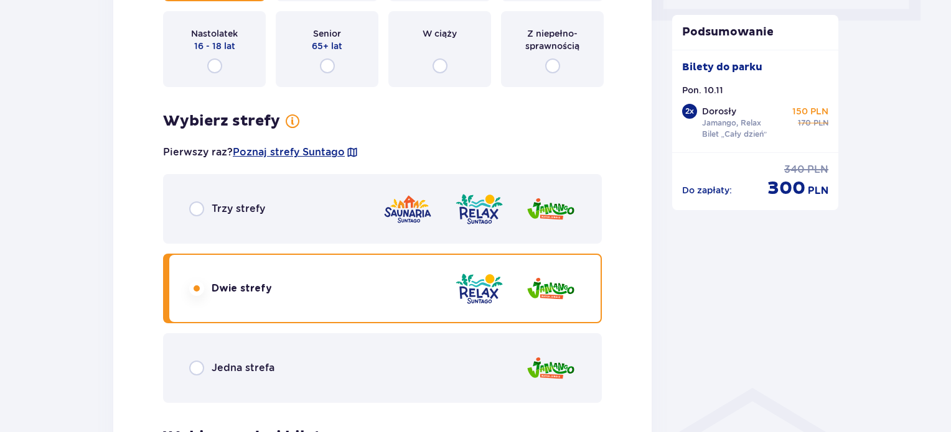
click at [197, 211] on input "radio" at bounding box center [196, 209] width 15 height 15
radio input "true"
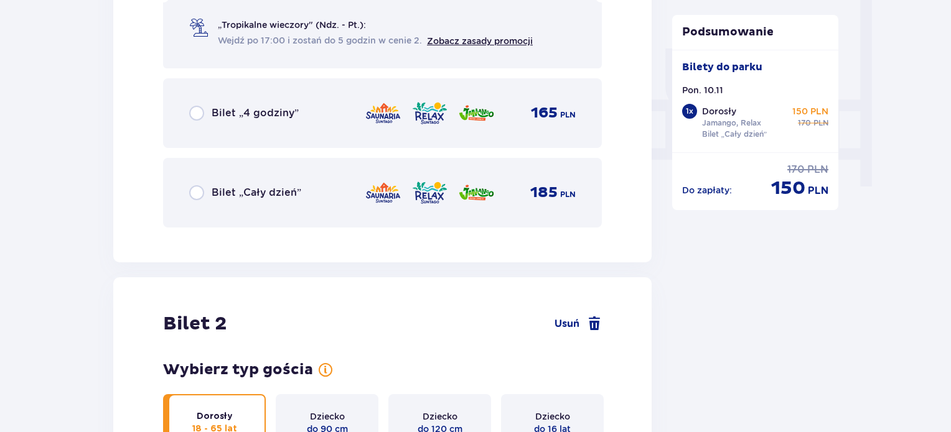
scroll to position [1160, 0]
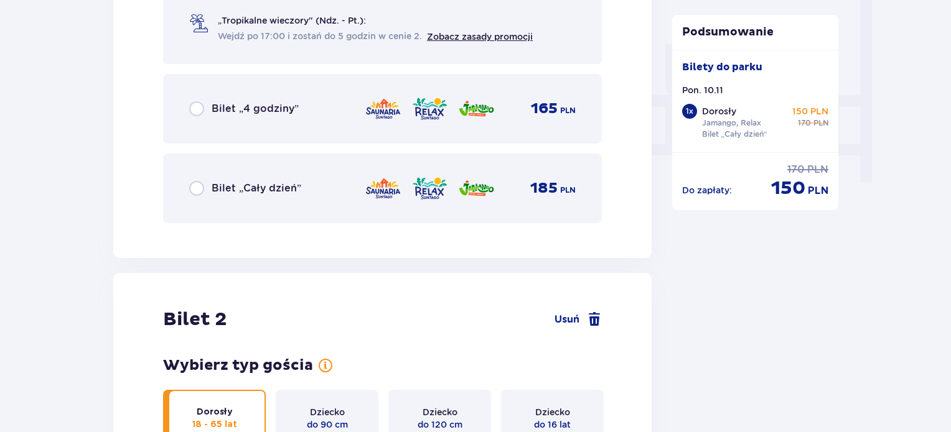
click at [199, 189] on input "radio" at bounding box center [196, 188] width 15 height 15
radio input "true"
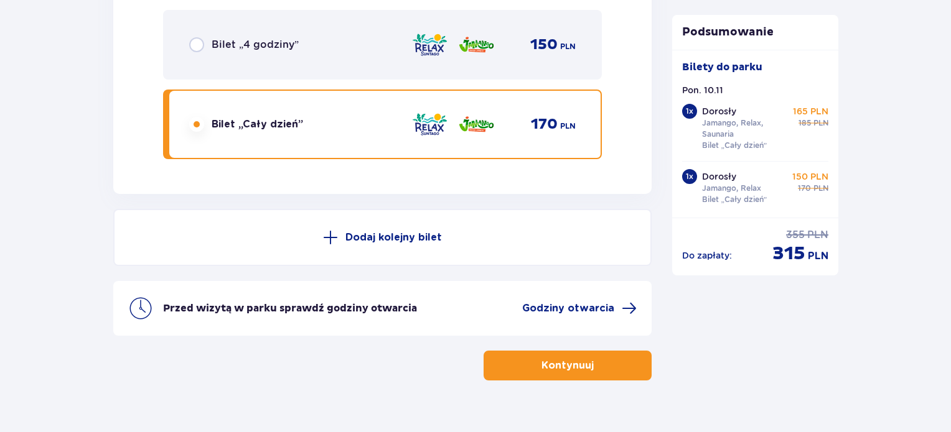
scroll to position [2247, 0]
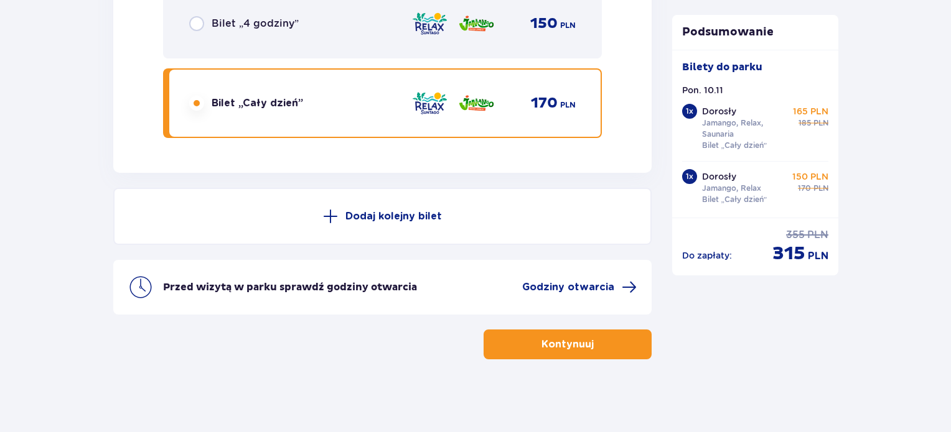
click at [561, 345] on p "Kontynuuj" at bounding box center [567, 345] width 52 height 14
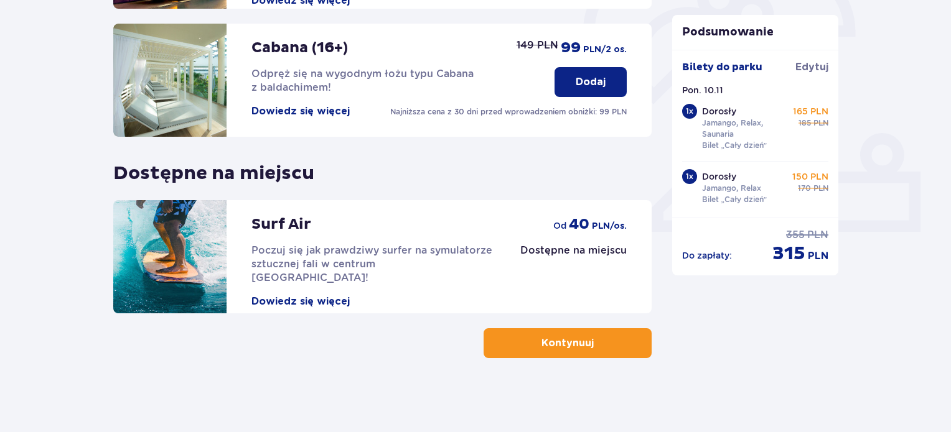
click at [561, 341] on p "Kontynuuj" at bounding box center [567, 344] width 52 height 14
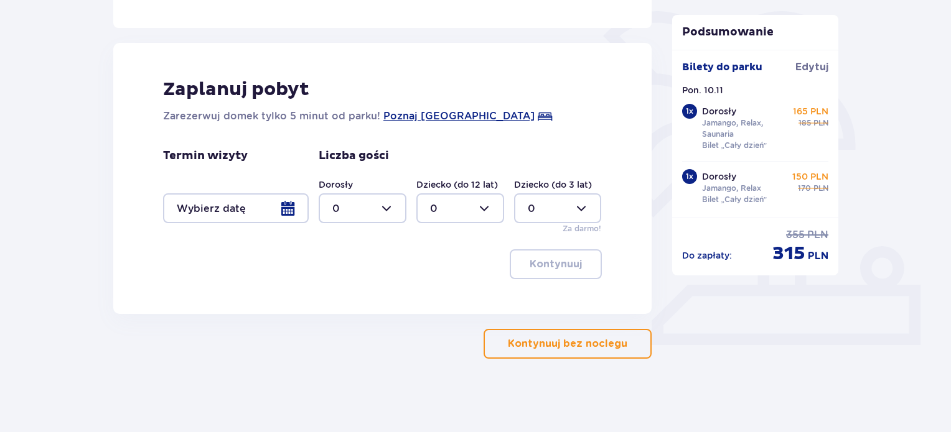
click at [536, 339] on p "Kontynuuj bez noclegu" at bounding box center [567, 344] width 119 height 14
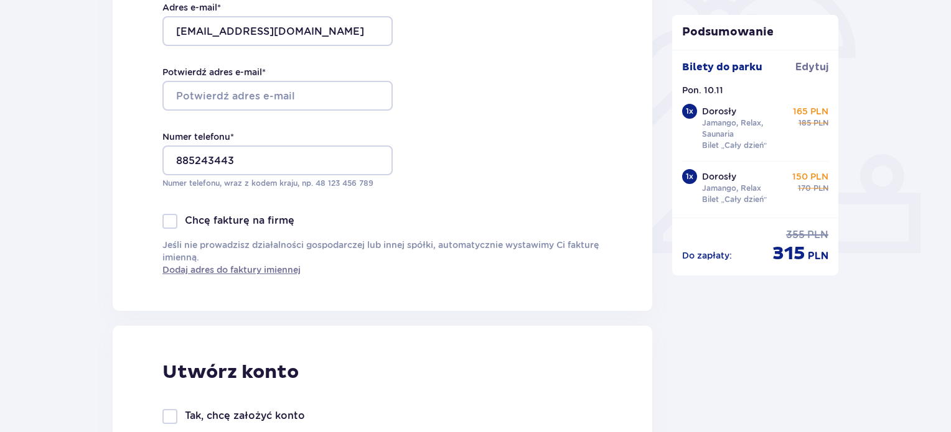
scroll to position [311, 0]
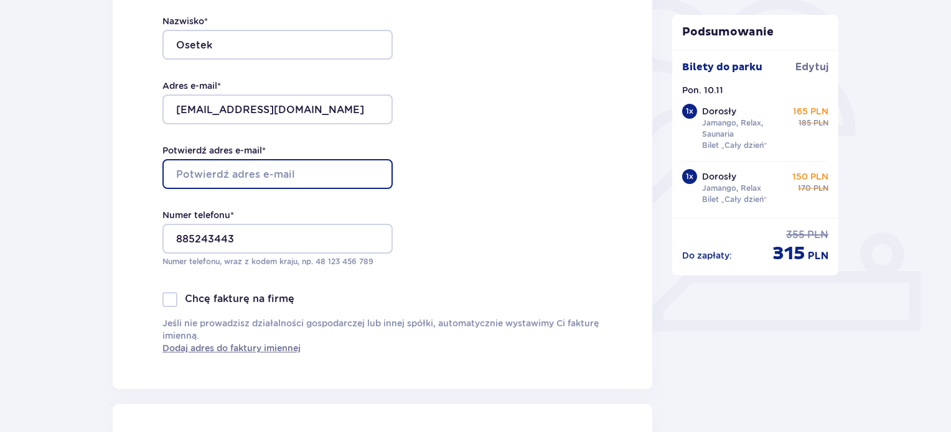
click at [269, 164] on input "Potwierdź adres e-mail *" at bounding box center [277, 174] width 230 height 30
type input "iza.osetek03@gmail.com"
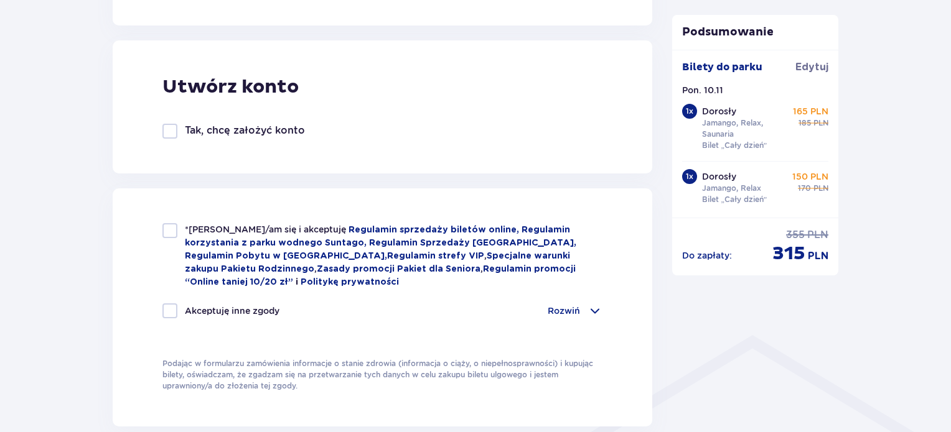
scroll to position [684, 0]
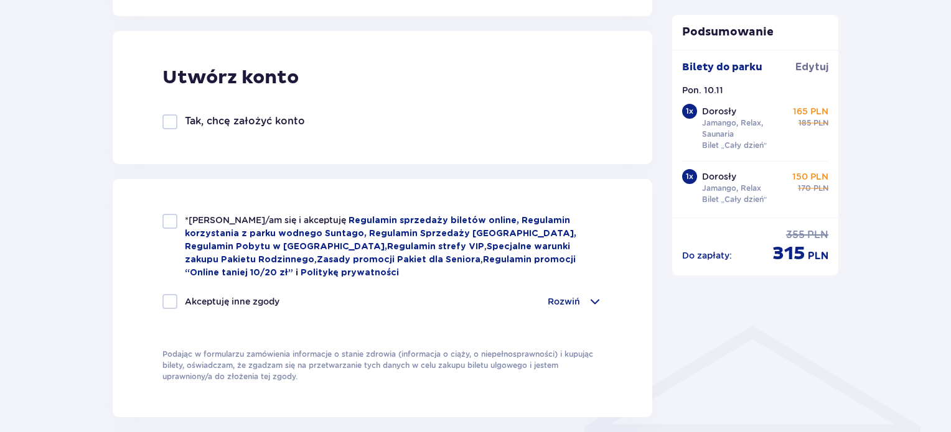
click at [179, 223] on div "*Zapoznałem/am się i akceptuję Regulamin sprzedaży biletów online, Regulamin ko…" at bounding box center [382, 246] width 440 height 65
checkbox input "true"
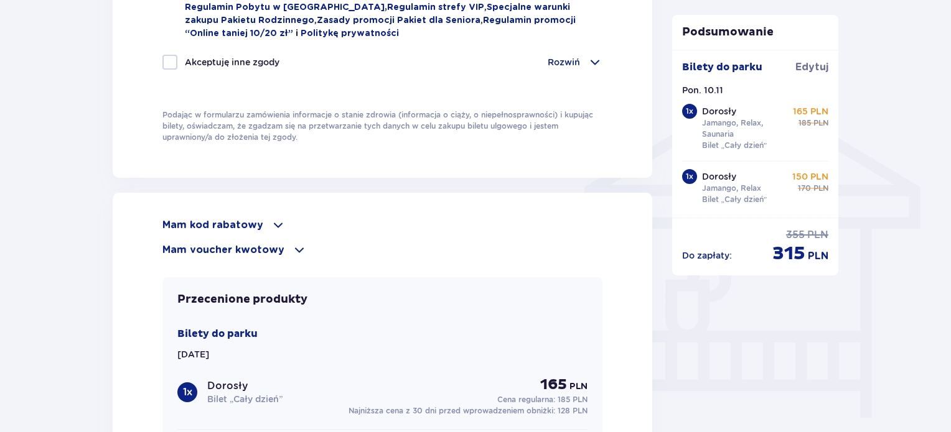
scroll to position [933, 0]
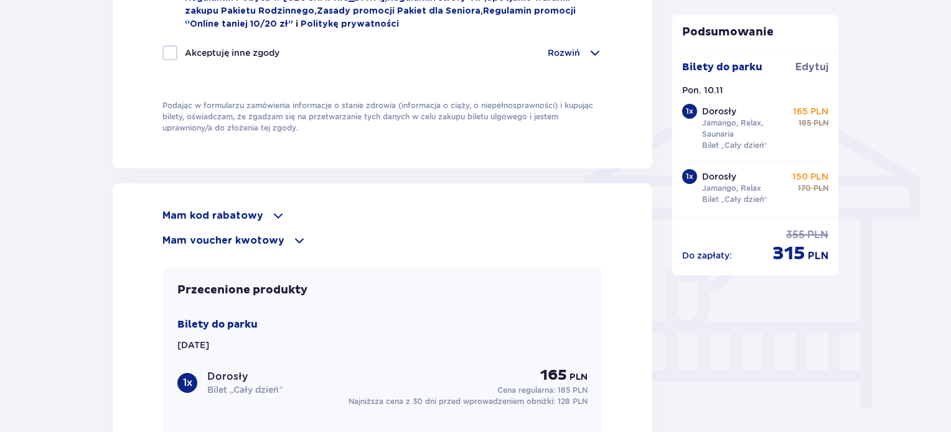
drag, startPoint x: 210, startPoint y: 203, endPoint x: 213, endPoint y: 211, distance: 8.1
click at [210, 203] on div "Mam kod rabatowy Zastosuj Mam voucher kwotowy Zastosuj Przecenione produkty Bil…" at bounding box center [382, 416] width 539 height 464
click at [214, 214] on p "Mam kod rabatowy" at bounding box center [212, 216] width 101 height 14
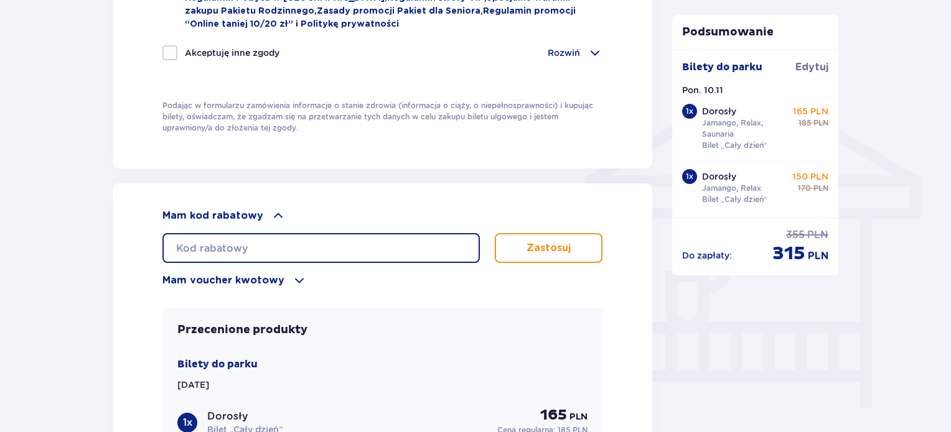
click at [256, 248] on input "text" at bounding box center [320, 248] width 317 height 30
paste input "student30"
type input "student30"
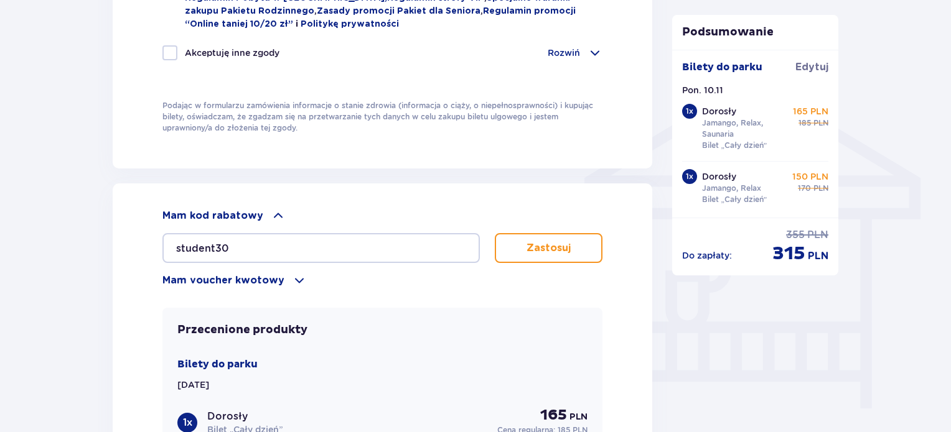
click at [528, 241] on p "Zastosuj" at bounding box center [548, 248] width 44 height 14
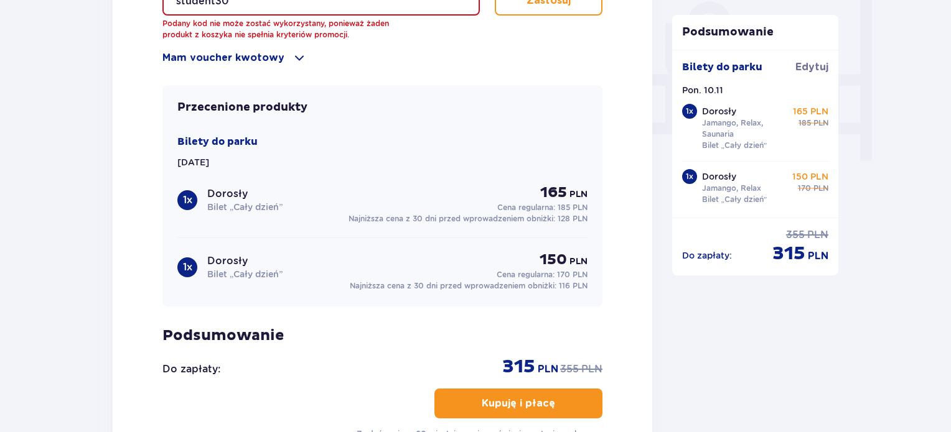
scroll to position [1182, 0]
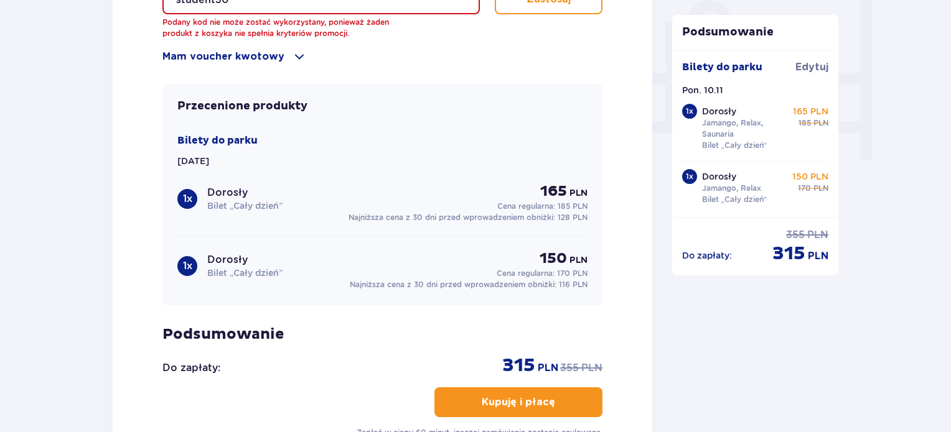
click at [234, 200] on p "Bilet „Cały dzień”" at bounding box center [244, 206] width 75 height 12
click at [182, 195] on div "1 x" at bounding box center [187, 199] width 20 height 20
click at [505, 212] on p "Najniższa cena z 30 dni przed wprowadzeniem obniżki: 128 PLN" at bounding box center [467, 217] width 239 height 11
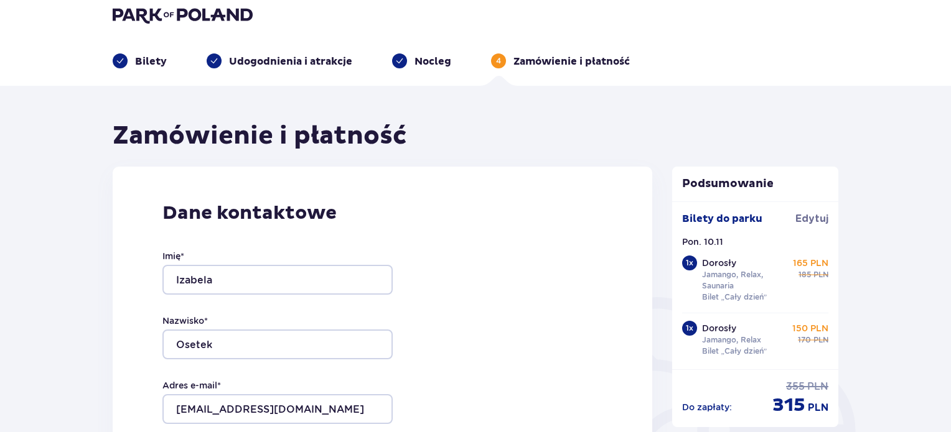
scroll to position [0, 0]
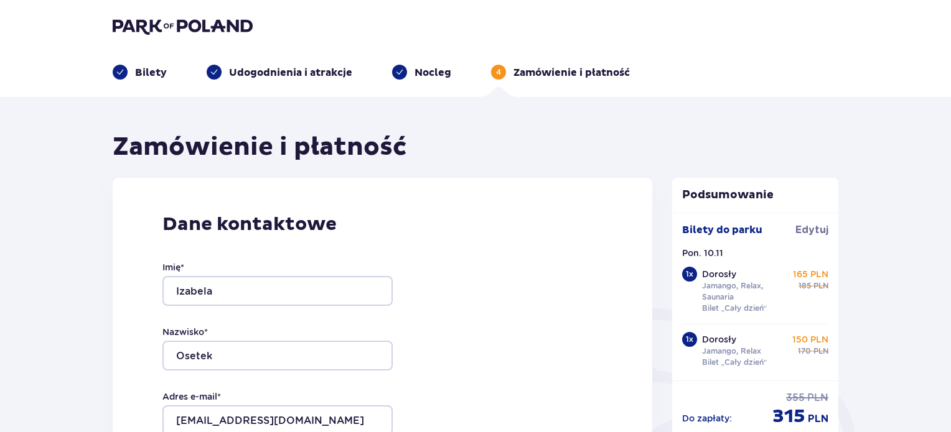
click at [122, 72] on span at bounding box center [120, 72] width 9 height 9
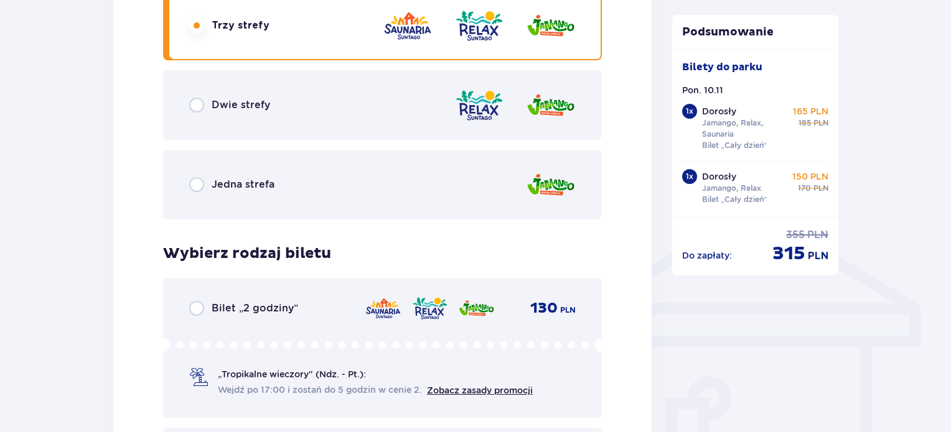
scroll to position [809, 0]
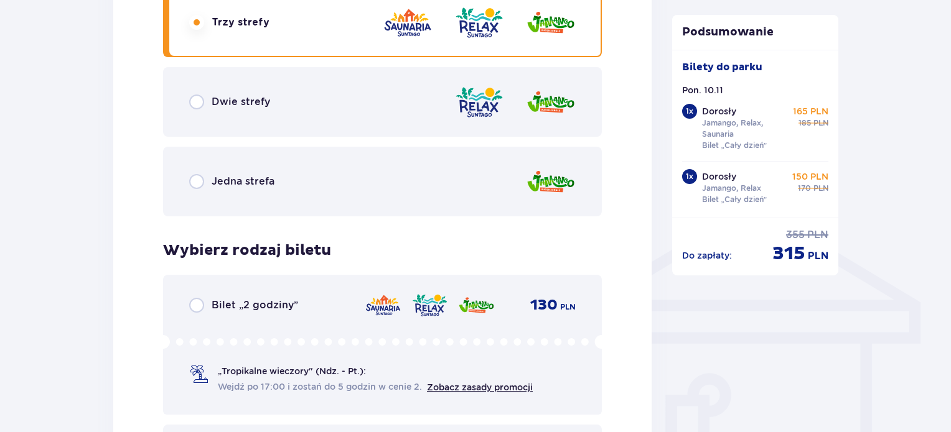
click at [197, 103] on input "radio" at bounding box center [196, 102] width 15 height 15
radio input "true"
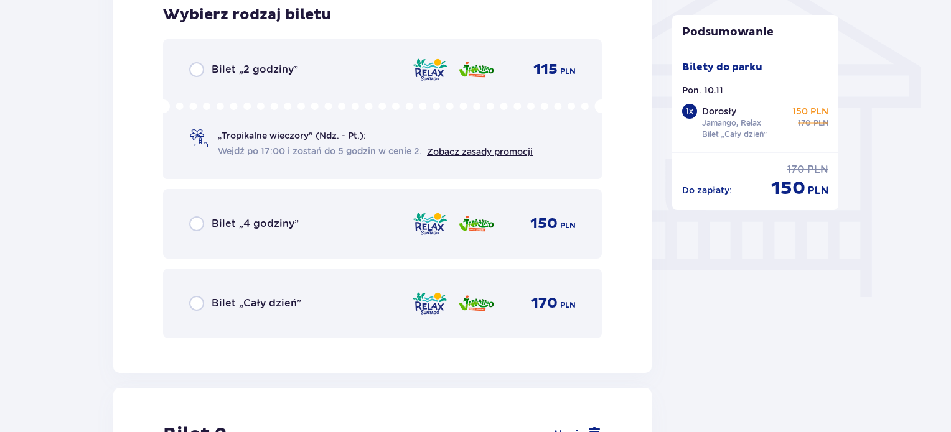
scroll to position [1058, 0]
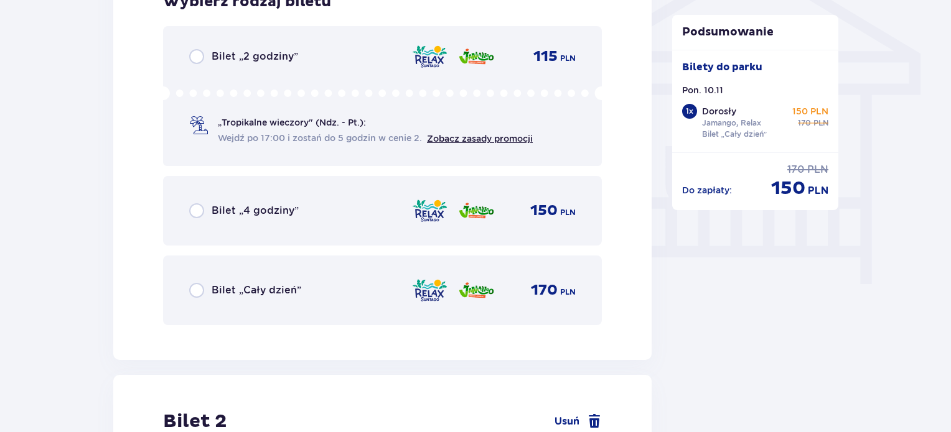
click at [196, 284] on input "radio" at bounding box center [196, 290] width 15 height 15
radio input "true"
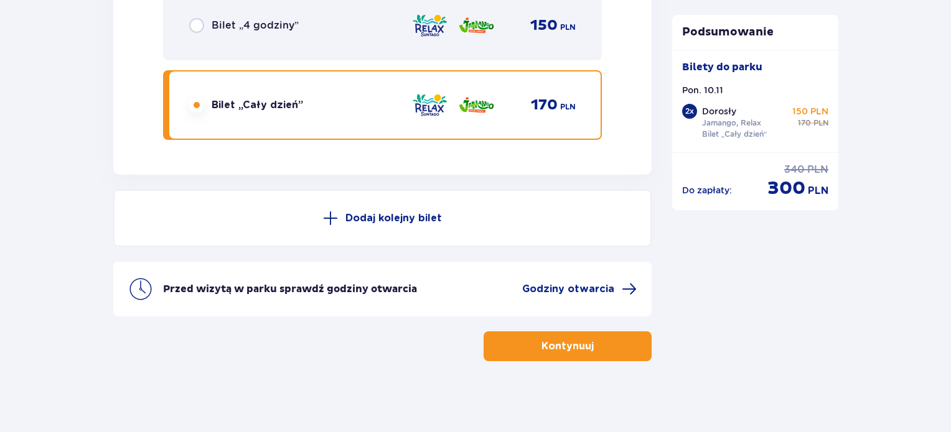
scroll to position [2247, 0]
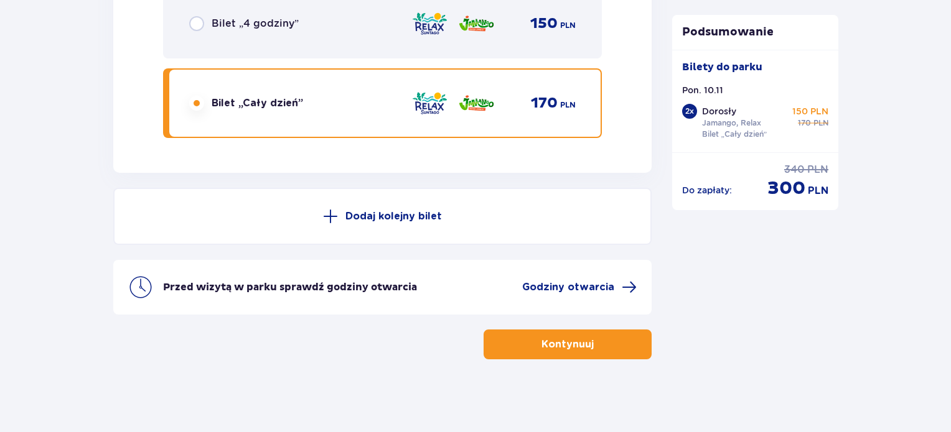
click at [527, 336] on button "Kontynuuj" at bounding box center [567, 345] width 168 height 30
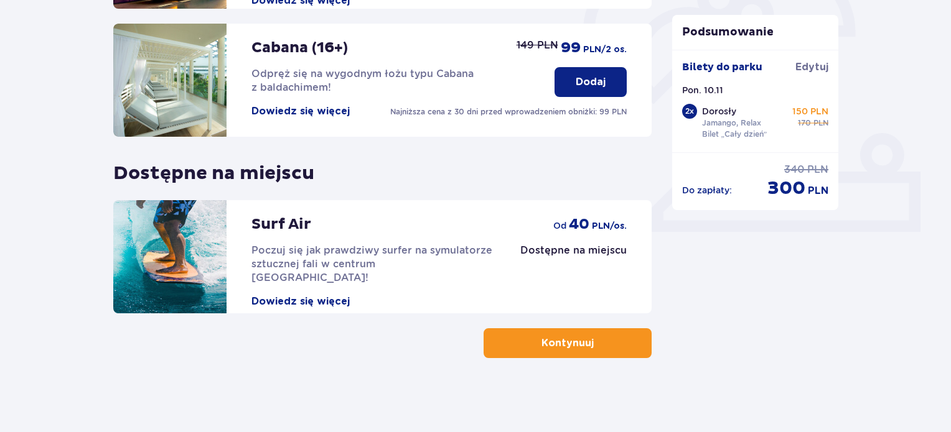
click at [516, 346] on button "Kontynuuj" at bounding box center [567, 343] width 168 height 30
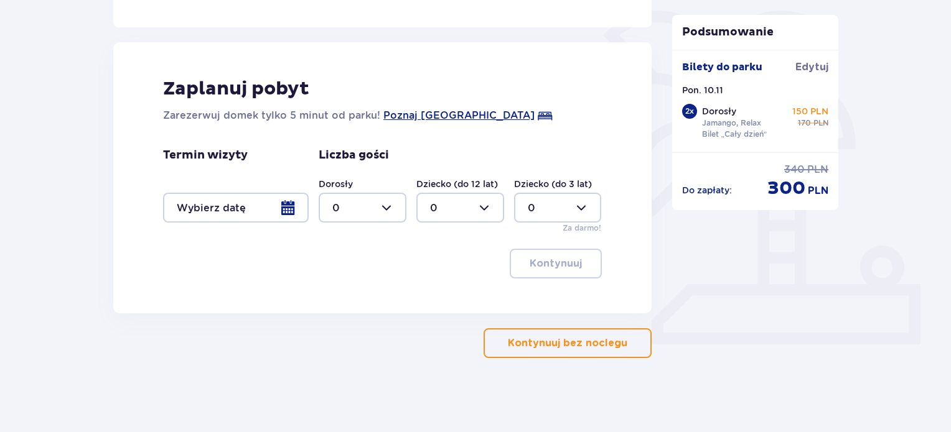
click at [511, 326] on div "Nocleg Pomiń ten krok Promocje Mały Gość za 1 zł w Suntago Village! Noc za złot…" at bounding box center [382, 96] width 538 height 524
click at [512, 333] on button "Kontynuuj bez noclegu" at bounding box center [567, 343] width 168 height 30
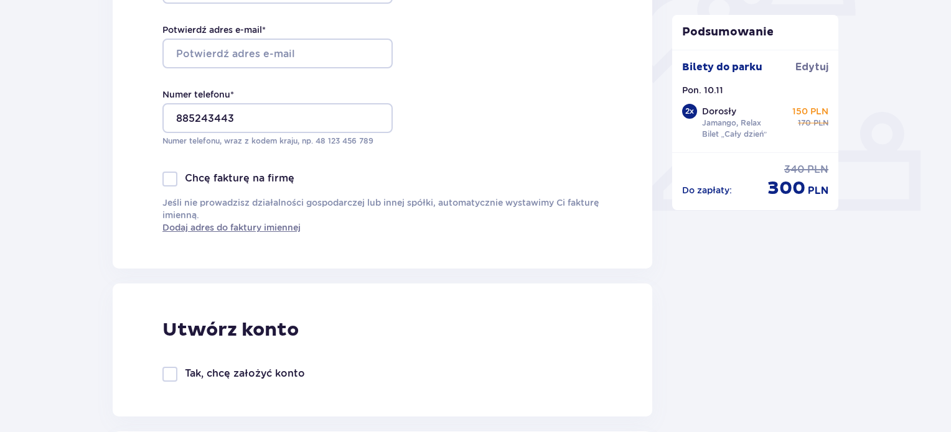
scroll to position [440, 0]
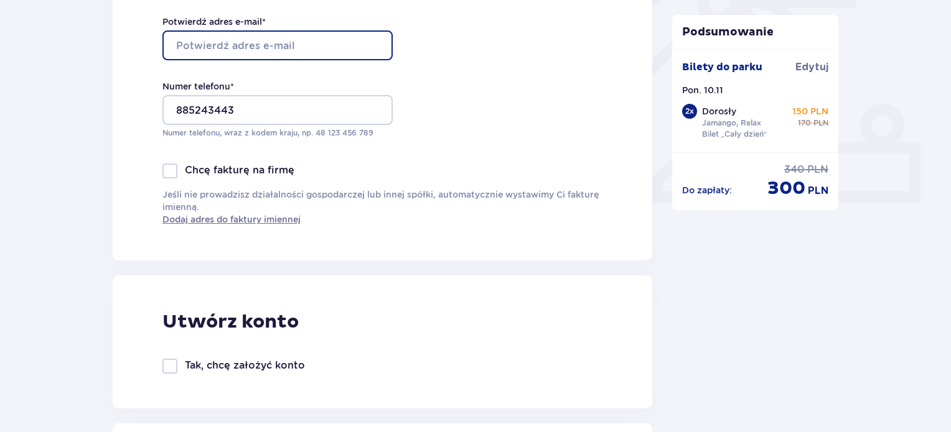
click at [276, 43] on input "Potwierdź adres e-mail *" at bounding box center [277, 45] width 230 height 30
type input "iza.osetek03@gmail.com"
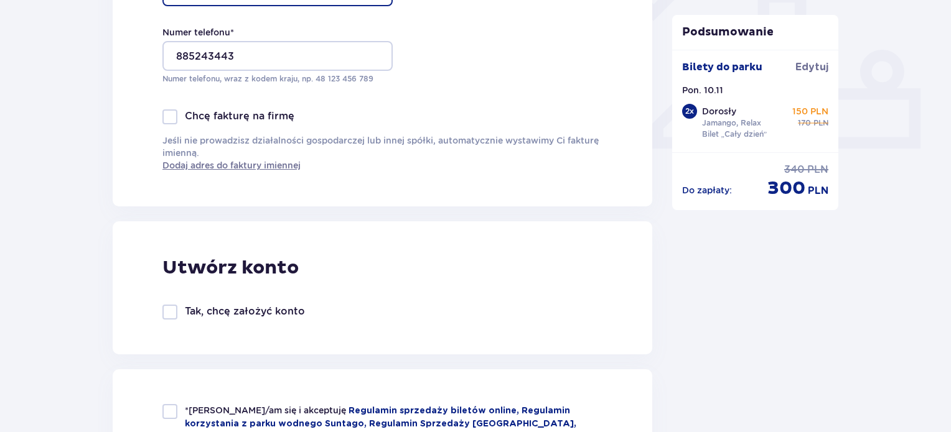
scroll to position [689, 0]
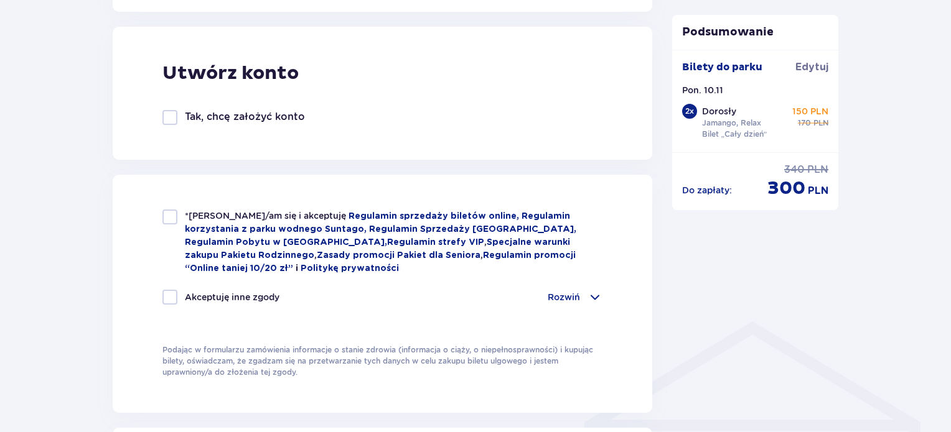
click at [164, 228] on div "*Zapoznałem/am się i akceptuję Regulamin sprzedaży biletów online, Regulamin ko…" at bounding box center [382, 242] width 440 height 65
checkbox input "true"
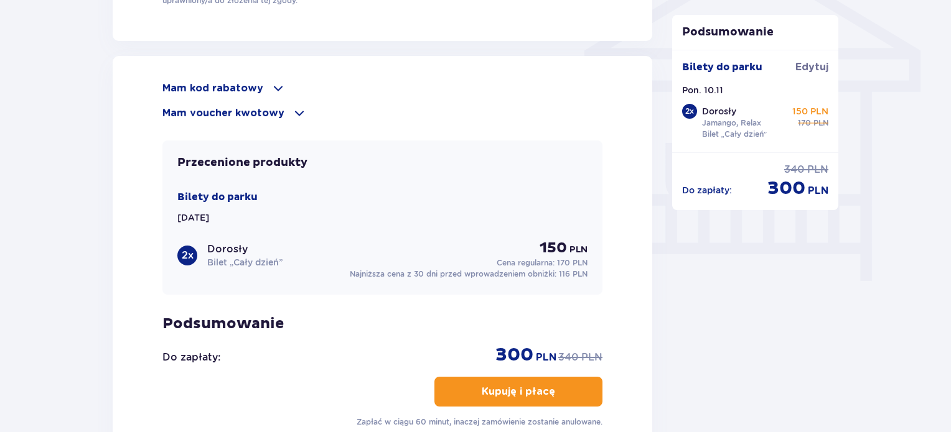
scroll to position [1062, 0]
